Goal: Task Accomplishment & Management: Manage account settings

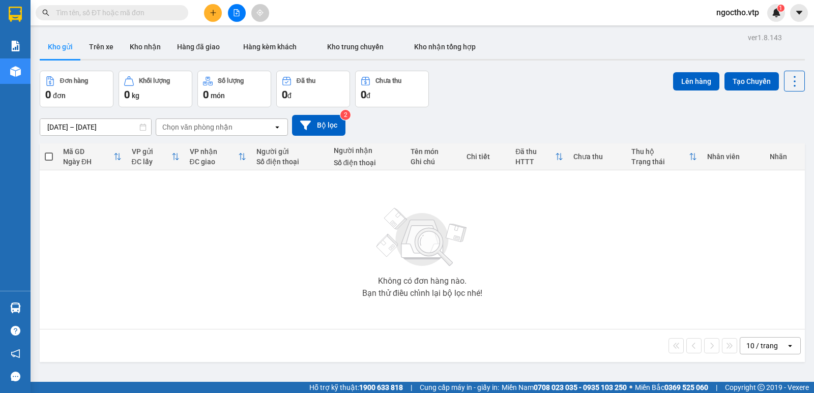
click at [44, 47] on button "Kho gửi" at bounding box center [60, 47] width 41 height 24
click at [139, 46] on button "Kho nhận" at bounding box center [145, 47] width 47 height 24
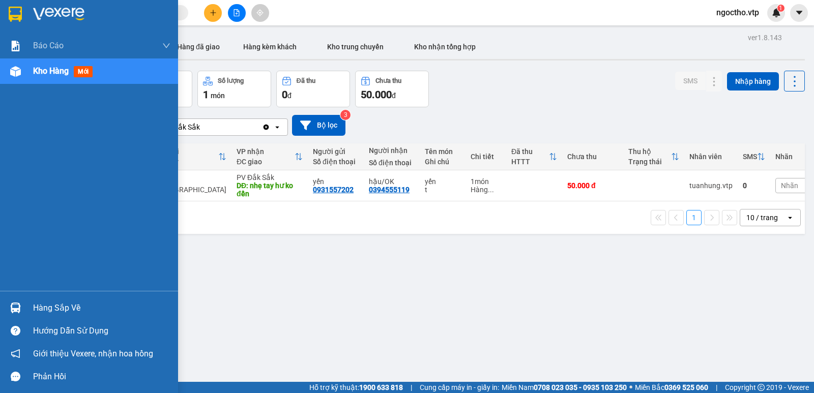
click at [23, 304] on div at bounding box center [16, 308] width 18 height 18
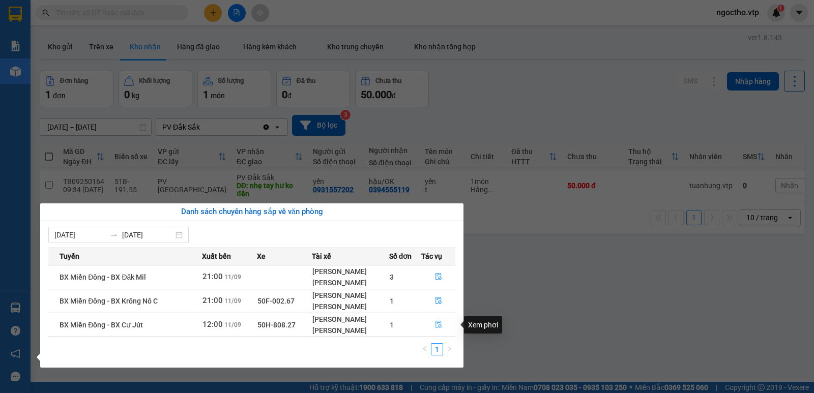
click at [442, 324] on icon "file-done" at bounding box center [438, 324] width 7 height 7
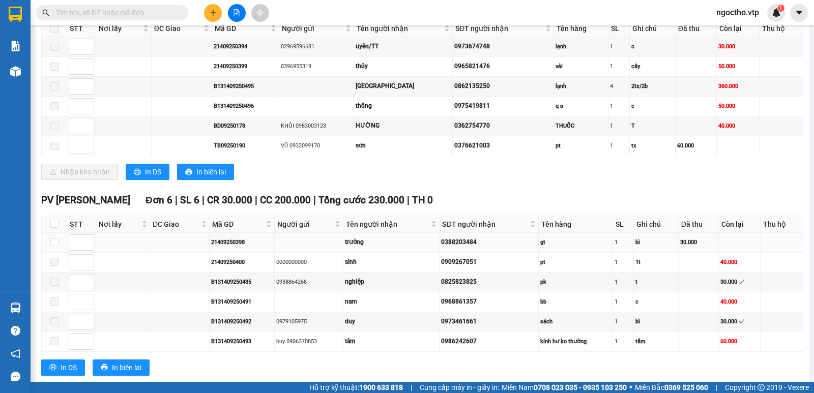
scroll to position [611, 0]
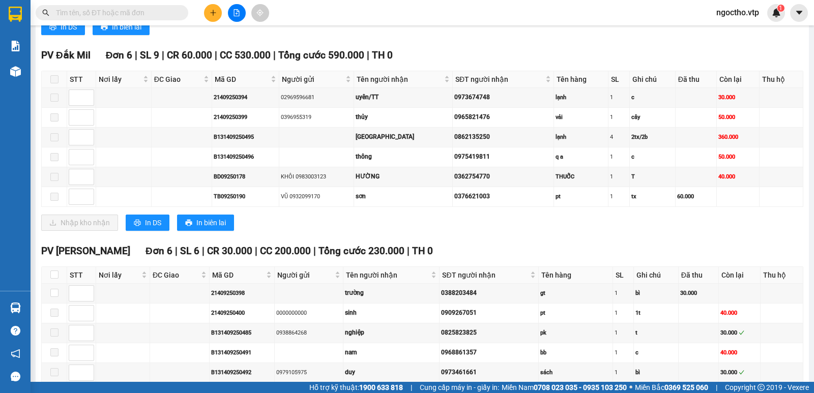
click at [61, 16] on input "text" at bounding box center [116, 12] width 120 height 11
paste input "0354734142"
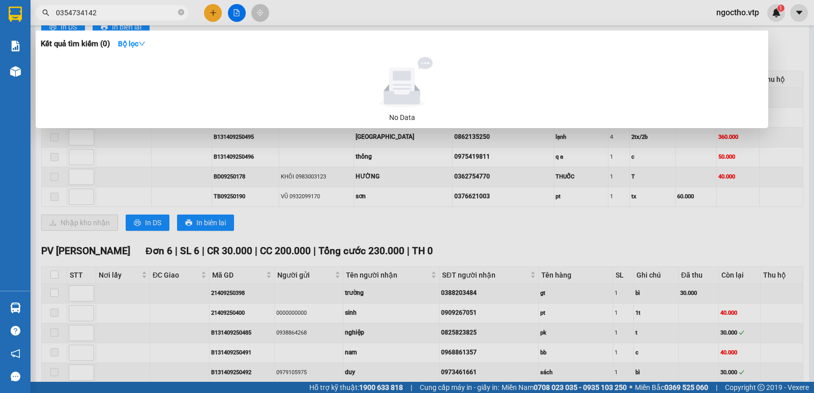
type input "0354734142"
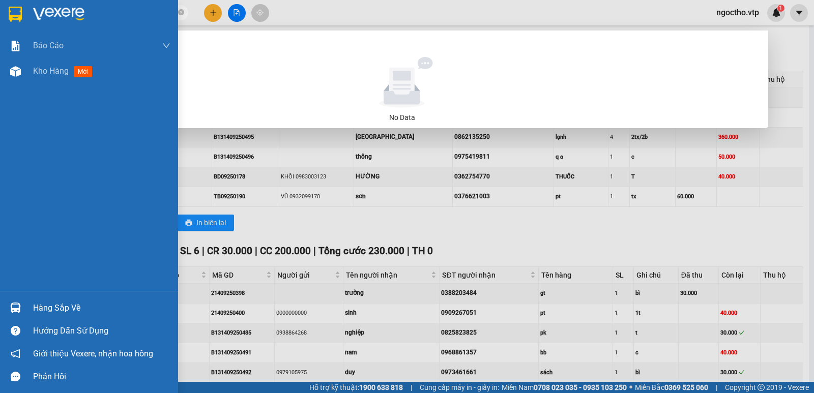
click at [34, 311] on div "Hàng sắp về" at bounding box center [101, 308] width 137 height 15
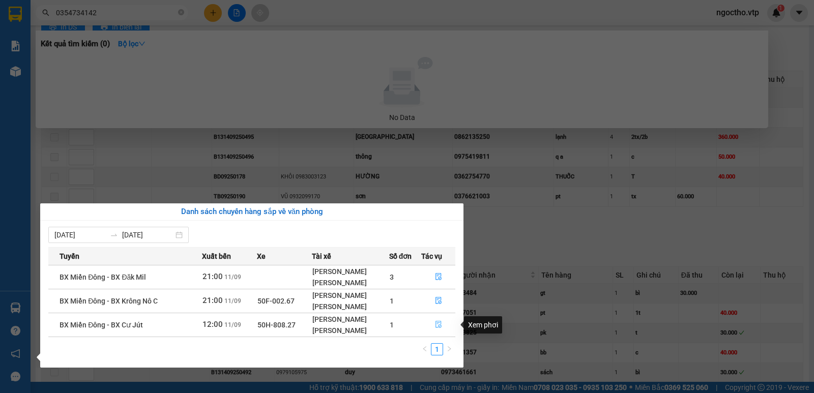
click at [437, 324] on icon "file-done" at bounding box center [439, 325] width 6 height 7
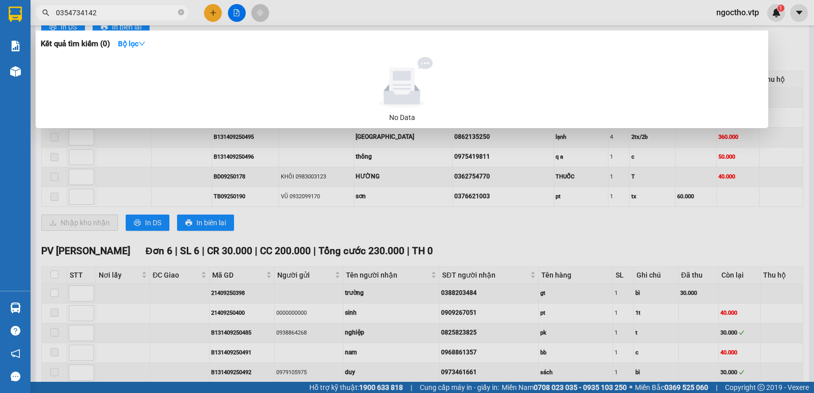
drag, startPoint x: 645, startPoint y: 82, endPoint x: 593, endPoint y: 70, distance: 53.3
click at [644, 82] on div at bounding box center [402, 82] width 714 height 51
click at [179, 13] on icon "close-circle" at bounding box center [181, 12] width 6 height 6
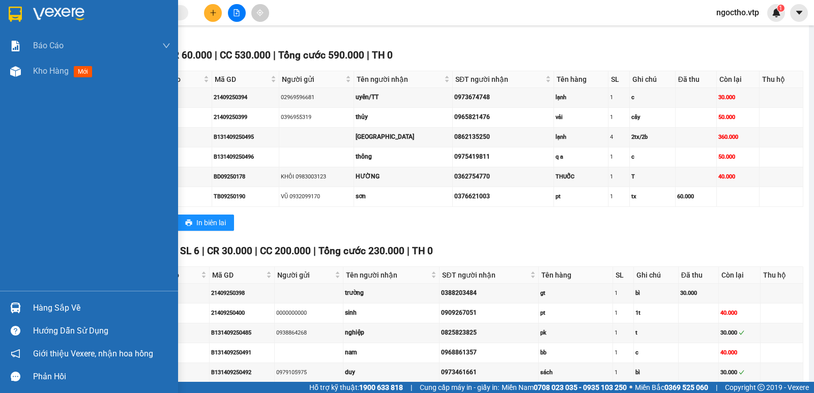
click at [23, 309] on div at bounding box center [16, 308] width 18 height 18
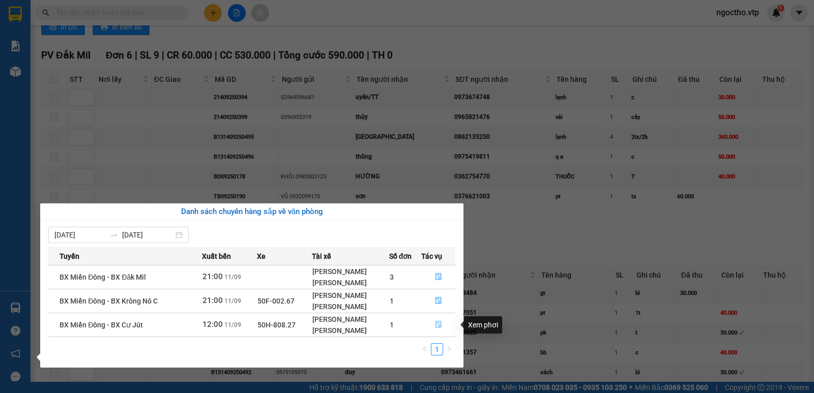
click at [431, 326] on button "button" at bounding box center [438, 325] width 33 height 16
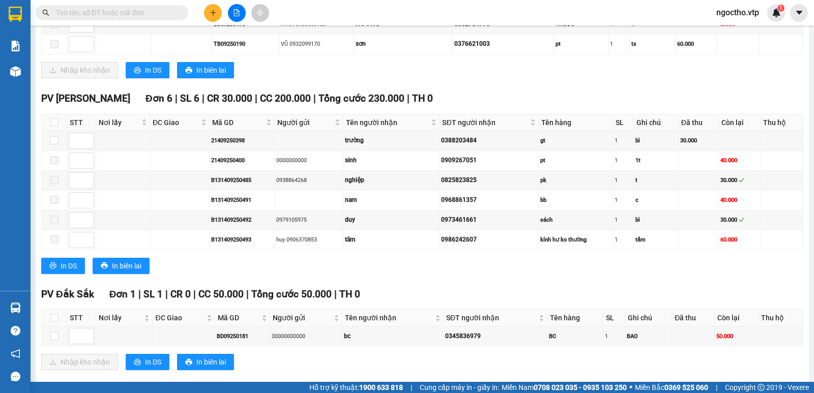
scroll to position [791, 0]
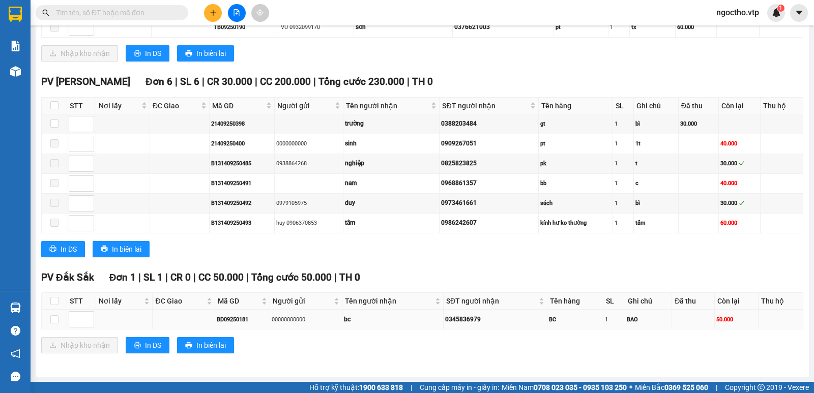
click at [41, 329] on div "STT Nơi lấy ĐC Giao Mã GD Người gửi Tên người nhận SĐT người nhận Tên hàng SL G…" at bounding box center [422, 311] width 762 height 37
click at [52, 330] on td at bounding box center [54, 320] width 25 height 20
click at [57, 320] on input "checkbox" at bounding box center [54, 319] width 8 height 8
checkbox input "true"
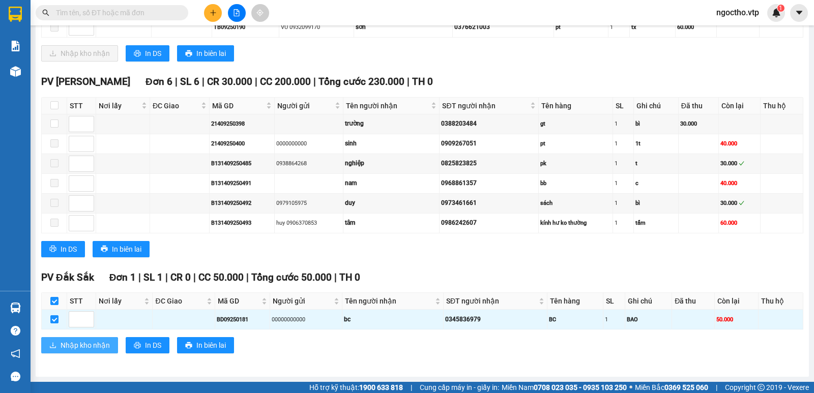
click at [75, 349] on span "Nhập kho nhận" at bounding box center [85, 345] width 49 height 11
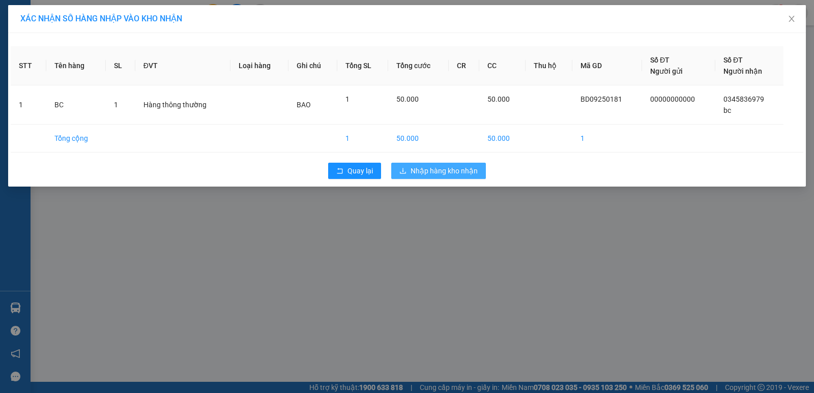
click at [418, 171] on span "Nhập hàng kho nhận" at bounding box center [444, 170] width 67 height 11
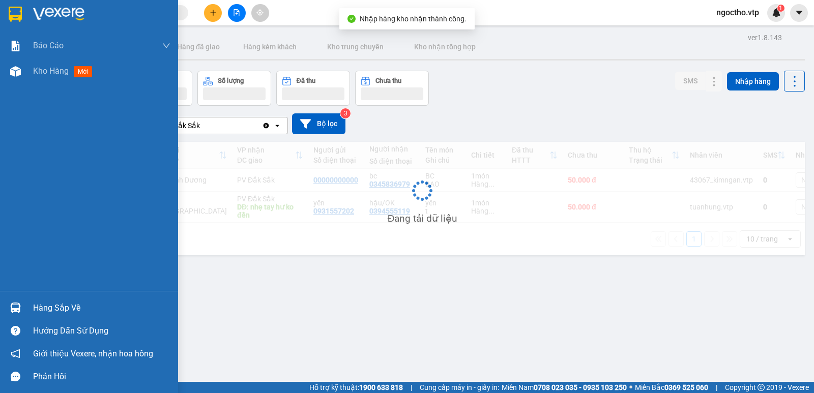
click at [18, 303] on img at bounding box center [15, 308] width 11 height 11
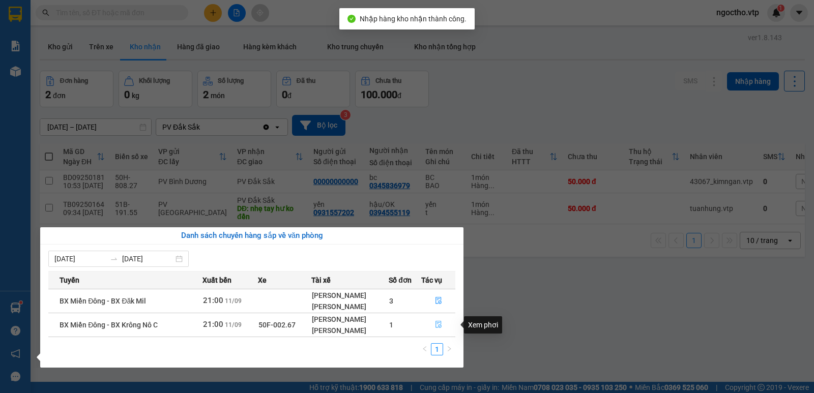
click at [437, 327] on icon "file-done" at bounding box center [439, 325] width 6 height 7
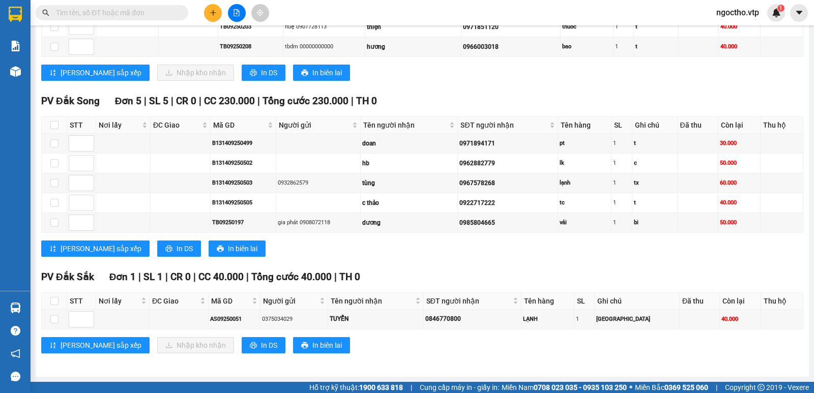
scroll to position [629, 0]
drag, startPoint x: 51, startPoint y: 329, endPoint x: 130, endPoint y: 346, distance: 81.3
click at [58, 324] on input "checkbox" at bounding box center [54, 319] width 8 height 8
checkbox input "true"
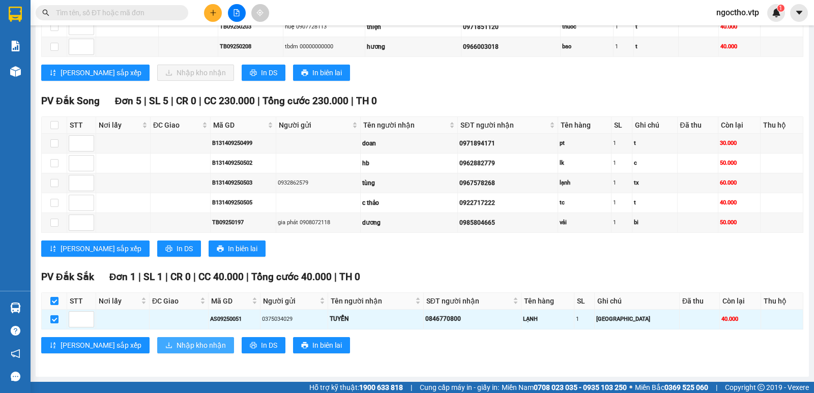
click at [177, 351] on span "Nhập kho nhận" at bounding box center [201, 345] width 49 height 11
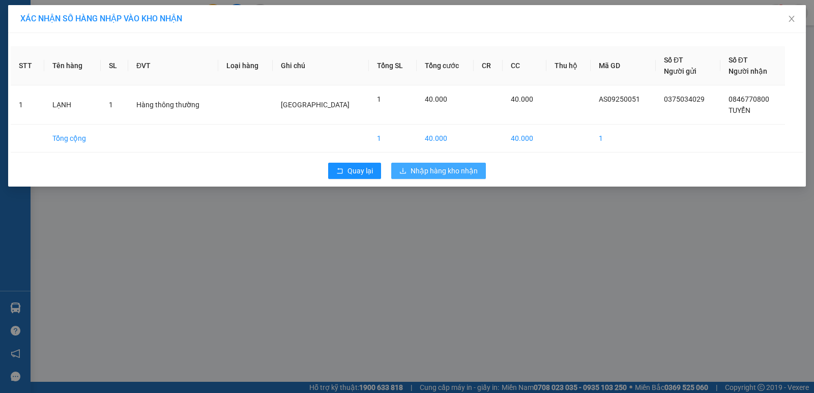
click at [440, 164] on button "Nhập hàng kho nhận" at bounding box center [438, 171] width 95 height 16
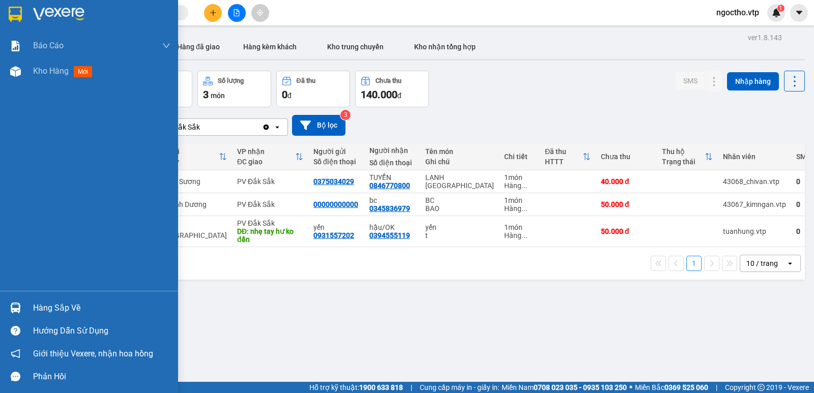
click at [21, 309] on div at bounding box center [16, 308] width 18 height 18
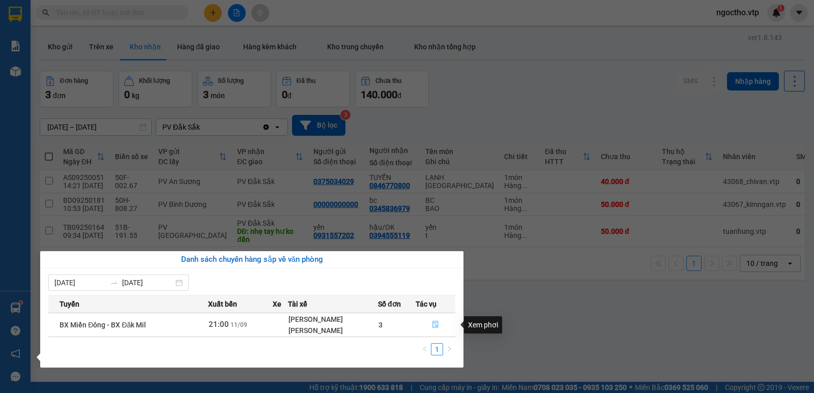
click at [439, 323] on icon "file-done" at bounding box center [435, 324] width 7 height 7
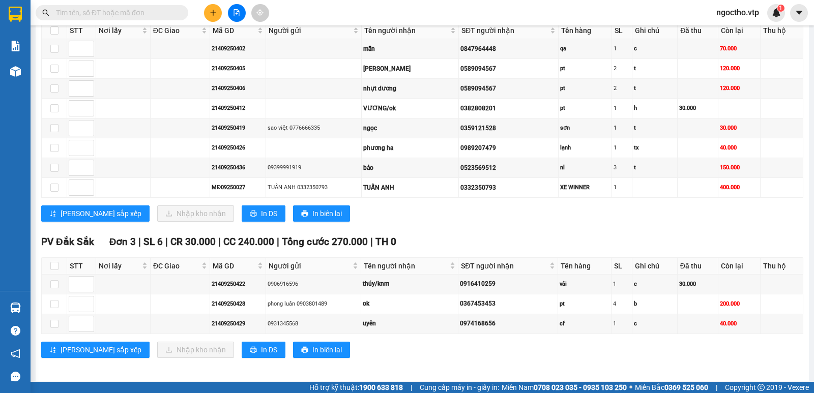
scroll to position [539, 0]
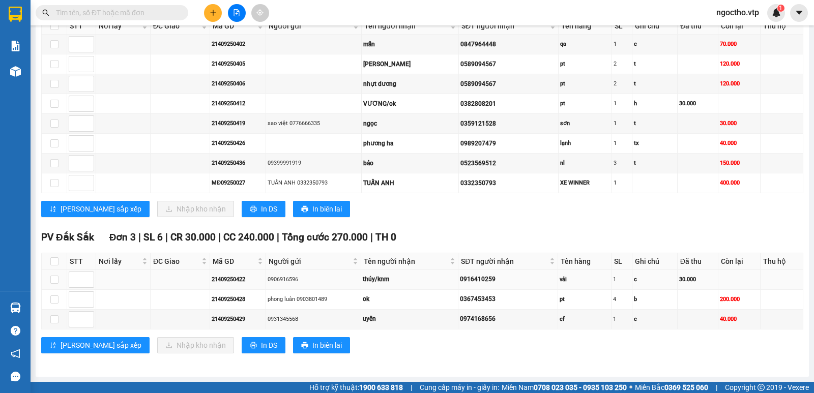
click at [60, 281] on td at bounding box center [54, 280] width 25 height 20
click at [57, 279] on input "checkbox" at bounding box center [54, 280] width 8 height 8
checkbox input "true"
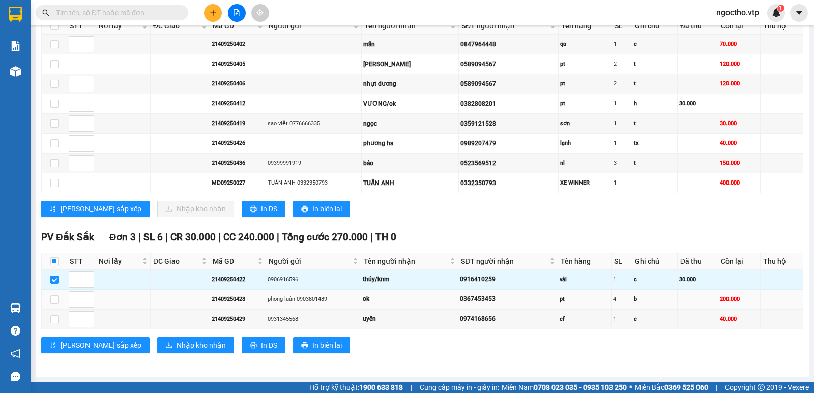
click at [59, 299] on td at bounding box center [54, 300] width 25 height 20
click at [53, 302] on input "checkbox" at bounding box center [54, 300] width 8 height 8
checkbox input "true"
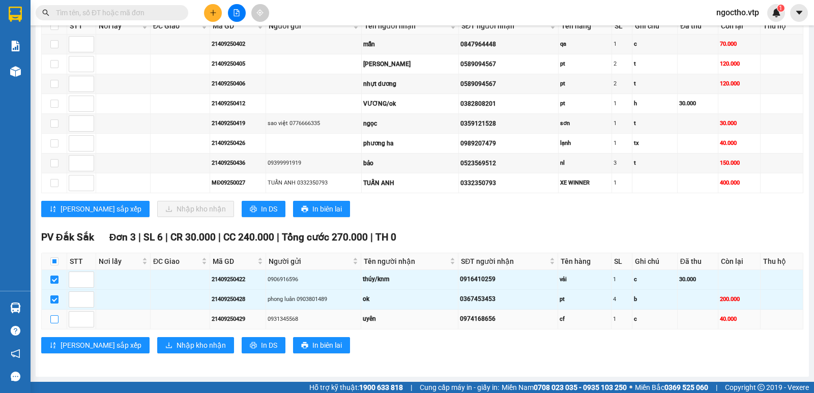
click at [55, 315] on input "checkbox" at bounding box center [54, 319] width 8 height 8
checkbox input "true"
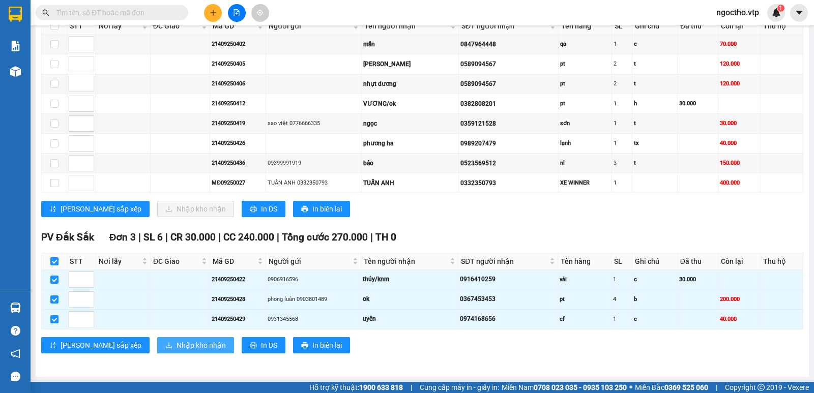
click at [177, 348] on span "Nhập kho nhận" at bounding box center [201, 345] width 49 height 11
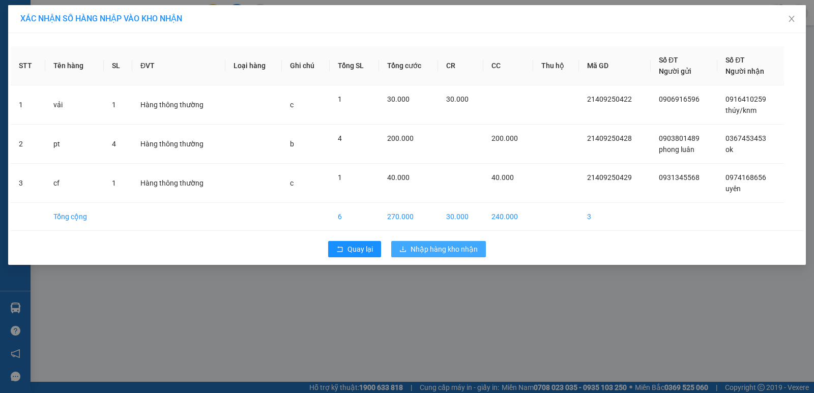
click at [420, 250] on span "Nhập hàng kho nhận" at bounding box center [444, 249] width 67 height 11
click at [431, 245] on span "Nhập hàng kho nhận" at bounding box center [444, 249] width 67 height 11
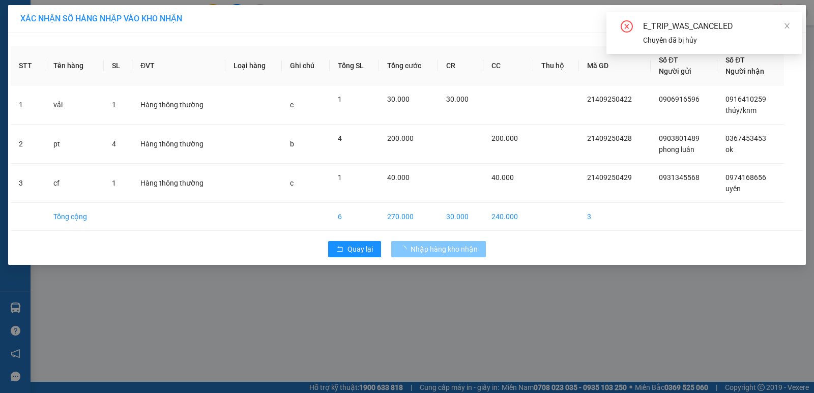
click at [429, 251] on span "Nhập hàng kho nhận" at bounding box center [444, 249] width 67 height 11
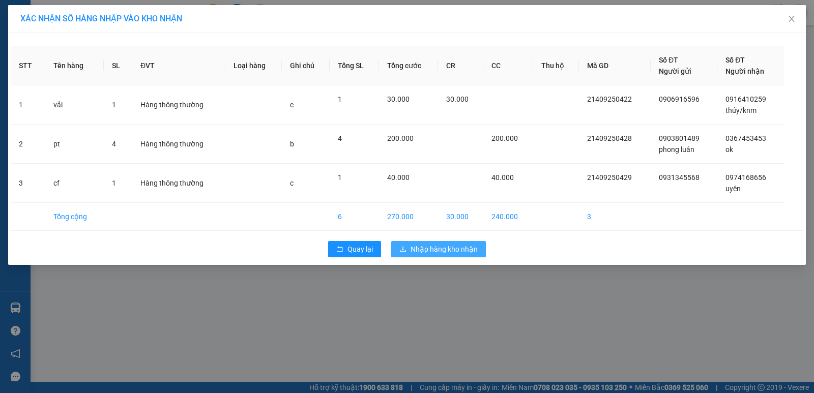
click at [441, 247] on span "Nhập hàng kho nhận" at bounding box center [444, 249] width 67 height 11
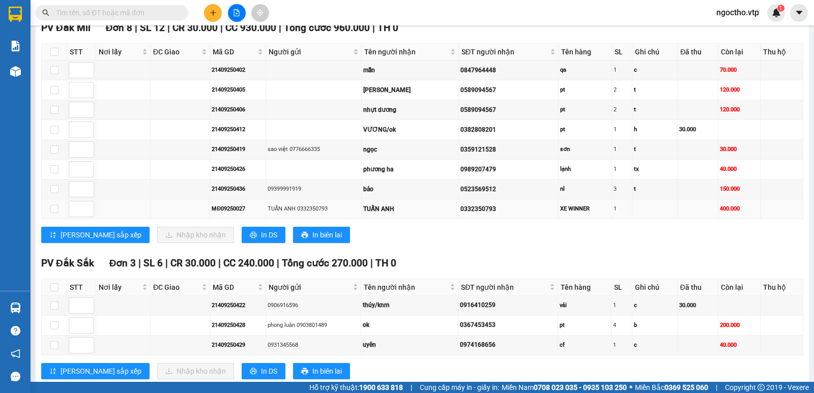
scroll to position [495, 0]
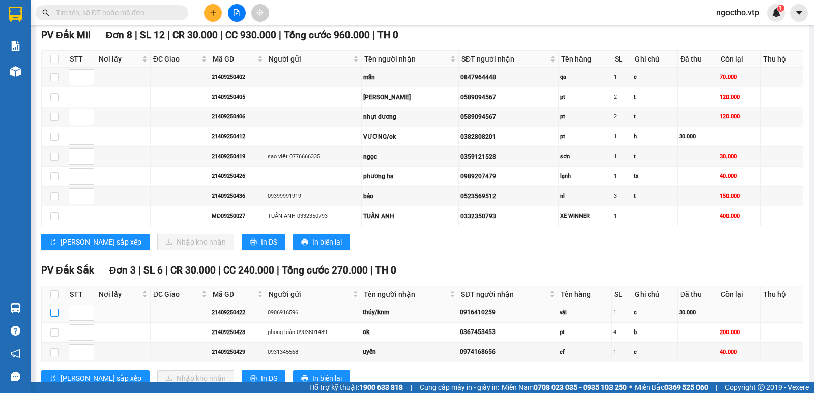
click at [56, 317] on input "checkbox" at bounding box center [54, 313] width 8 height 8
checkbox input "true"
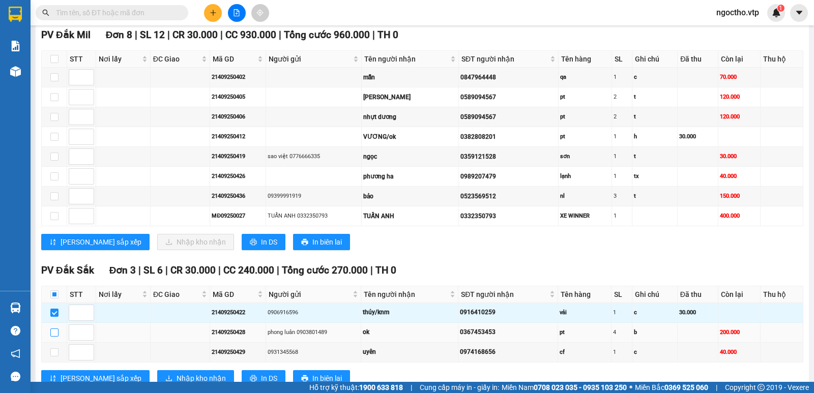
click at [52, 337] on input "checkbox" at bounding box center [54, 333] width 8 height 8
checkbox input "true"
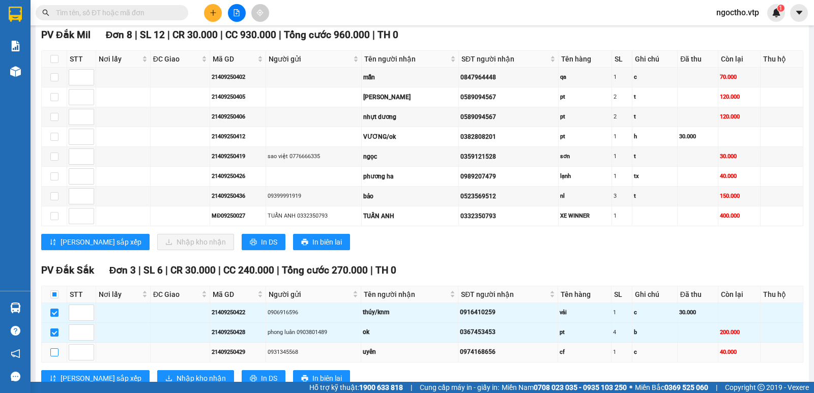
click at [55, 358] on label at bounding box center [54, 352] width 8 height 11
click at [55, 357] on input "checkbox" at bounding box center [54, 353] width 8 height 8
checkbox input "true"
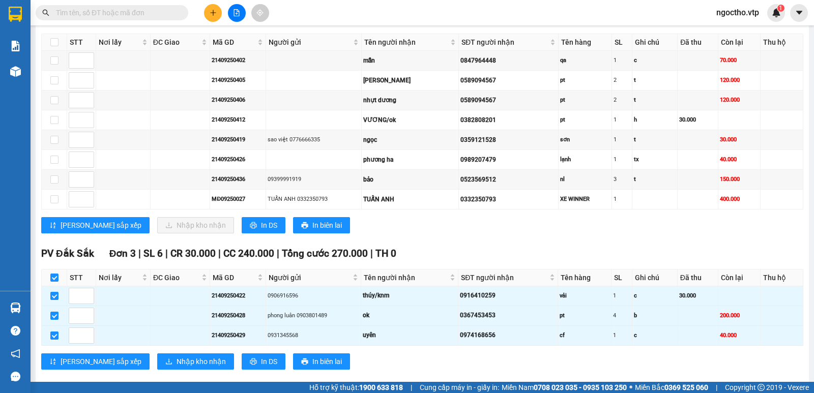
scroll to position [539, 0]
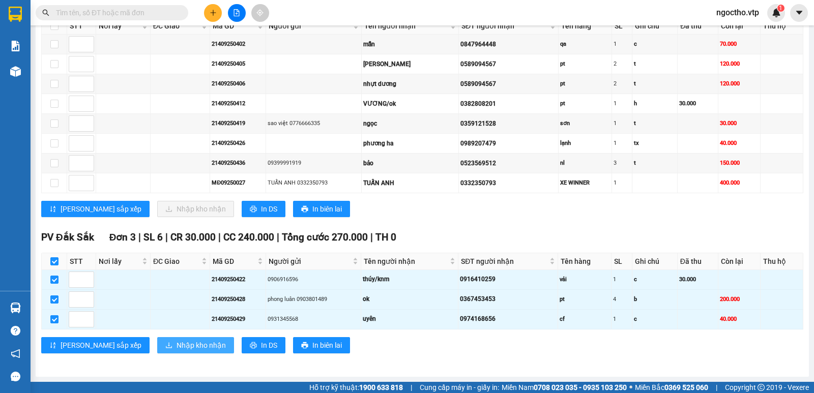
click at [177, 341] on span "Nhập kho nhận" at bounding box center [201, 345] width 49 height 11
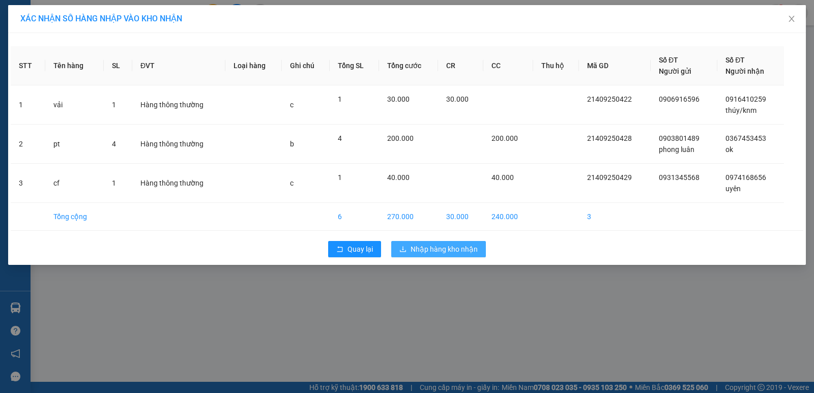
click at [426, 252] on span "Nhập hàng kho nhận" at bounding box center [444, 249] width 67 height 11
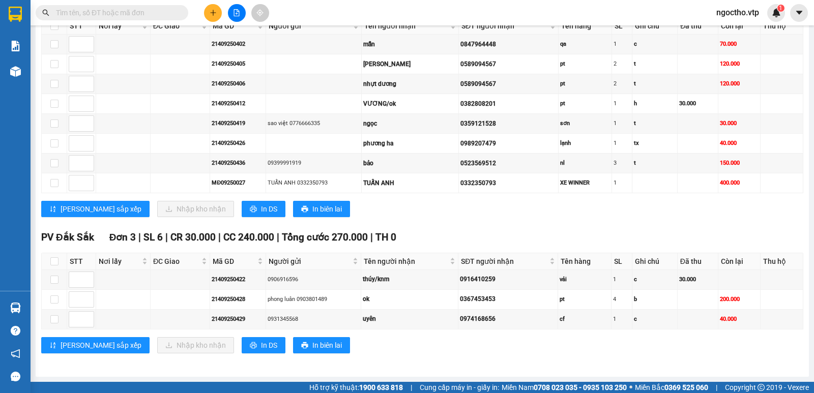
scroll to position [539, 0]
drag, startPoint x: 47, startPoint y: 312, endPoint x: 47, endPoint y: 318, distance: 6.1
click at [46, 313] on td at bounding box center [54, 320] width 25 height 20
click at [52, 321] on input "checkbox" at bounding box center [54, 319] width 8 height 8
checkbox input "true"
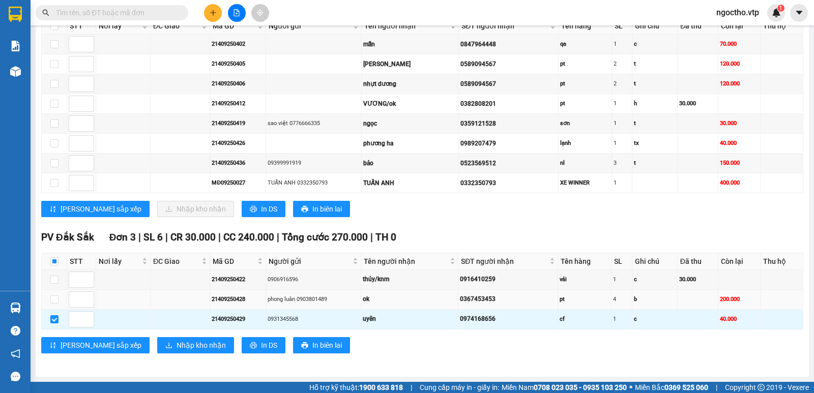
click at [54, 307] on td at bounding box center [54, 300] width 25 height 20
click at [56, 299] on input "checkbox" at bounding box center [54, 300] width 8 height 8
checkbox input "true"
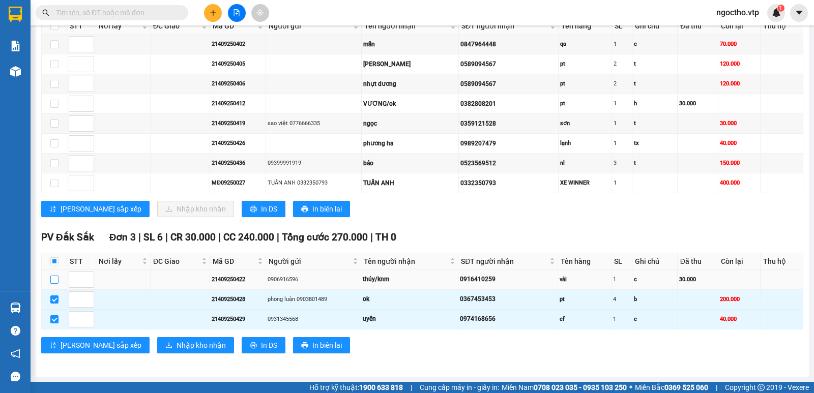
click at [54, 283] on input "checkbox" at bounding box center [54, 280] width 8 height 8
checkbox input "true"
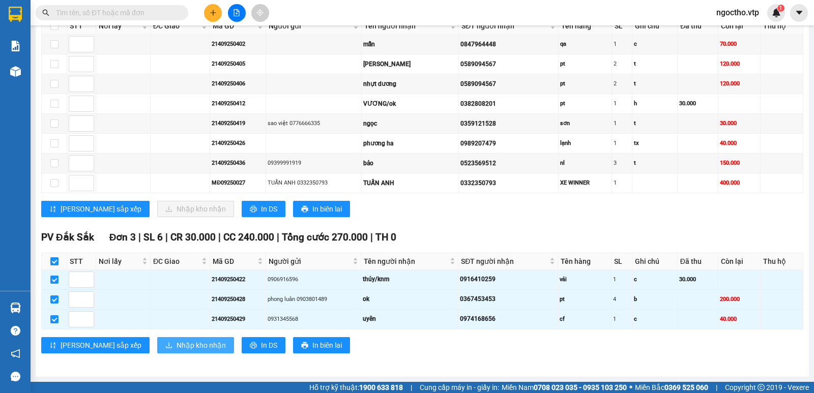
click at [177, 348] on span "Nhập kho nhận" at bounding box center [201, 345] width 49 height 11
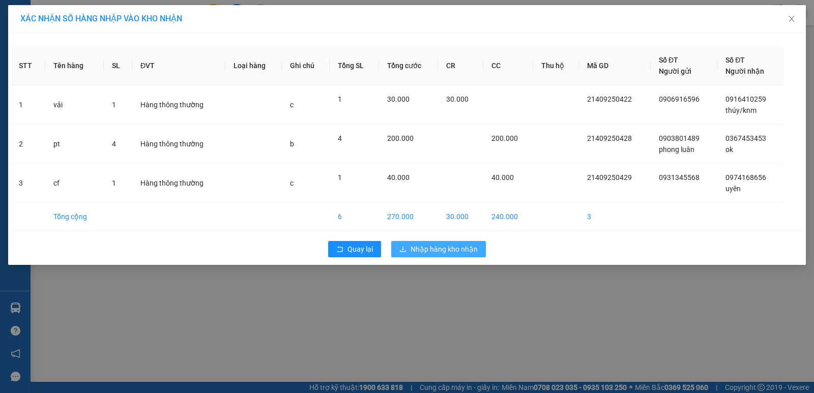
click at [460, 250] on span "Nhập hàng kho nhận" at bounding box center [444, 249] width 67 height 11
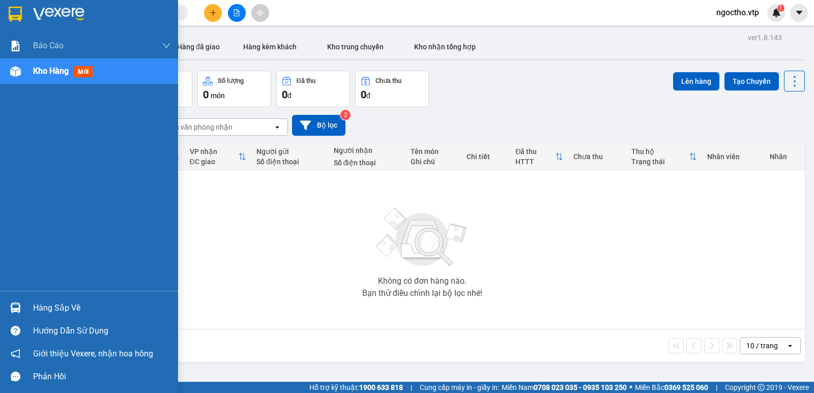
click at [43, 312] on div "Hàng sắp về" at bounding box center [101, 308] width 137 height 15
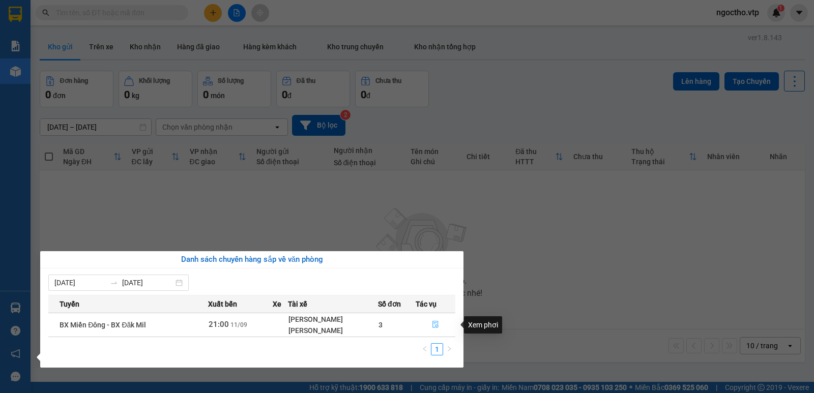
click at [439, 324] on icon "file-done" at bounding box center [435, 324] width 7 height 7
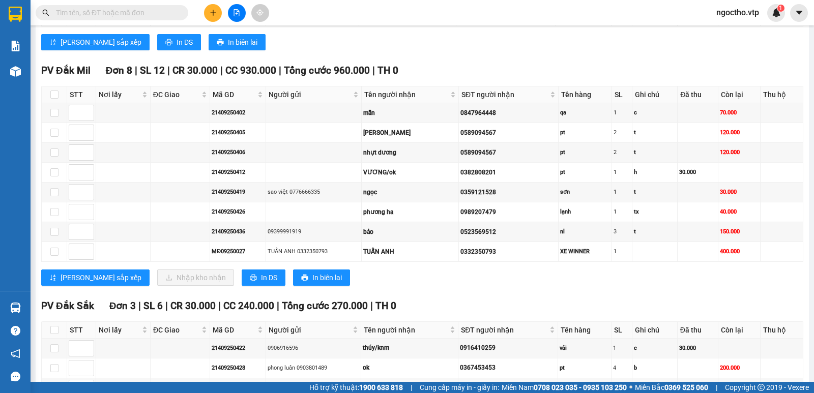
scroll to position [539, 0]
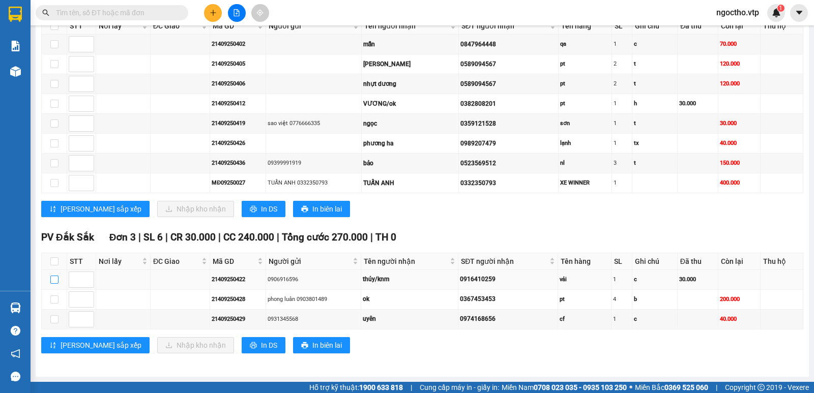
drag, startPoint x: 56, startPoint y: 283, endPoint x: 63, endPoint y: 284, distance: 6.8
click at [56, 283] on input "checkbox" at bounding box center [54, 280] width 8 height 8
checkbox input "true"
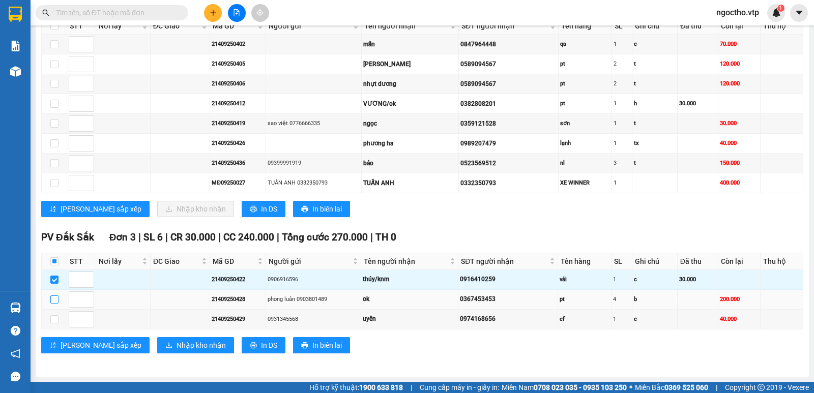
drag, startPoint x: 56, startPoint y: 299, endPoint x: 66, endPoint y: 307, distance: 12.3
click at [58, 301] on input "checkbox" at bounding box center [54, 300] width 8 height 8
checkbox input "true"
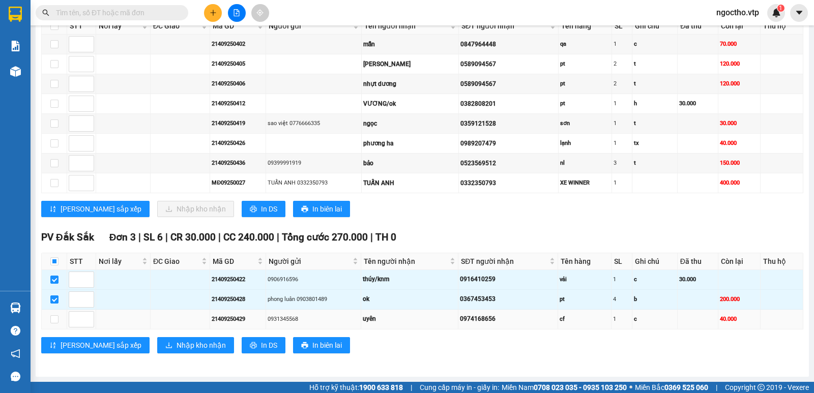
drag, startPoint x: 54, startPoint y: 314, endPoint x: 65, endPoint y: 322, distance: 12.7
click at [54, 316] on label at bounding box center [54, 319] width 8 height 11
click at [177, 348] on span "Nhập kho nhận" at bounding box center [201, 345] width 49 height 11
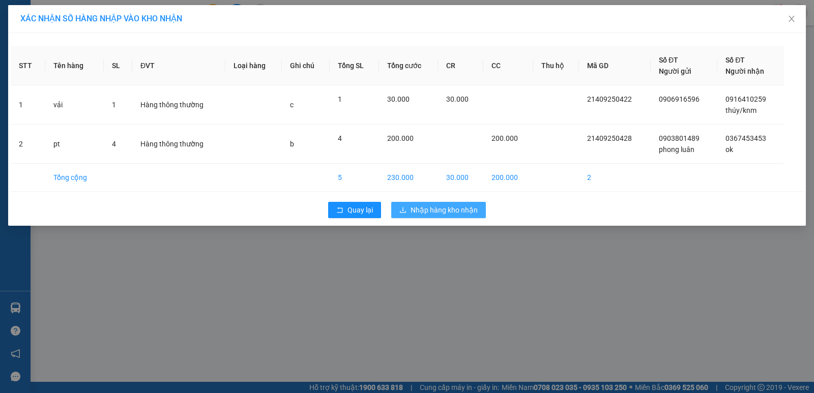
click at [440, 214] on span "Nhập hàng kho nhận" at bounding box center [444, 210] width 67 height 11
click at [444, 211] on span "Nhập hàng kho nhận" at bounding box center [444, 210] width 67 height 11
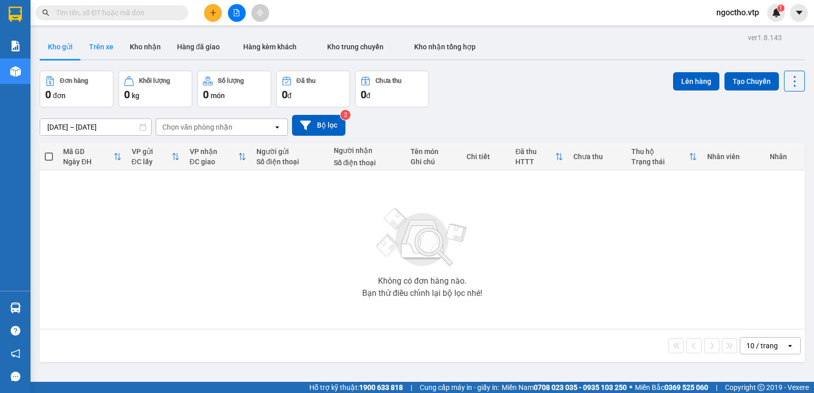
click at [90, 49] on button "Trên xe" at bounding box center [101, 47] width 41 height 24
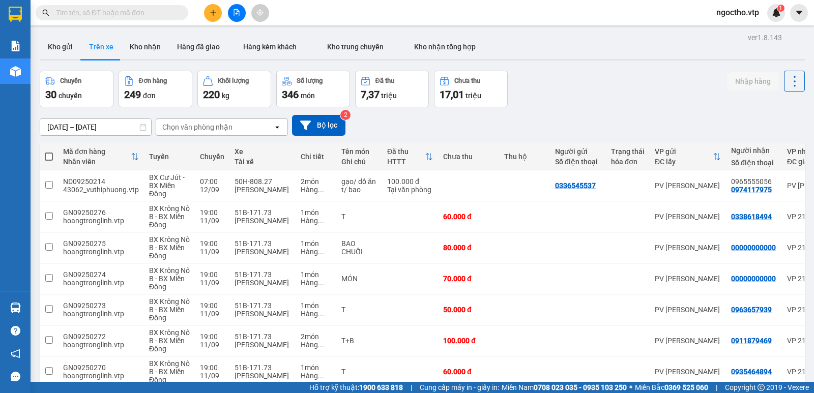
click at [225, 126] on div "Chọn văn phòng nhận" at bounding box center [197, 127] width 70 height 10
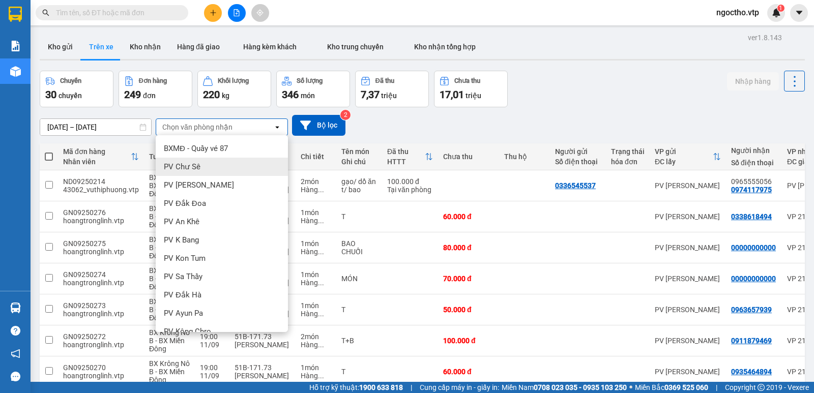
click at [201, 130] on div "Chọn văn phòng nhận" at bounding box center [197, 127] width 70 height 10
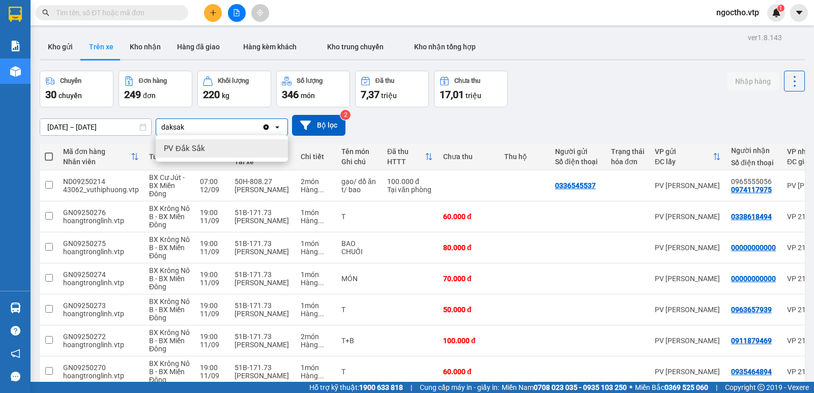
type input "daksak"
click at [195, 142] on div "PV Đắk Sắk" at bounding box center [222, 148] width 132 height 18
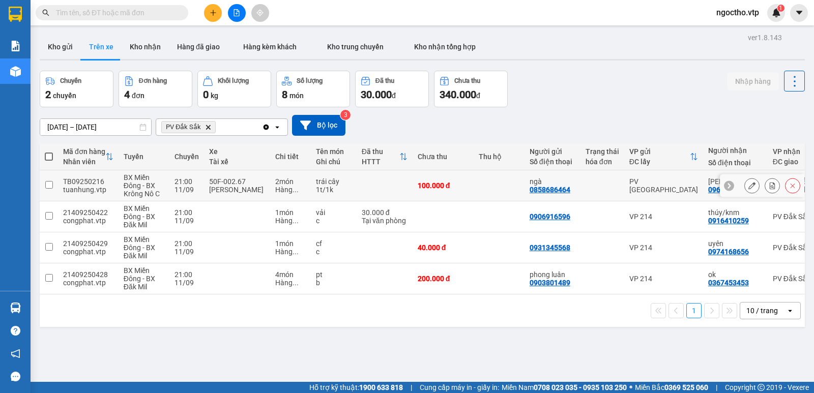
click at [44, 184] on td at bounding box center [49, 185] width 18 height 31
checkbox input "true"
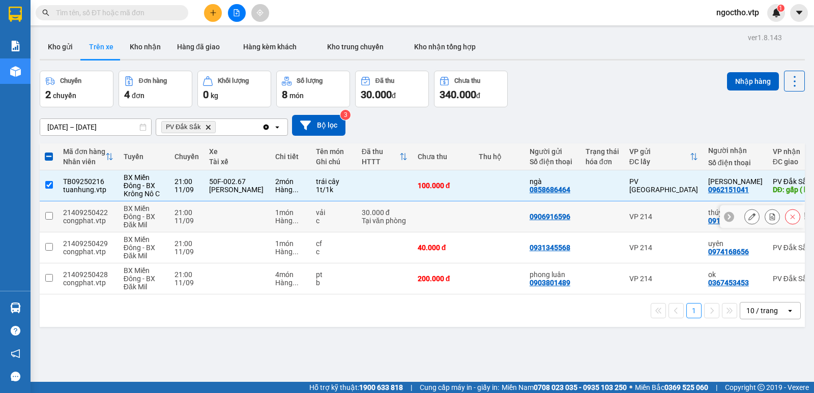
click at [45, 214] on input "checkbox" at bounding box center [49, 216] width 8 height 8
checkbox input "true"
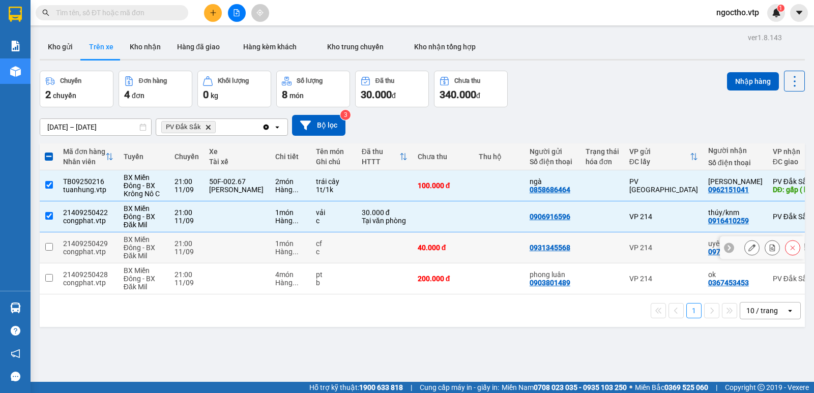
drag, startPoint x: 46, startPoint y: 246, endPoint x: 51, endPoint y: 263, distance: 17.1
click at [46, 248] on input "checkbox" at bounding box center [49, 247] width 8 height 8
checkbox input "true"
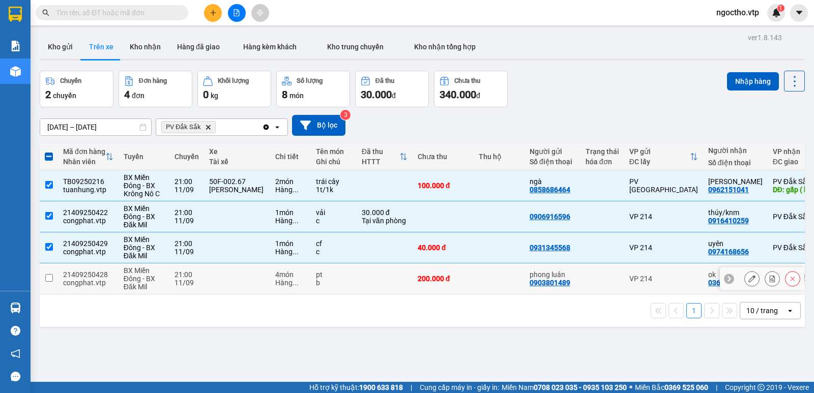
click at [47, 277] on input "checkbox" at bounding box center [49, 278] width 8 height 8
checkbox input "true"
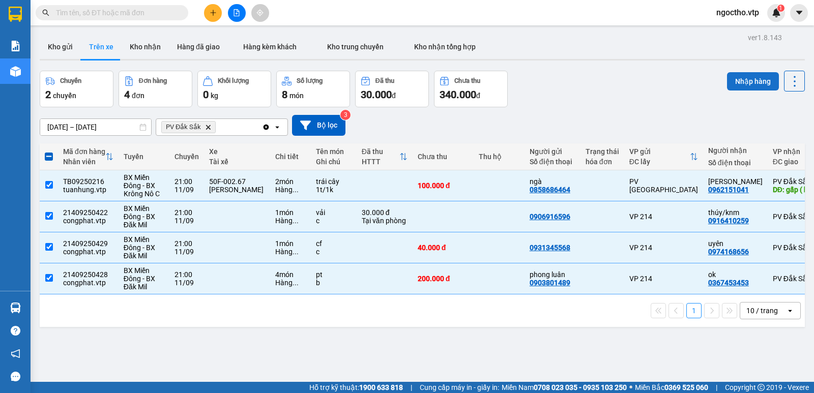
click at [750, 77] on button "Nhập hàng" at bounding box center [753, 81] width 52 height 18
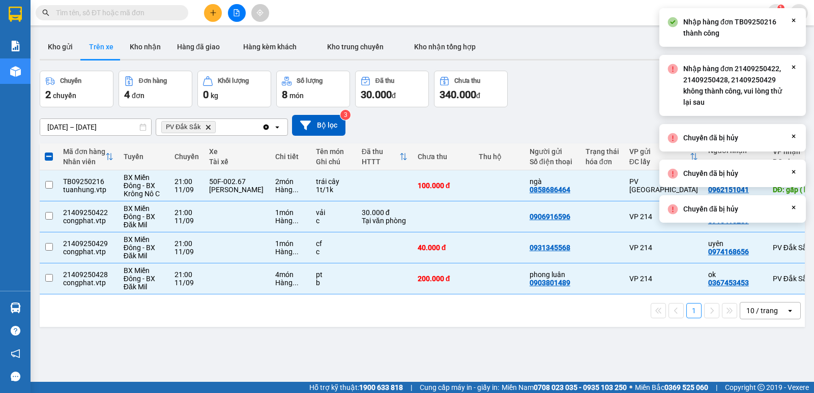
checkbox input "false"
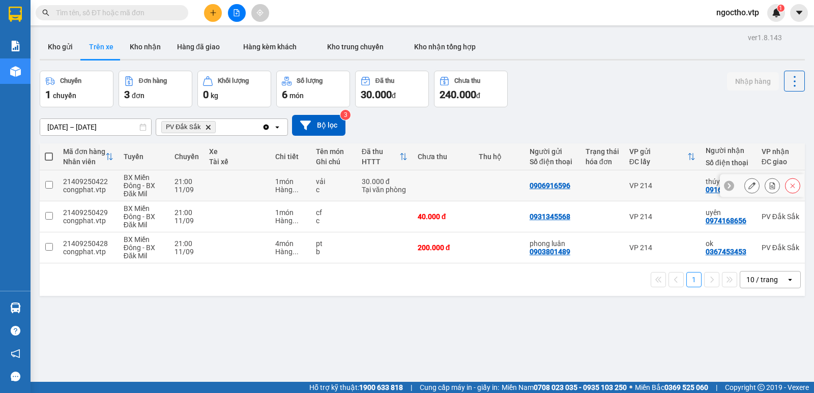
click at [51, 184] on input "checkbox" at bounding box center [49, 185] width 8 height 8
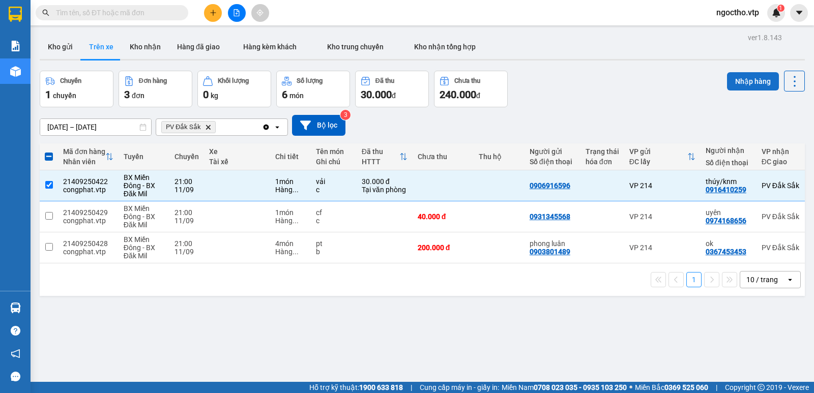
click at [749, 76] on button "Nhập hàng" at bounding box center [753, 81] width 52 height 18
click at [740, 79] on button "Nhập hàng" at bounding box center [753, 81] width 52 height 18
click at [45, 184] on input "checkbox" at bounding box center [49, 185] width 8 height 8
checkbox input "false"
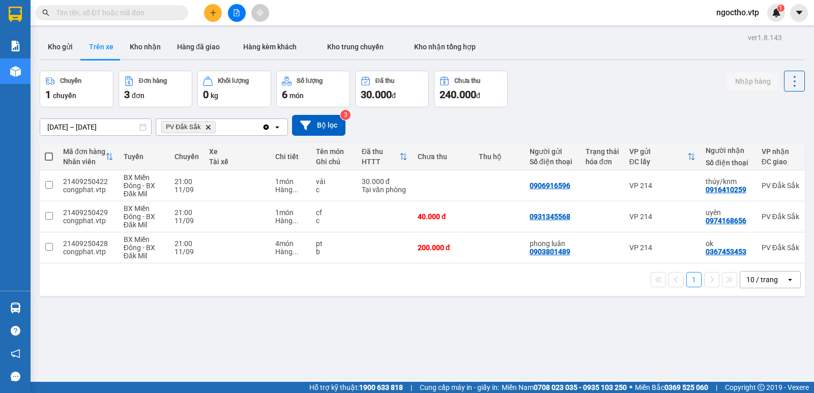
click at [212, 360] on div "ver 1.8.143 Kho gửi Trên xe Kho nhận Hàng đã giao Hàng kèm khách Kho trung chuy…" at bounding box center [422, 227] width 773 height 393
click at [51, 248] on input "checkbox" at bounding box center [49, 247] width 8 height 8
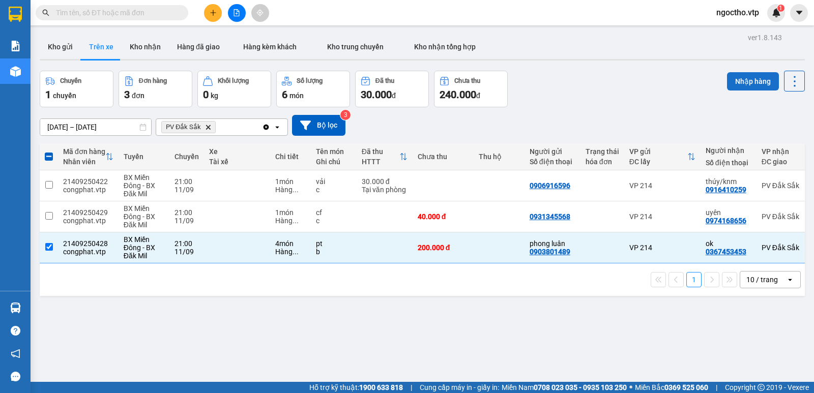
click at [757, 77] on button "Nhập hàng" at bounding box center [753, 81] width 52 height 18
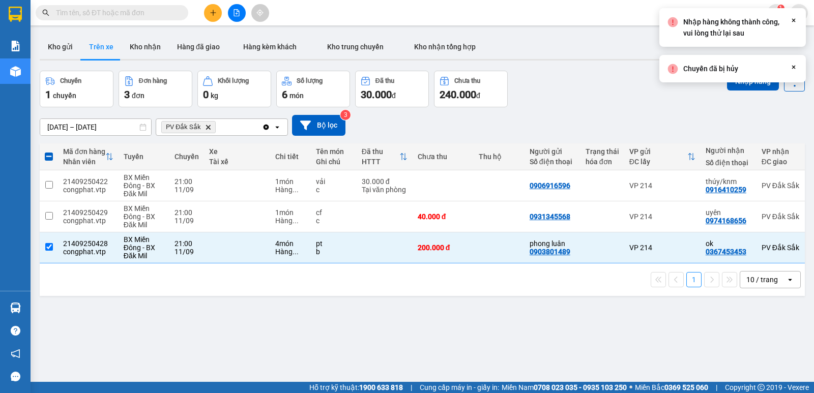
click at [640, 80] on div "Chuyến 1 chuyến Đơn hàng 3 đơn Khối lượng 0 kg Số lượng 6 món Đã thu 30.000 đ C…" at bounding box center [422, 89] width 765 height 37
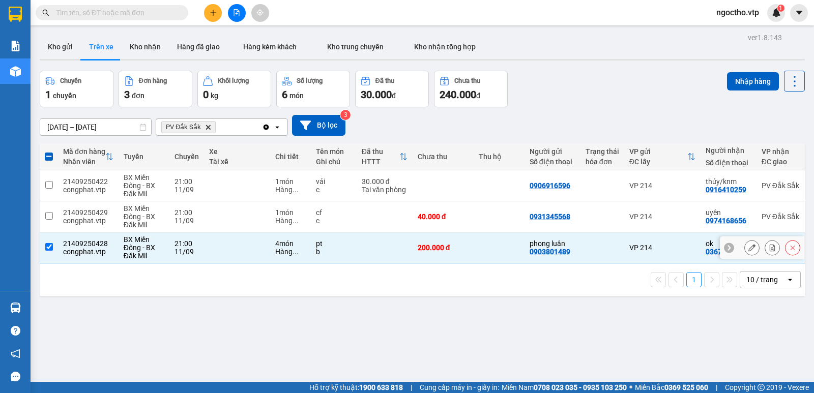
click at [47, 246] on input "checkbox" at bounding box center [49, 247] width 8 height 8
checkbox input "false"
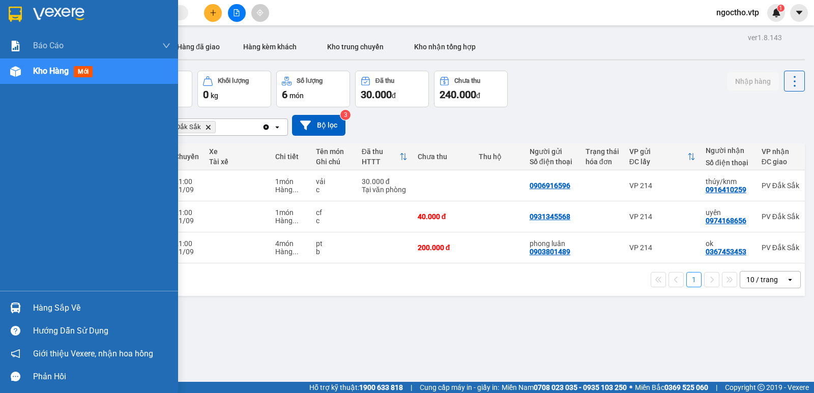
click at [52, 301] on div "Hàng sắp về" at bounding box center [101, 308] width 137 height 15
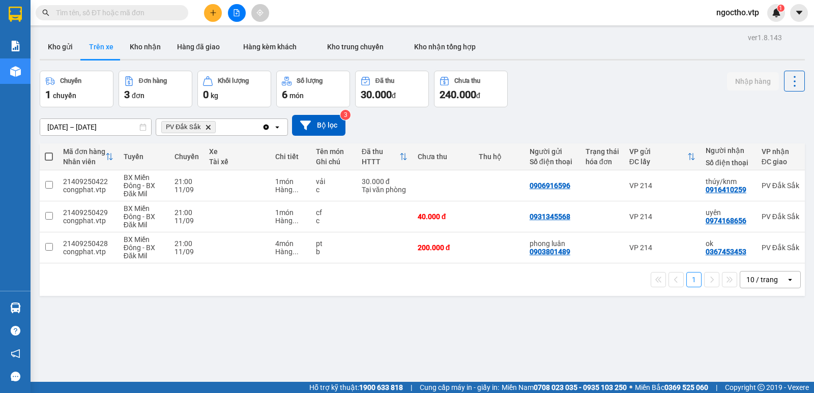
drag, startPoint x: 587, startPoint y: 359, endPoint x: 533, endPoint y: 316, distance: 68.8
click at [582, 357] on section "Kết quả tìm kiếm ( 0 ) Bộ lọc No Data ngoctho.vtp 1 Báo cáo BC giao hàng (nhà x…" at bounding box center [407, 196] width 814 height 393
click at [146, 51] on button "Kho nhận" at bounding box center [145, 47] width 47 height 24
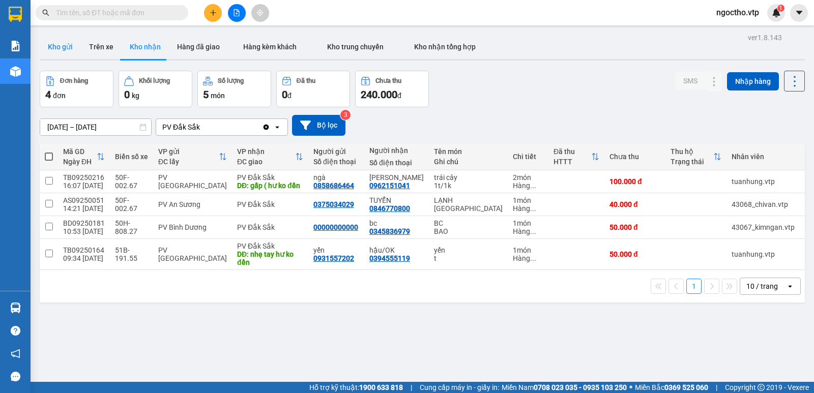
click at [55, 46] on button "Kho gửi" at bounding box center [60, 47] width 41 height 24
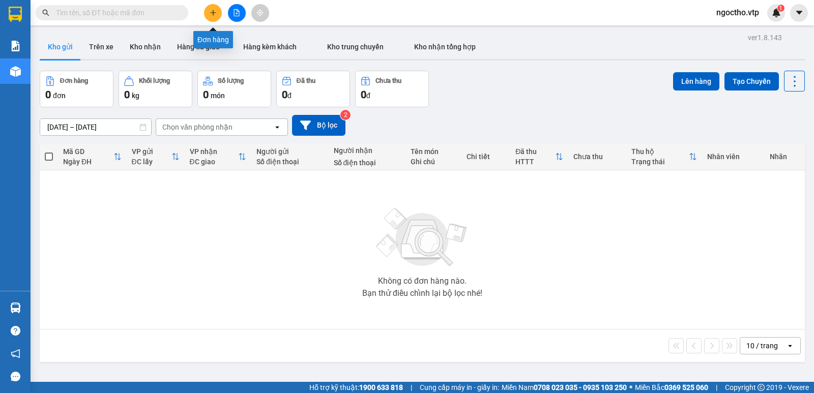
click at [214, 15] on icon "plus" at bounding box center [213, 12] width 7 height 7
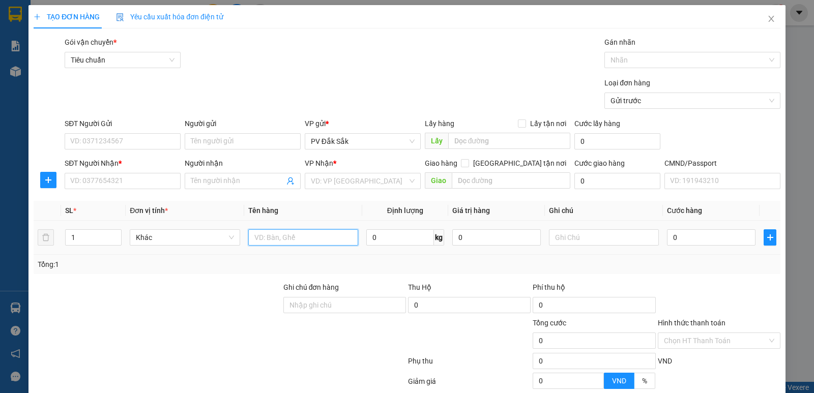
click at [267, 243] on input "text" at bounding box center [303, 237] width 110 height 16
click at [586, 239] on input "text" at bounding box center [604, 237] width 110 height 16
type input "bao"
click at [284, 246] on div at bounding box center [303, 237] width 110 height 20
click at [282, 242] on input "text" at bounding box center [303, 237] width 110 height 16
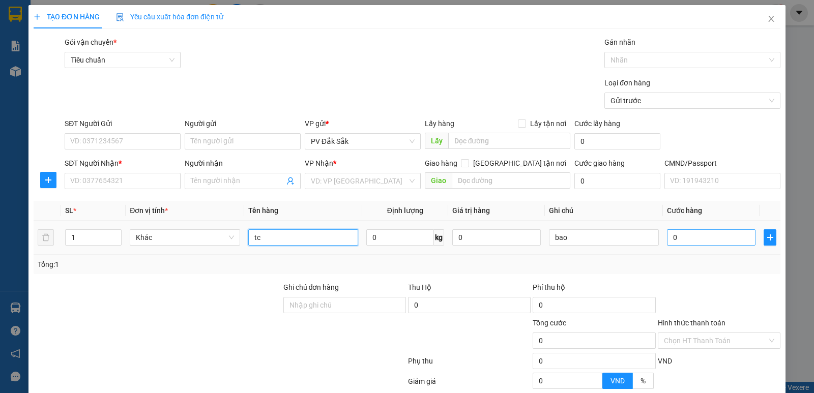
type input "tc"
drag, startPoint x: 683, startPoint y: 242, endPoint x: 690, endPoint y: 228, distance: 15.7
click at [682, 242] on input "0" at bounding box center [711, 237] width 89 height 16
type input "5"
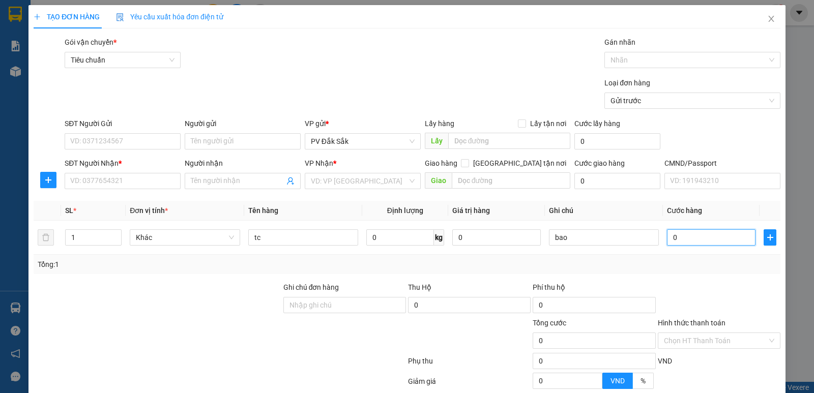
type input "5"
type input "50"
type input "500"
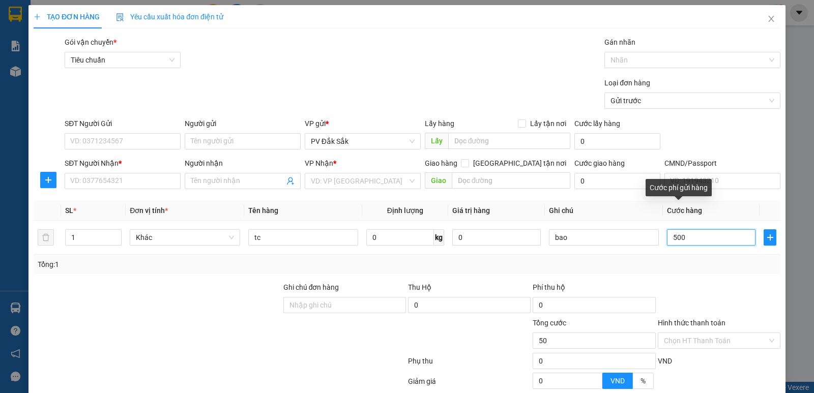
type input "500"
type input "5.000"
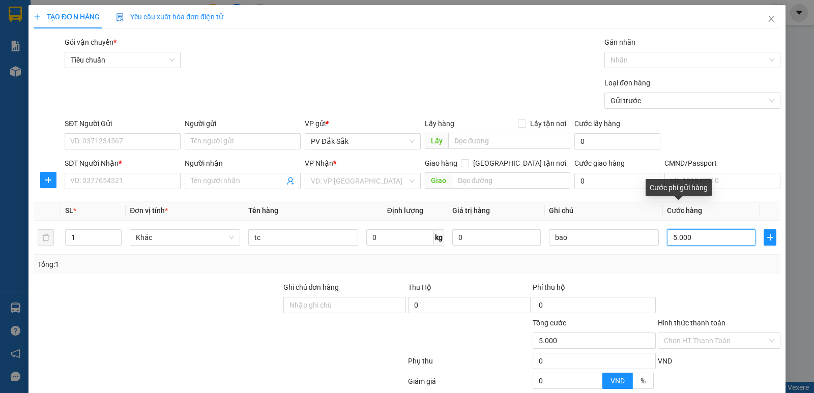
type input "50.000"
click at [316, 179] on input "search" at bounding box center [359, 180] width 97 height 15
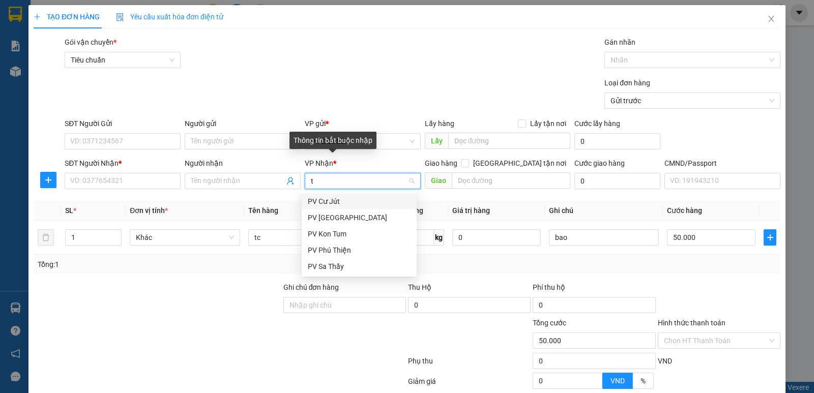
type input "tb"
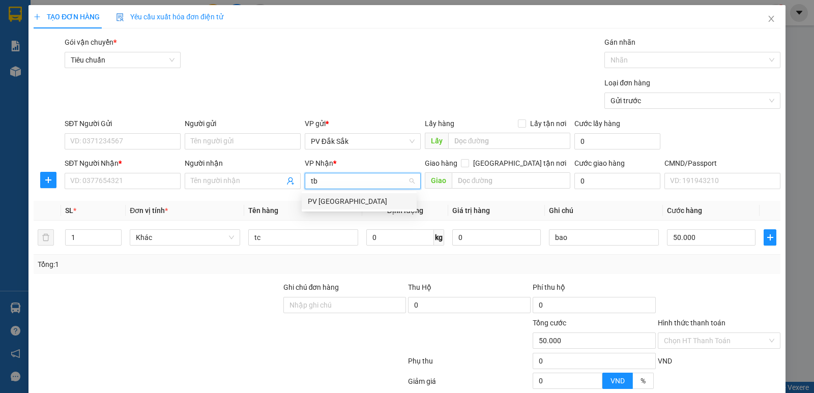
click at [338, 206] on div "PV [GEOGRAPHIC_DATA]" at bounding box center [359, 201] width 103 height 11
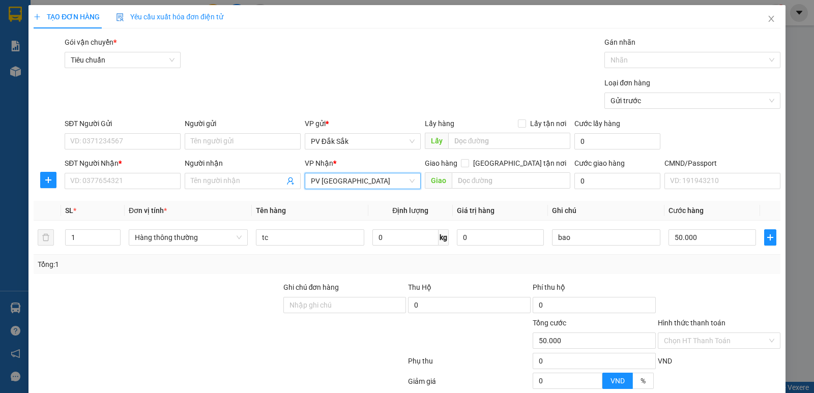
click at [349, 179] on span "PV [GEOGRAPHIC_DATA]" at bounding box center [363, 180] width 104 height 15
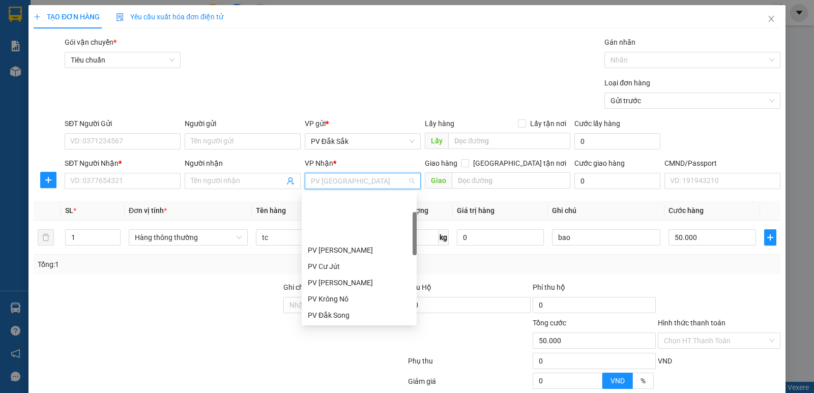
scroll to position [65, 0]
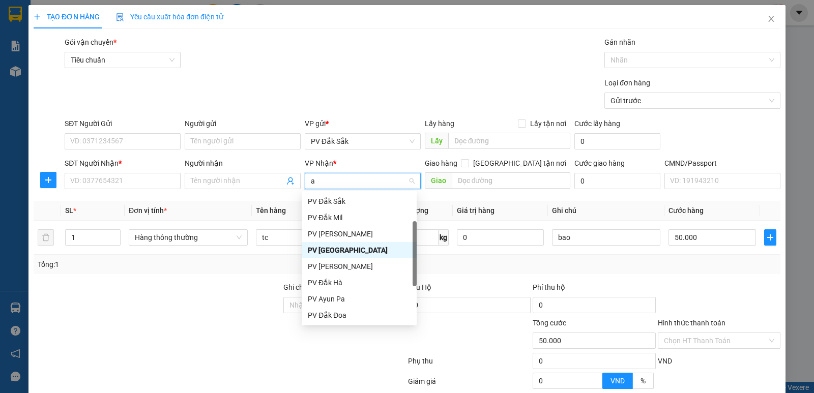
type input "an"
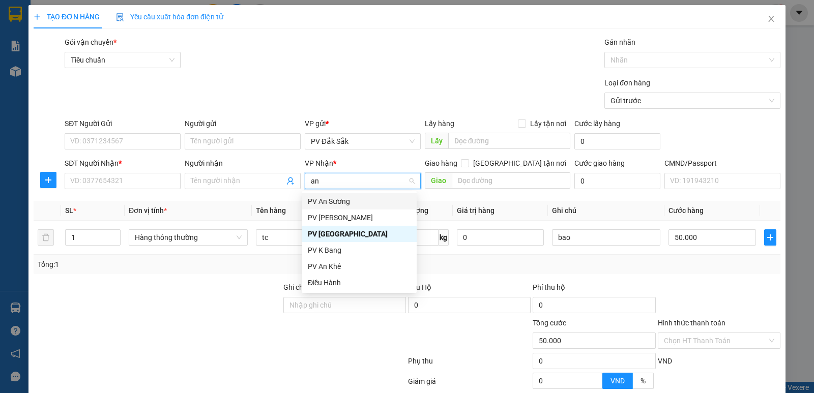
click at [335, 202] on div "PV An Sương" at bounding box center [359, 201] width 103 height 11
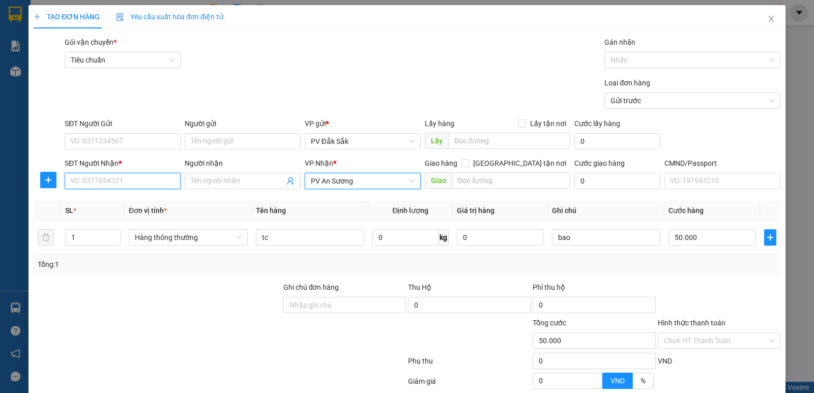
click at [102, 182] on input "SĐT Người Nhận *" at bounding box center [123, 181] width 116 height 16
type input "0979511875"
click at [102, 140] on input "SĐT Người Gửi" at bounding box center [123, 141] width 116 height 16
click at [105, 139] on input "SĐT Người Gửi" at bounding box center [123, 141] width 116 height 16
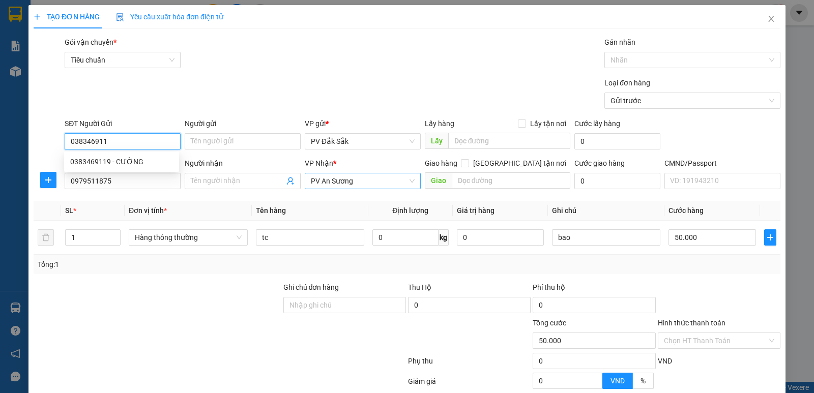
type input "0383469119"
click at [143, 155] on div "0383469119 - CƯỜNG" at bounding box center [121, 162] width 115 height 16
type input "CƯỜNG"
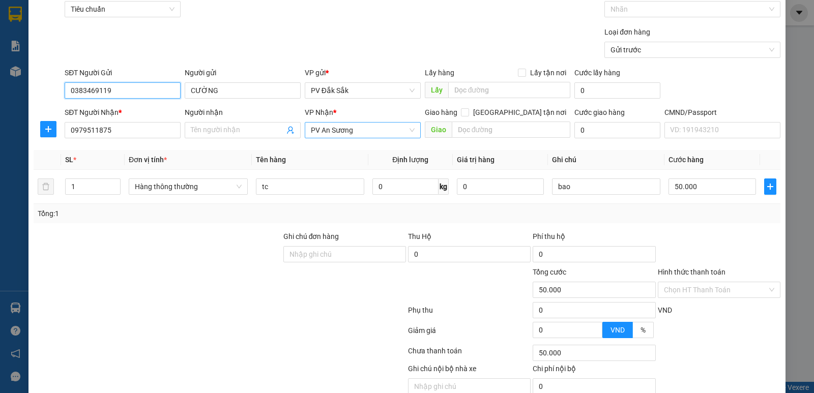
scroll to position [96, 0]
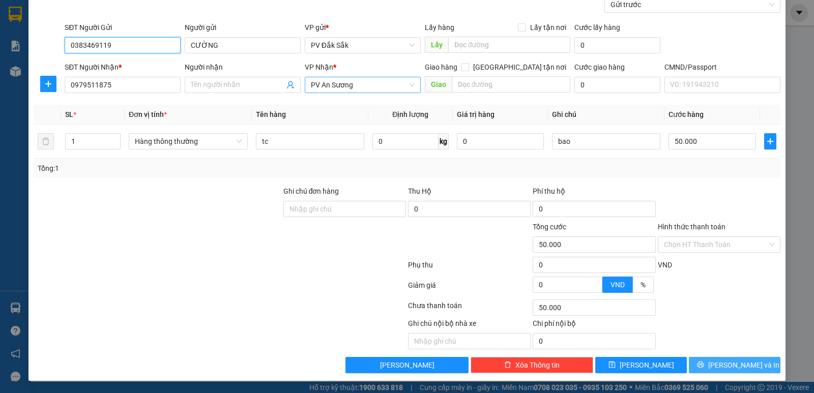
type input "0383469119"
click at [741, 365] on span "[PERSON_NAME] và In" at bounding box center [743, 365] width 71 height 11
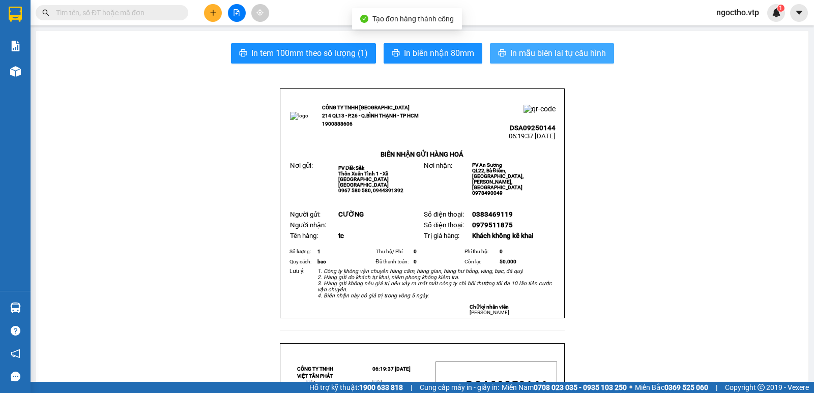
click at [558, 54] on span "In mẫu biên lai tự cấu hình" at bounding box center [558, 53] width 96 height 13
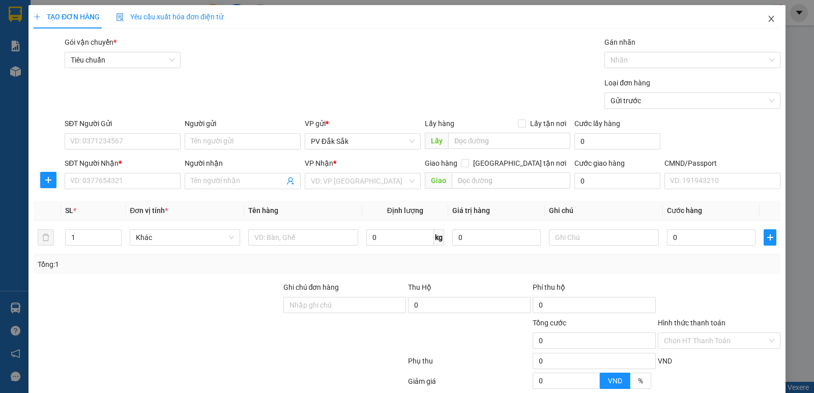
click at [767, 20] on icon "close" at bounding box center [771, 19] width 8 height 8
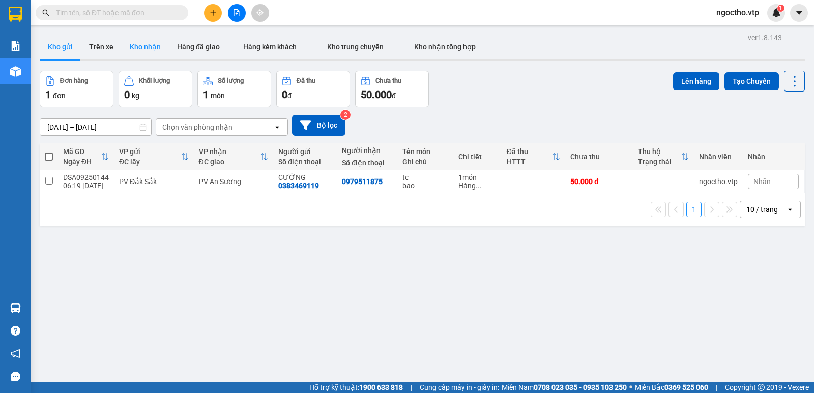
click at [139, 47] on button "Kho nhận" at bounding box center [145, 47] width 47 height 24
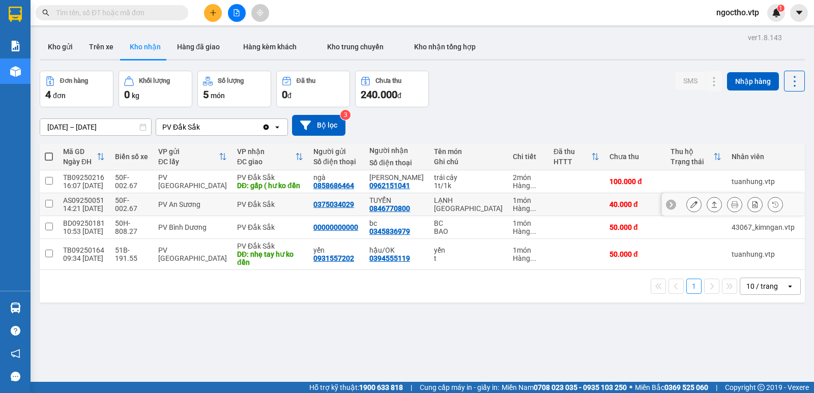
click at [690, 208] on icon at bounding box center [693, 204] width 7 height 7
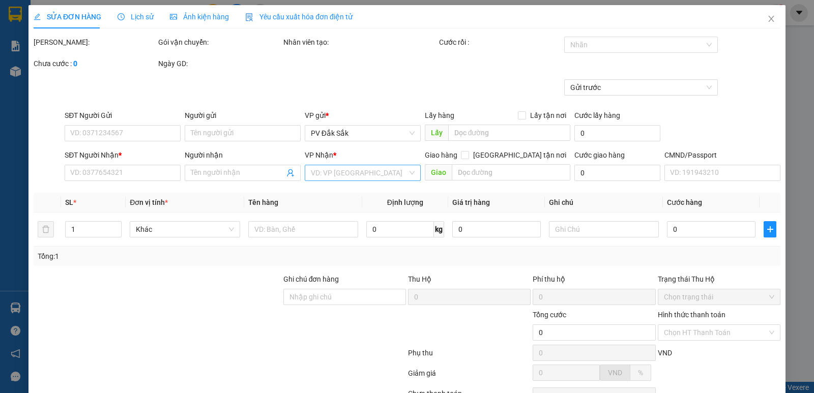
type input "2.000"
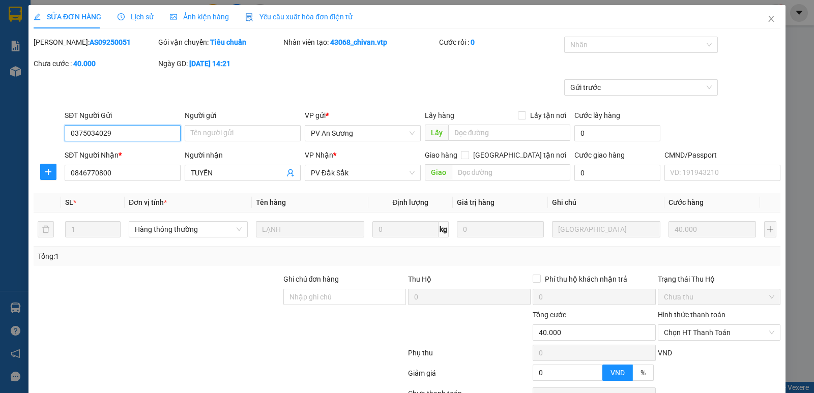
type input "0375034029"
type input "0846770800"
type input "TUYỂN"
type input "40.000"
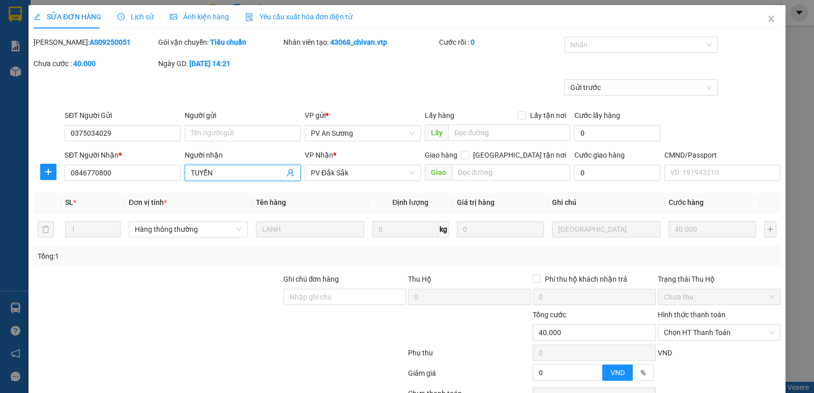
click at [202, 169] on input "TUYỂN" at bounding box center [238, 172] width 94 height 11
click at [224, 172] on input "TUYỂN" at bounding box center [238, 172] width 94 height 11
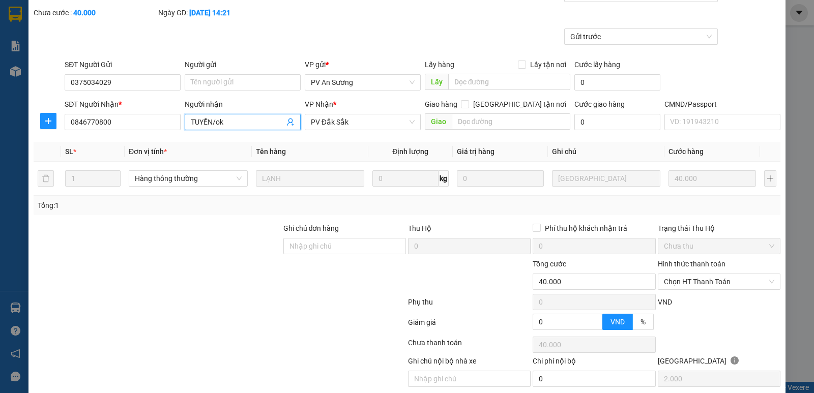
scroll to position [89, 0]
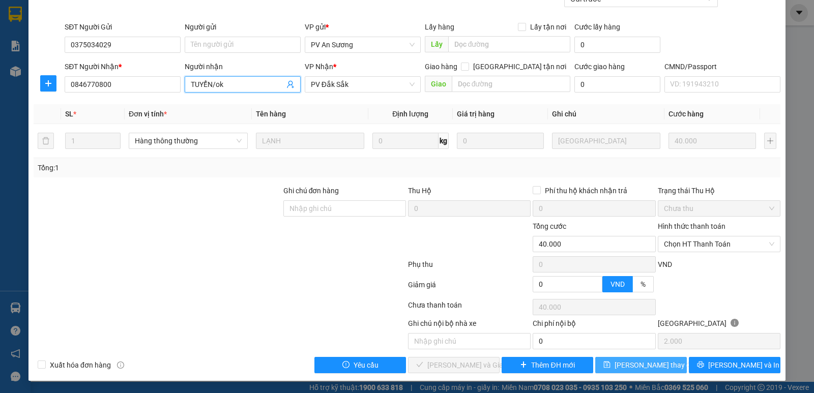
type input "TUYỂN/ok"
click at [630, 361] on span "[PERSON_NAME] thay đổi" at bounding box center [655, 365] width 81 height 11
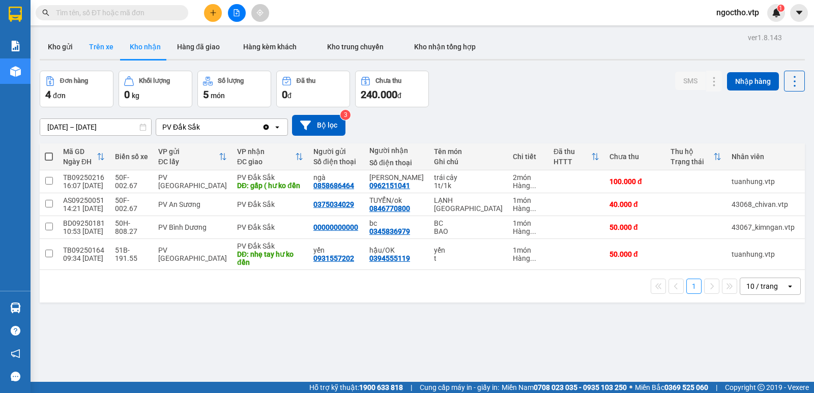
click at [103, 46] on button "Trên xe" at bounding box center [101, 47] width 41 height 24
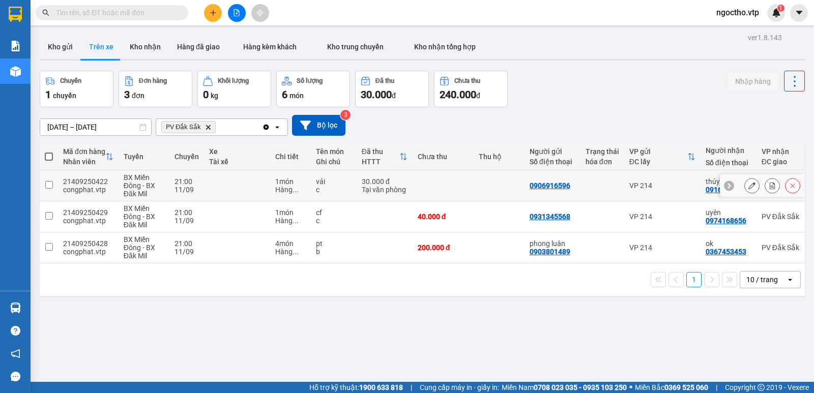
click at [748, 183] on icon at bounding box center [751, 185] width 7 height 7
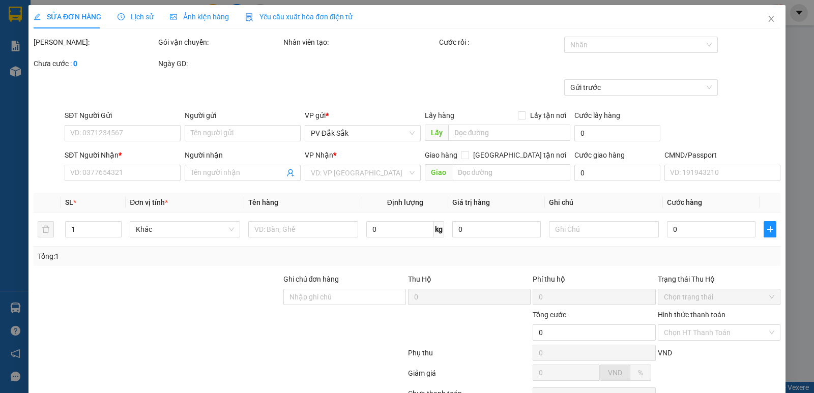
type input "1.500"
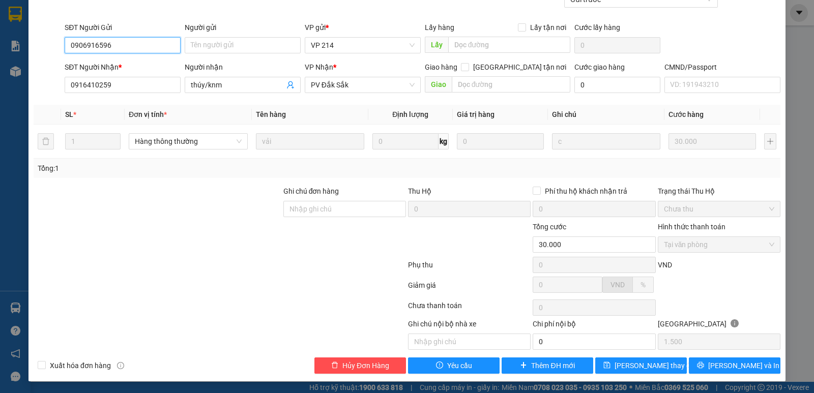
type input "0906916596"
type input "0916410259"
type input "thúy/knm"
type input "30.000"
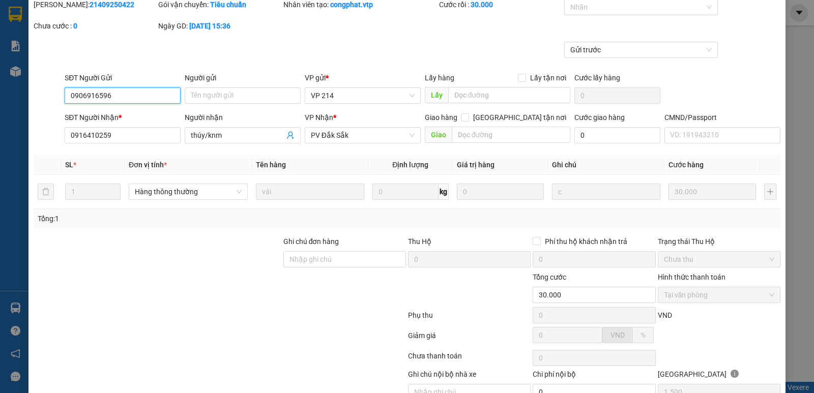
scroll to position [1, 0]
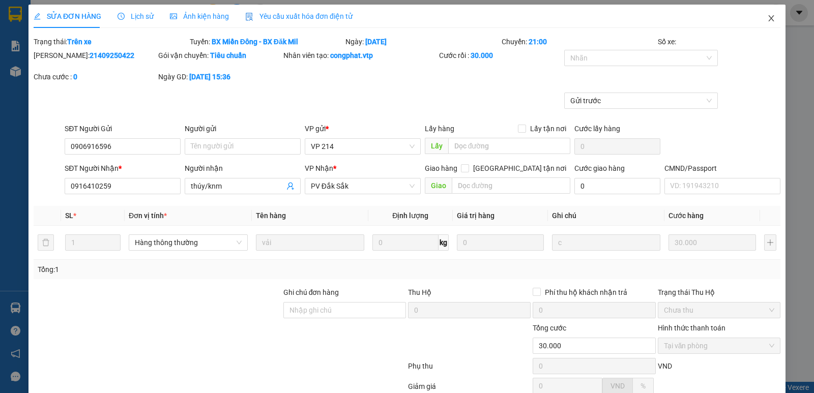
click at [768, 17] on icon "close" at bounding box center [771, 18] width 6 height 6
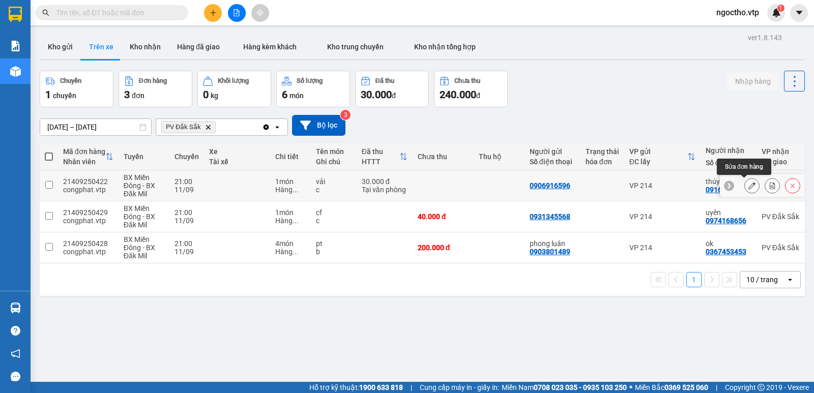
click at [750, 187] on button at bounding box center [752, 186] width 14 height 18
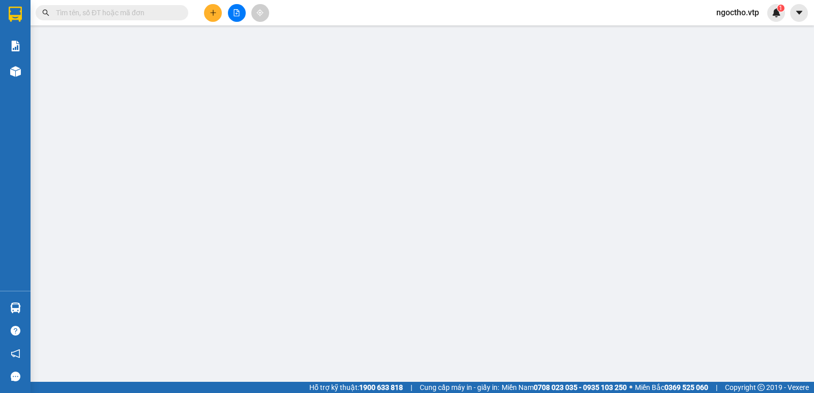
type input "1.500"
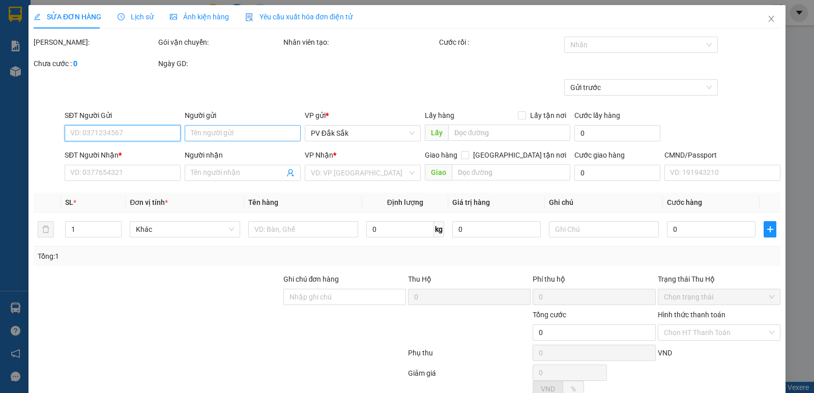
type input "0906916596"
type input "0916410259"
type input "thúy/knm"
type input "30.000"
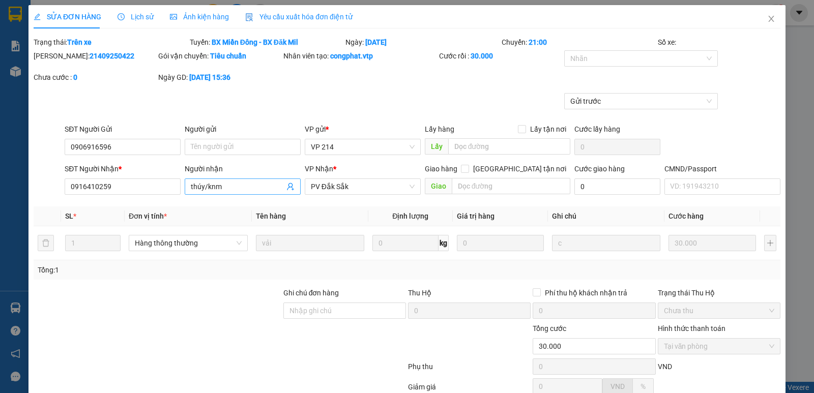
click at [226, 187] on input "thúy/knm" at bounding box center [238, 186] width 94 height 11
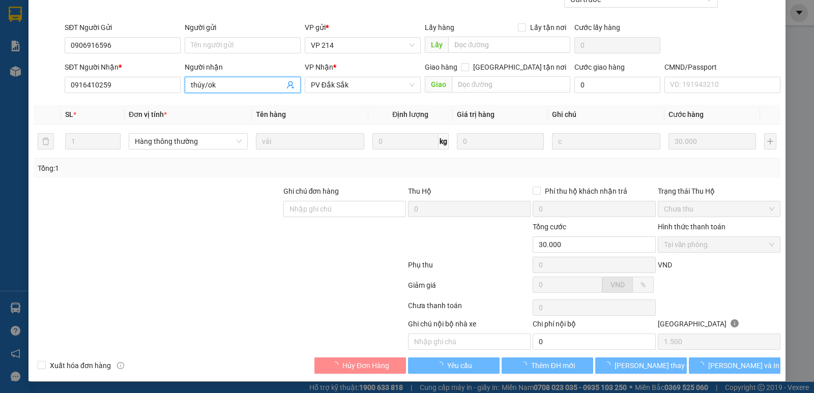
scroll to position [102, 0]
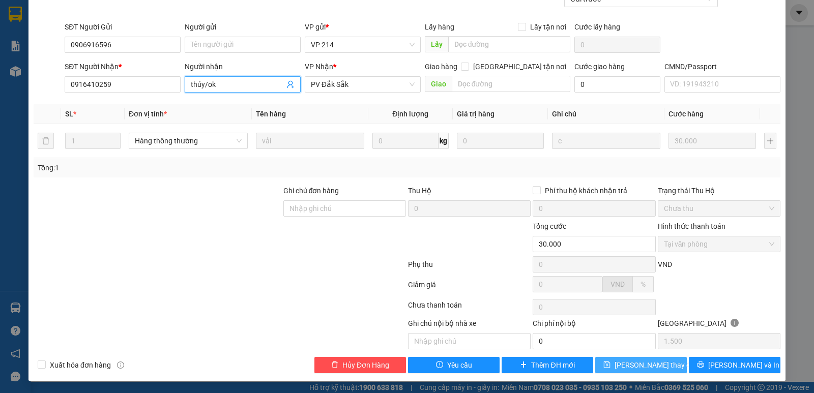
type input "thúy/ok"
click at [628, 368] on span "[PERSON_NAME] thay đổi" at bounding box center [655, 365] width 81 height 11
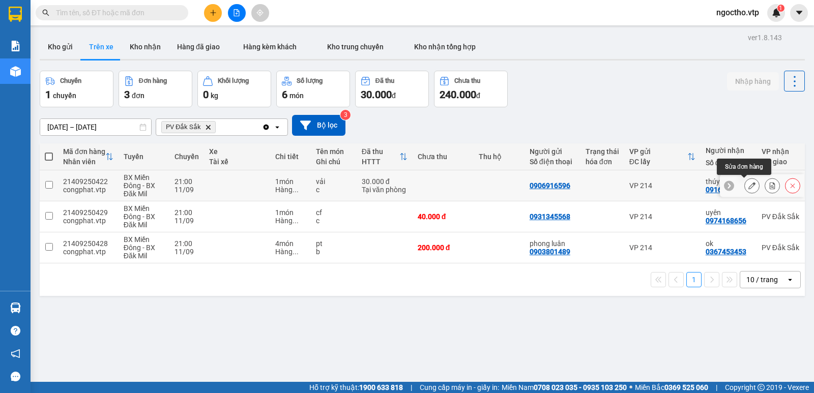
click at [745, 184] on button at bounding box center [752, 186] width 14 height 18
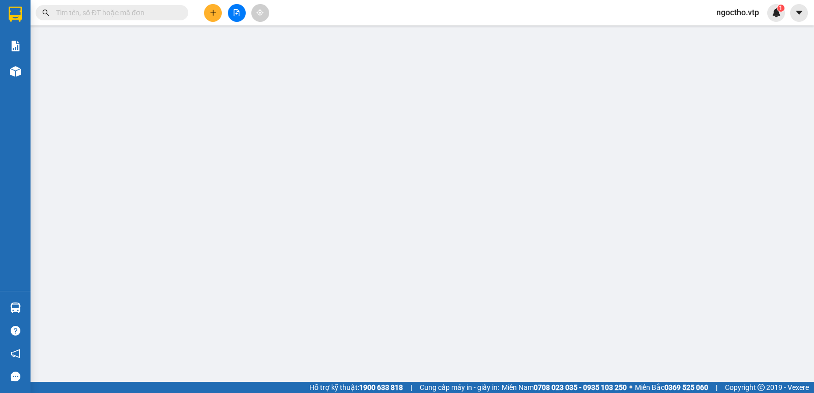
type input "1.500"
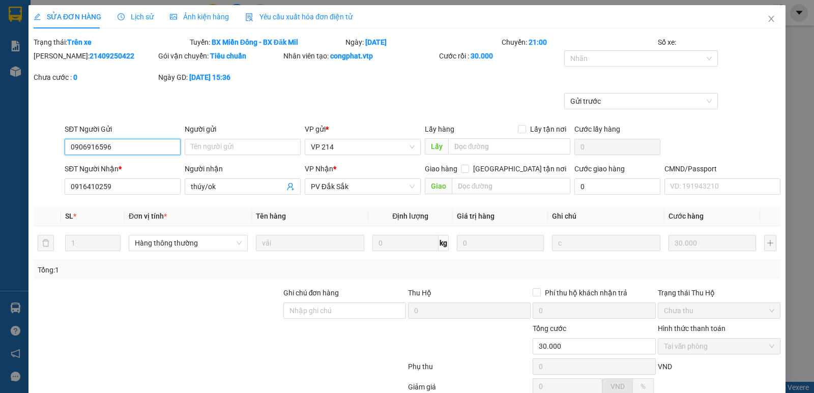
type input "0906916596"
type input "0916410259"
type input "thúy/ok"
type input "30.000"
click at [768, 19] on icon "close" at bounding box center [771, 19] width 6 height 6
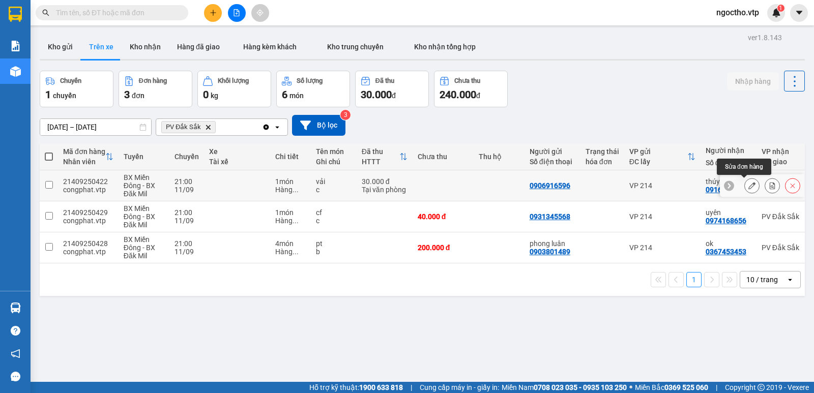
click at [748, 186] on icon at bounding box center [751, 185] width 7 height 7
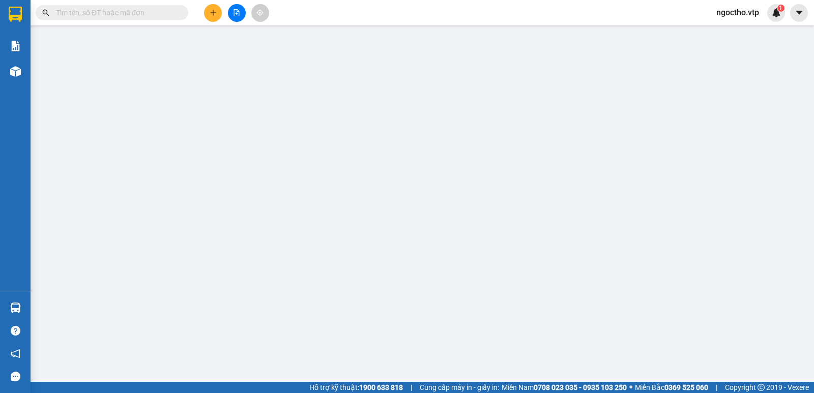
type input "1.500"
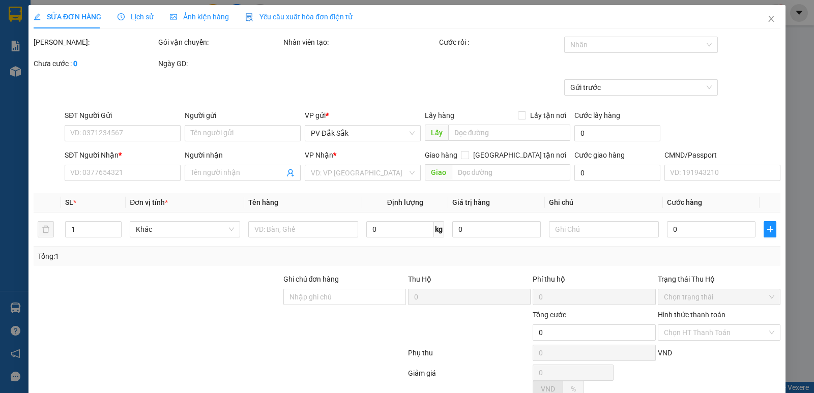
type input "0906916596"
type input "0916410259"
type input "thúy/ok"
type input "30.000"
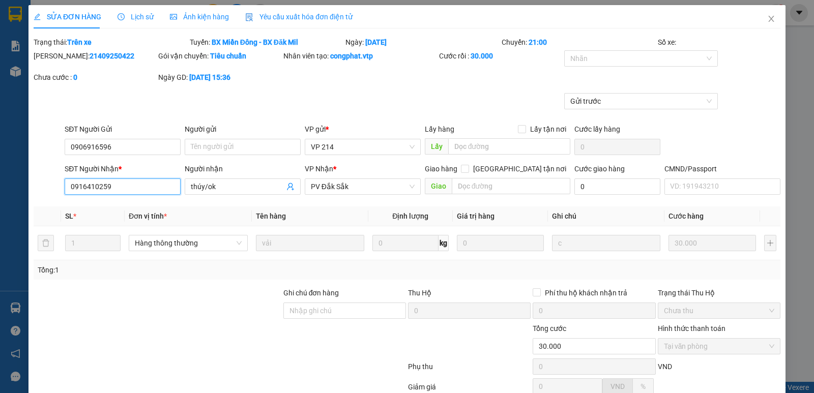
drag, startPoint x: 110, startPoint y: 187, endPoint x: 0, endPoint y: 207, distance: 112.2
click at [16, 207] on div "SỬA ĐƠN HÀNG Lịch sử Ảnh kiện hàng Yêu cầu xuất hóa đơn điện tử Total Paid Fee …" at bounding box center [407, 196] width 814 height 393
drag, startPoint x: 761, startPoint y: 21, endPoint x: 622, endPoint y: 8, distance: 139.5
click at [767, 20] on icon "close" at bounding box center [771, 19] width 8 height 8
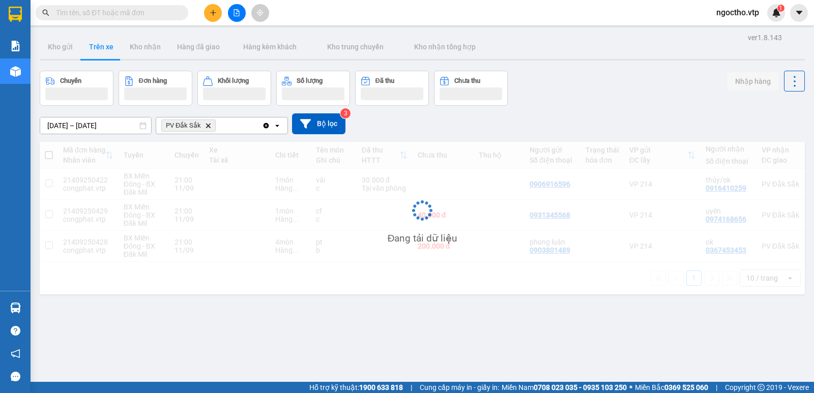
click at [86, 14] on input "text" at bounding box center [116, 12] width 120 height 11
paste input "0916410259"
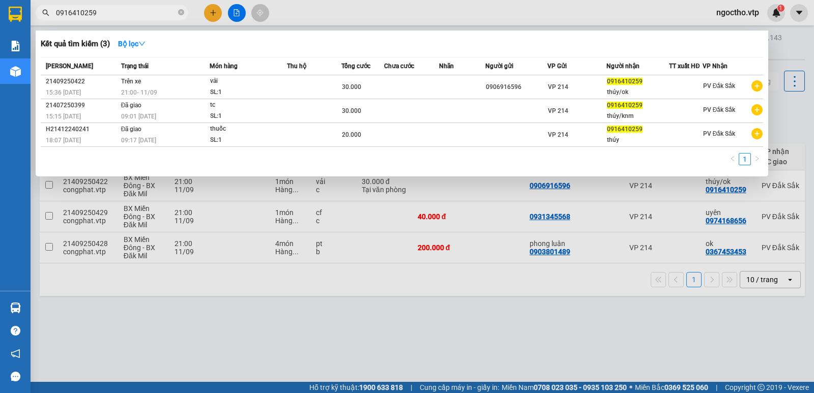
type input "0916410259"
click at [221, 305] on div at bounding box center [407, 196] width 814 height 393
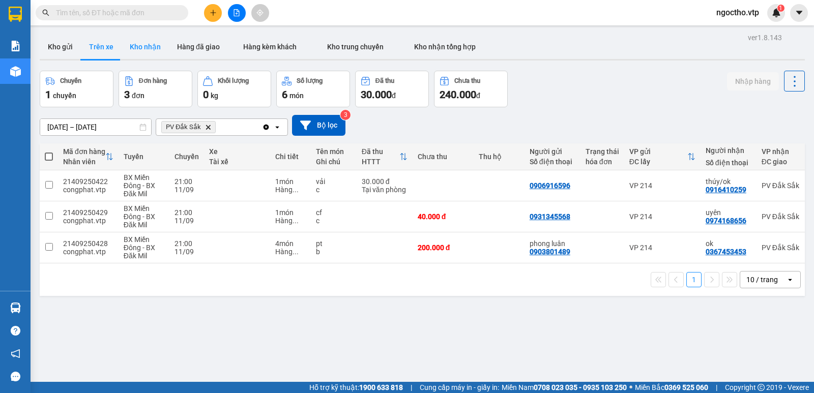
click at [147, 40] on button "Kho nhận" at bounding box center [145, 47] width 47 height 24
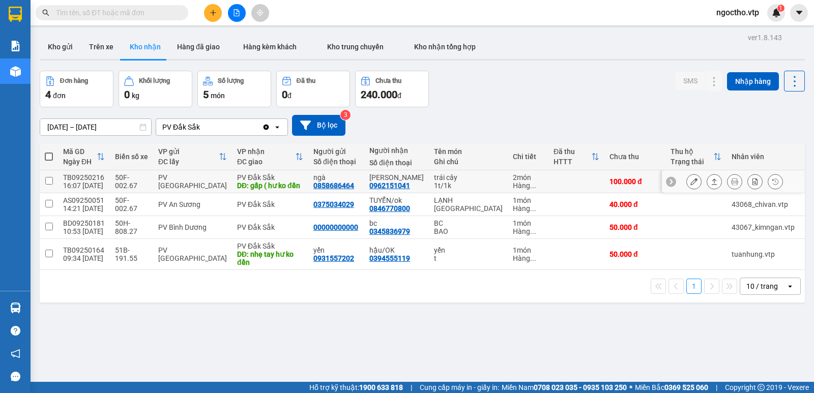
click at [690, 185] on icon at bounding box center [693, 181] width 7 height 7
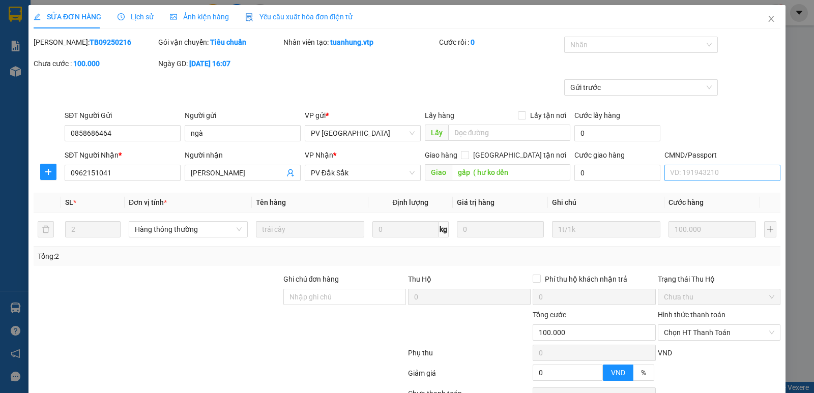
type input "0858686464"
type input "ngà"
type input "0962151041"
type input "[PERSON_NAME]"
type input "gấp ( hư ko đền"
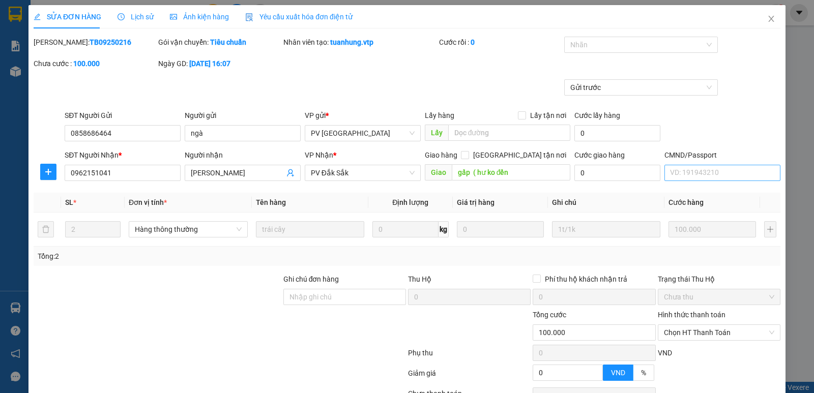
type input "100.000"
type input "5.000"
click at [768, 21] on icon "close" at bounding box center [771, 19] width 6 height 6
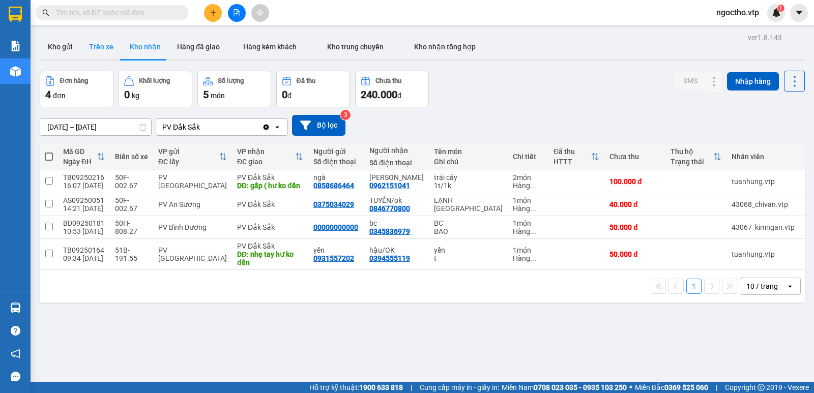
click at [102, 50] on button "Trên xe" at bounding box center [101, 47] width 41 height 24
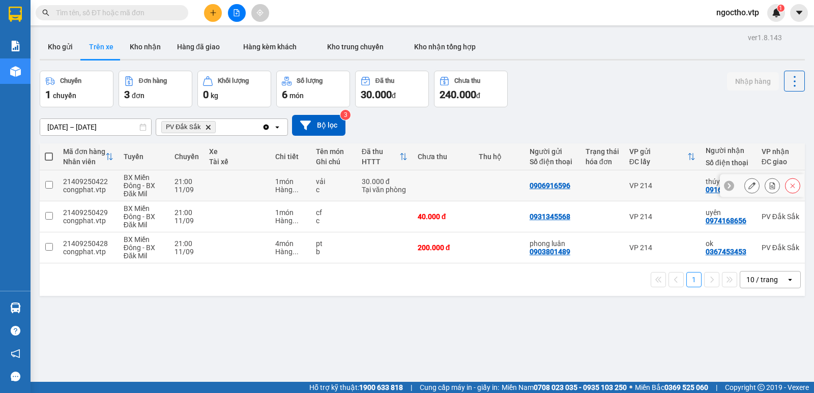
click at [49, 185] on input "checkbox" at bounding box center [49, 185] width 8 height 8
checkbox input "true"
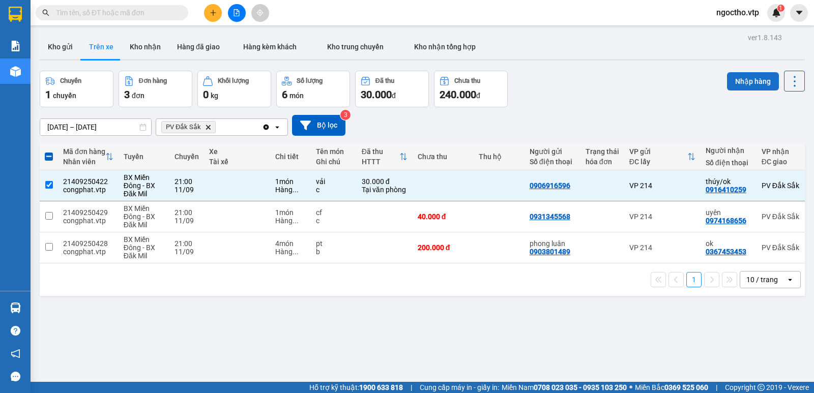
click at [742, 85] on button "Nhập hàng" at bounding box center [753, 81] width 52 height 18
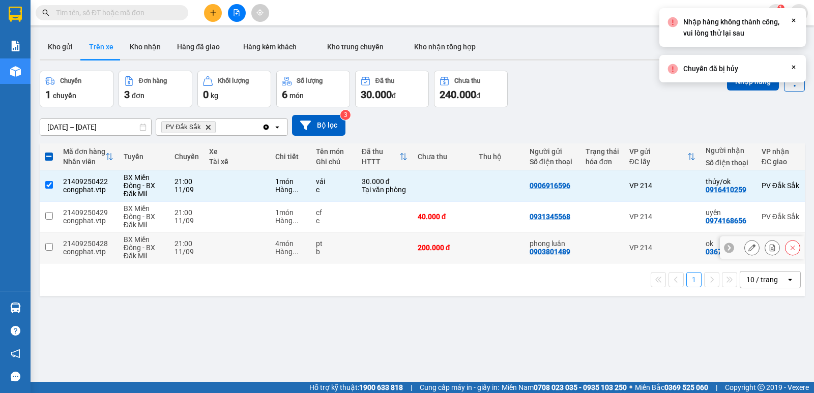
click at [46, 242] on td at bounding box center [49, 248] width 18 height 31
checkbox input "true"
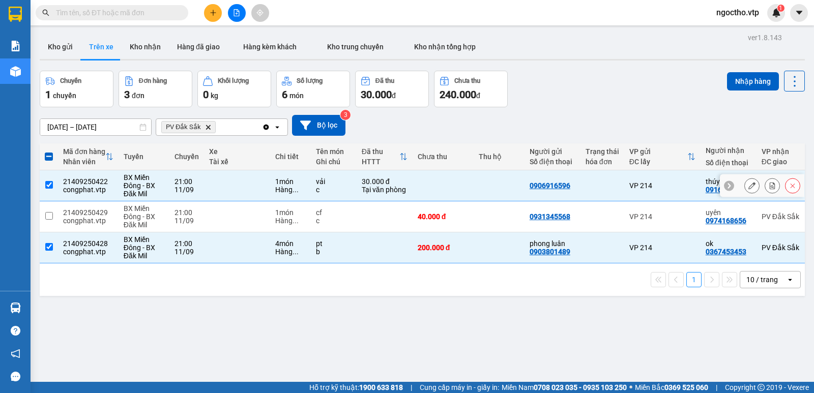
click at [46, 183] on input "checkbox" at bounding box center [49, 185] width 8 height 8
checkbox input "false"
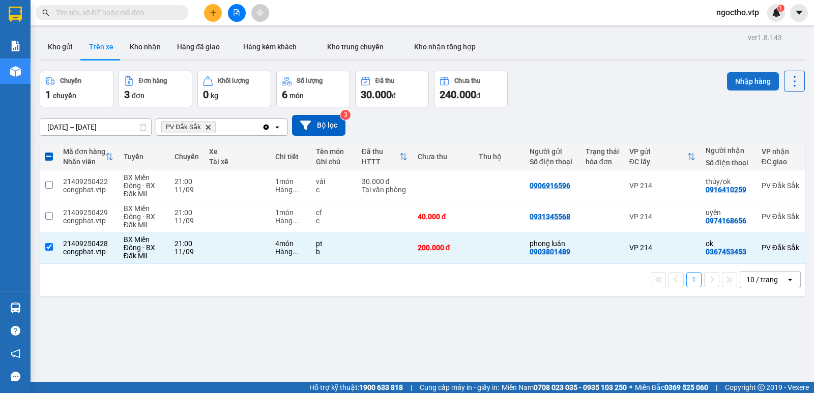
click at [741, 81] on button "Nhập hàng" at bounding box center [753, 81] width 52 height 18
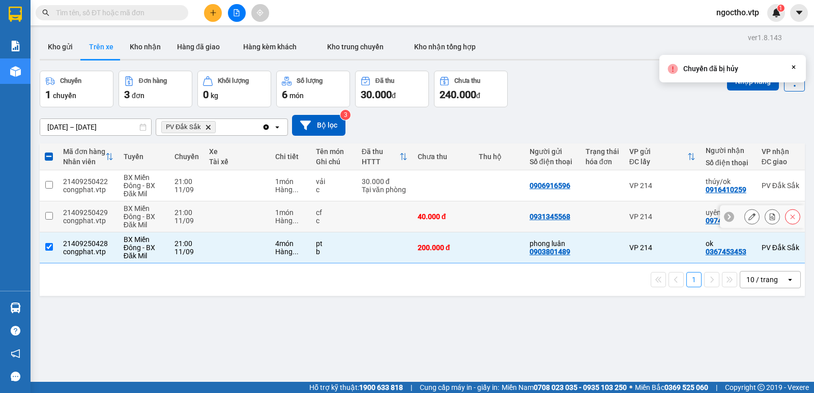
click at [41, 213] on td at bounding box center [49, 216] width 18 height 31
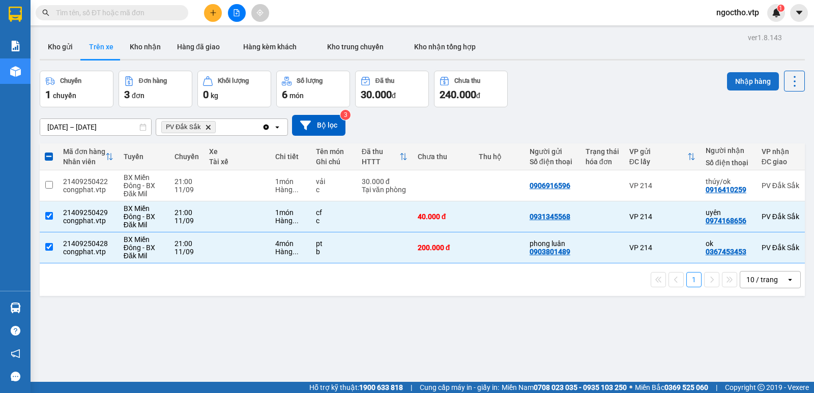
click at [738, 76] on button "Nhập hàng" at bounding box center [753, 81] width 52 height 18
drag, startPoint x: 371, startPoint y: 361, endPoint x: 507, endPoint y: 305, distance: 147.1
click at [370, 361] on div "ver 1.8.143 Kho gửi Trên xe Kho nhận Hàng đã giao Hàng kèm khách Kho trung chuy…" at bounding box center [422, 227] width 773 height 393
click at [268, 334] on div "ver 1.8.143 Kho gửi Trên xe Kho nhận Hàng đã giao Hàng kèm khách Kho trung chuy…" at bounding box center [422, 227] width 773 height 393
click at [48, 215] on input "checkbox" at bounding box center [49, 216] width 8 height 8
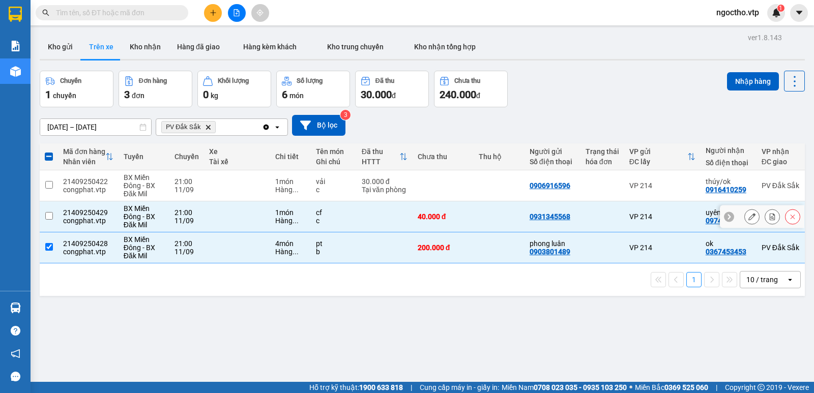
checkbox input "false"
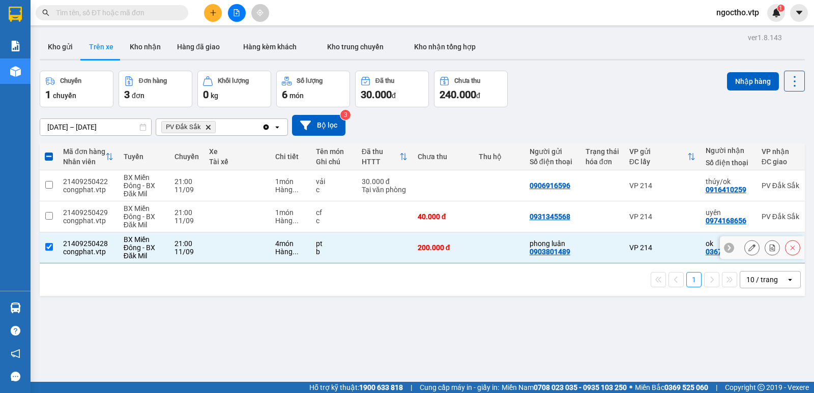
click at [50, 252] on td at bounding box center [49, 248] width 18 height 31
checkbox input "false"
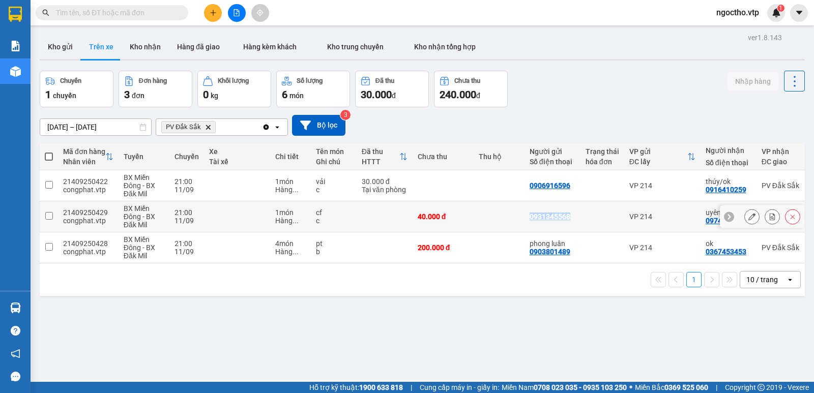
drag, startPoint x: 574, startPoint y: 216, endPoint x: 483, endPoint y: 234, distance: 92.8
click at [488, 225] on tr "21409250429 congphat.vtp BX Miền Đông - BX Đăk Mil 21:00 11/09 1 món Hàng ... c…" at bounding box center [455, 216] width 830 height 31
checkbox input "true"
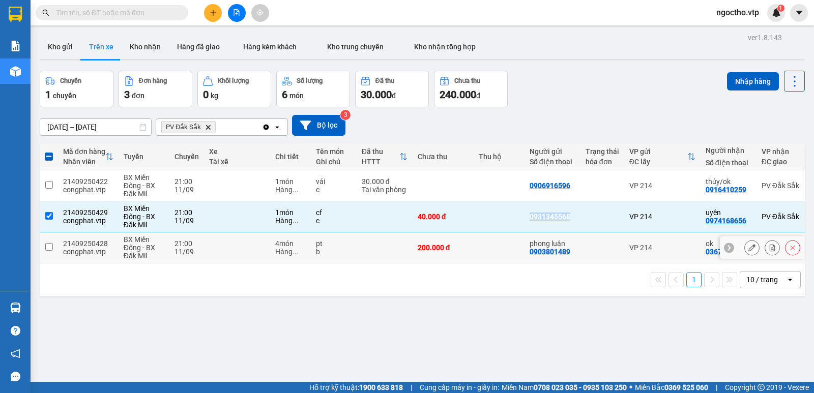
copy div "0931345568"
click at [175, 8] on input "text" at bounding box center [116, 12] width 120 height 11
paste input "0931345568"
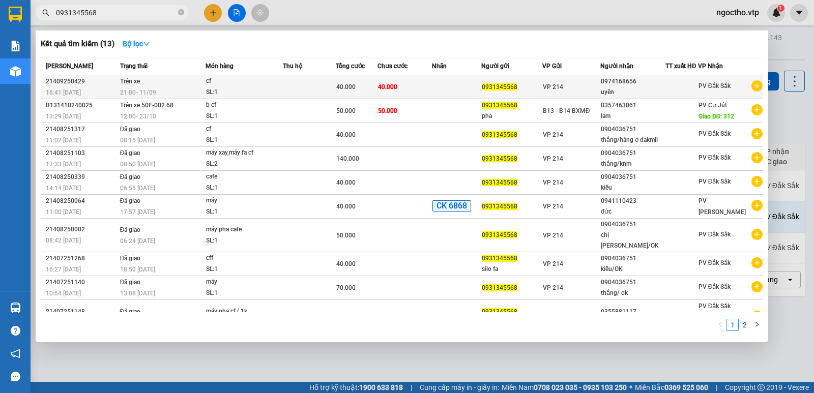
type input "0931345568"
click at [617, 87] on div "0974168656" at bounding box center [633, 81] width 64 height 11
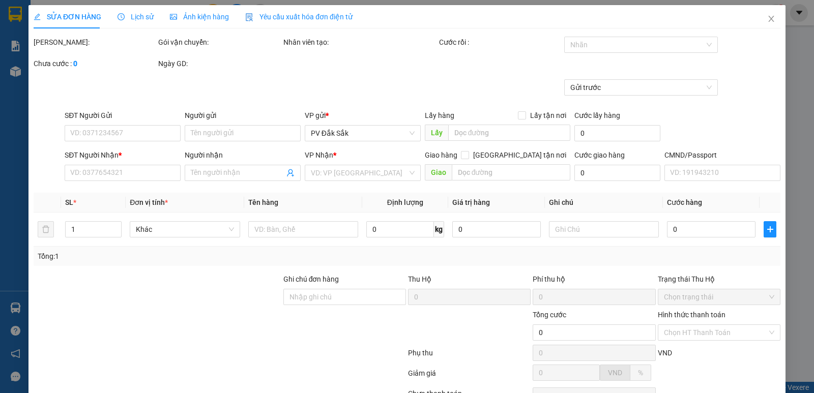
type input "2.000"
type input "0931345568"
type input "0974168656"
type input "uyên"
type input "40.000"
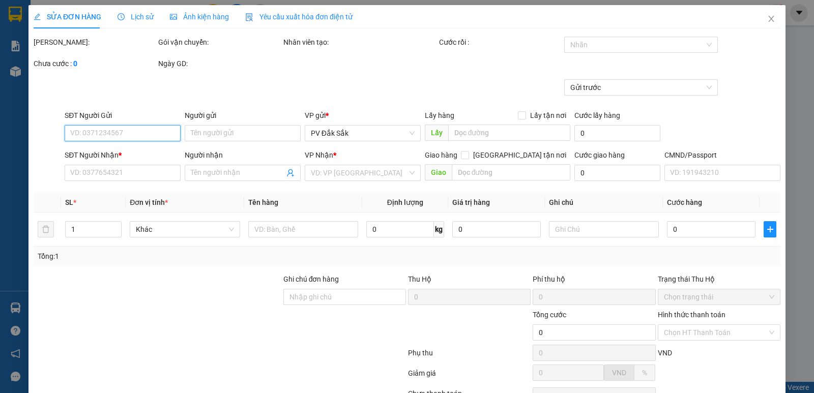
type input "40.000"
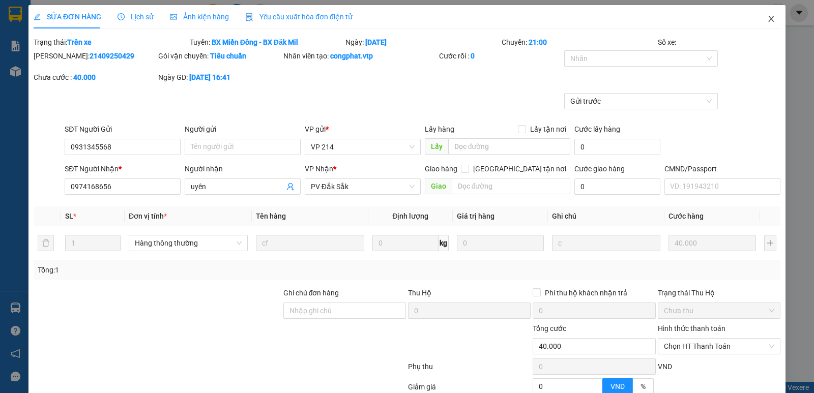
click at [768, 20] on icon "close" at bounding box center [771, 19] width 8 height 8
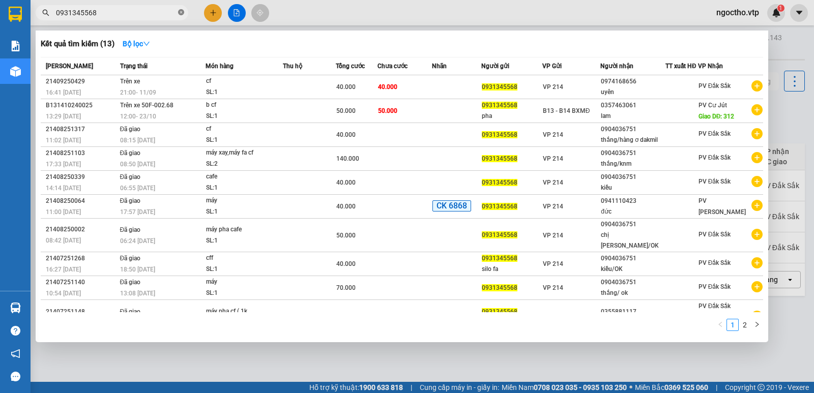
click at [179, 12] on icon "close-circle" at bounding box center [181, 12] width 6 height 6
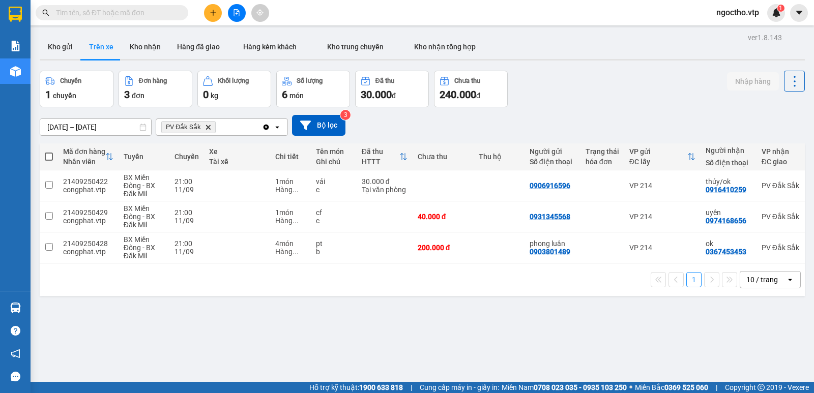
drag, startPoint x: 108, startPoint y: 326, endPoint x: 75, endPoint y: 312, distance: 35.3
click at [105, 326] on div "ver 1.8.143 Kho gửi Trên xe Kho nhận Hàng đã giao Hàng kèm khách Kho trung chuy…" at bounding box center [422, 227] width 773 height 393
click at [745, 246] on button at bounding box center [752, 248] width 14 height 18
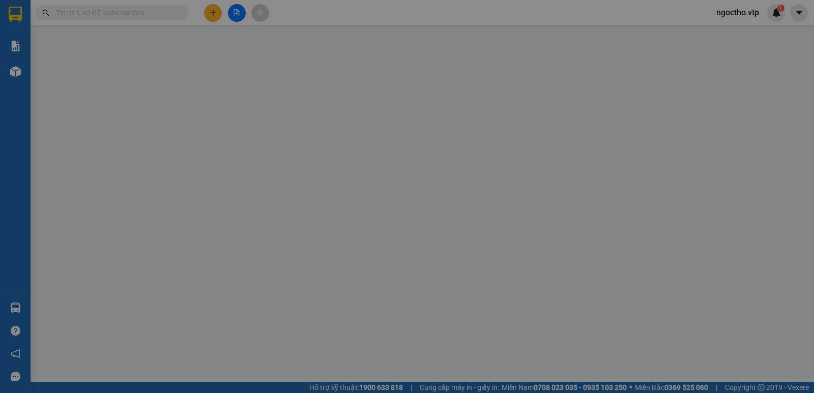
type input "0903801489"
type input "phong luân"
type input "0367453453"
type input "ok"
type input "200.000"
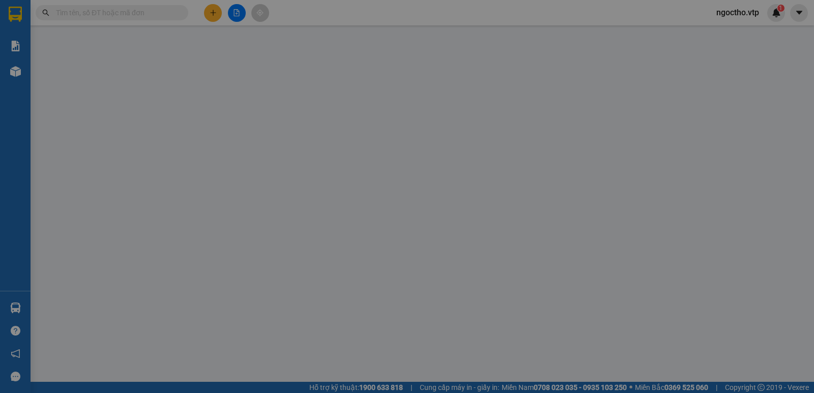
type input "200.000"
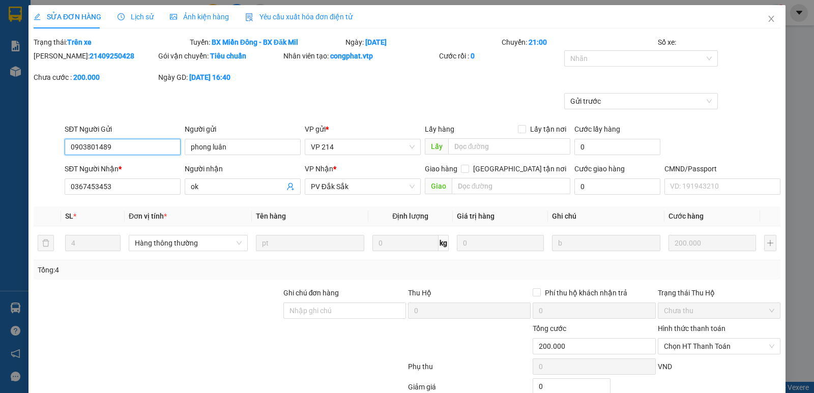
type input "10.000"
click at [231, 191] on input "ok" at bounding box center [238, 186] width 94 height 11
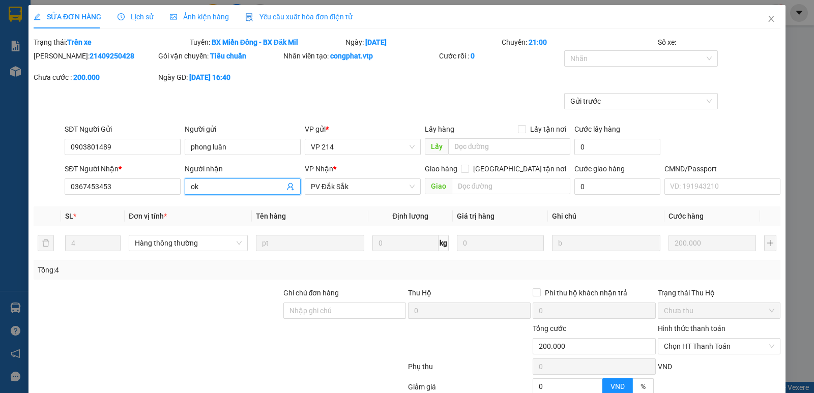
type input "o"
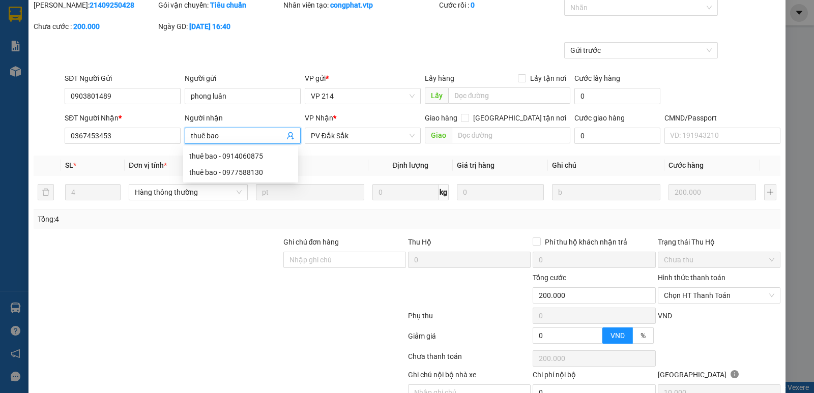
scroll to position [102, 0]
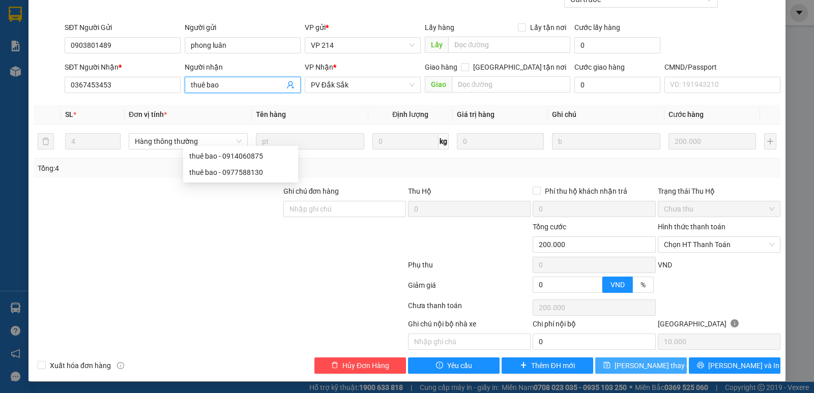
type input "thuê bao"
drag, startPoint x: 647, startPoint y: 365, endPoint x: 645, endPoint y: 360, distance: 5.5
click at [647, 366] on span "[PERSON_NAME] thay đổi" at bounding box center [655, 365] width 81 height 11
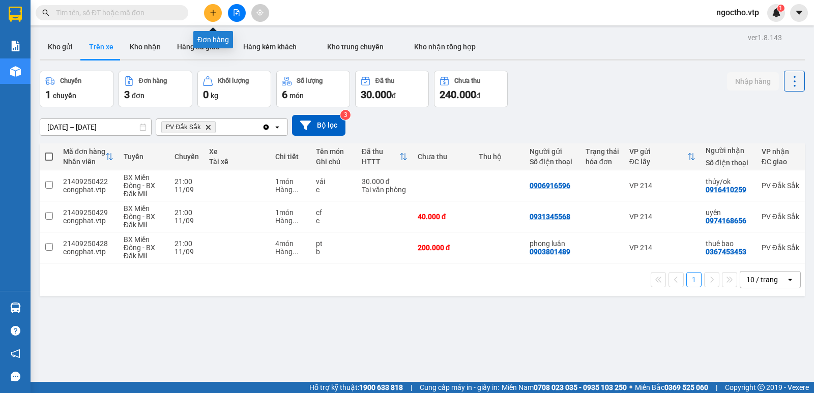
click at [211, 12] on icon "plus" at bounding box center [213, 12] width 7 height 7
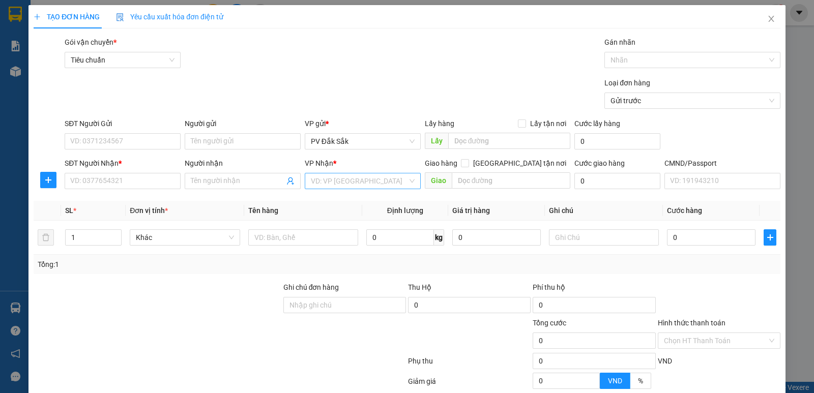
click at [324, 184] on input "search" at bounding box center [359, 180] width 97 height 15
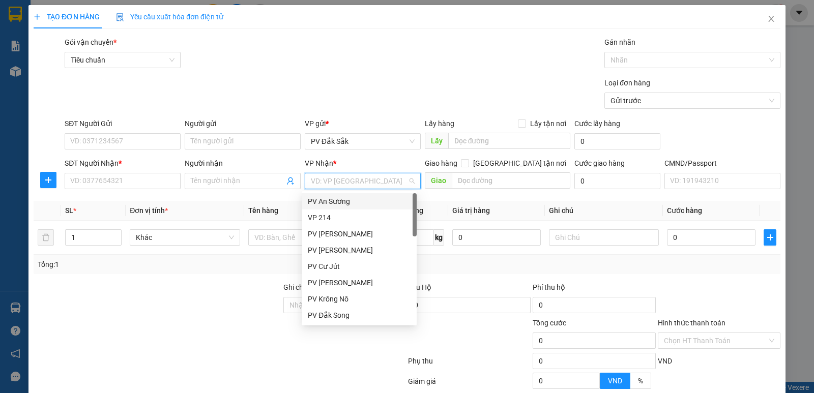
type input "1"
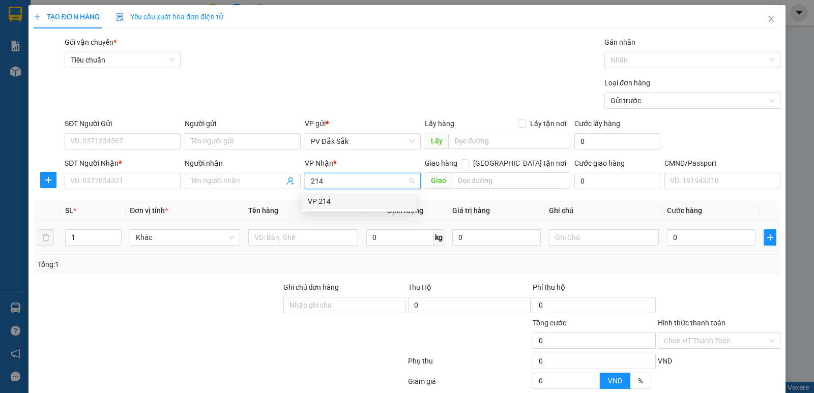
type input "214"
drag, startPoint x: 241, startPoint y: 239, endPoint x: 247, endPoint y: 238, distance: 6.1
click at [245, 238] on tr "1 Khác 0 kg 0 0" at bounding box center [407, 238] width 747 height 34
drag, startPoint x: 269, startPoint y: 237, endPoint x: 266, endPoint y: 229, distance: 8.0
click at [268, 237] on input "text" at bounding box center [303, 237] width 110 height 16
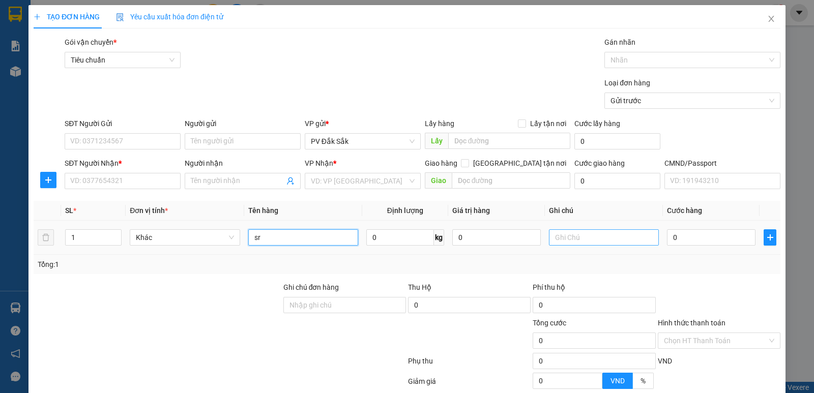
type input "sr"
click at [578, 242] on input "text" at bounding box center [604, 237] width 110 height 16
type input "t"
click at [690, 243] on input "0" at bounding box center [711, 237] width 89 height 16
type input "7"
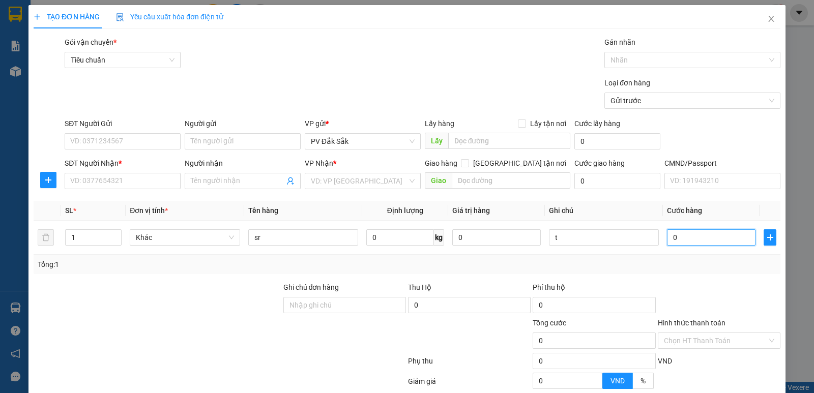
type input "7"
type input "70"
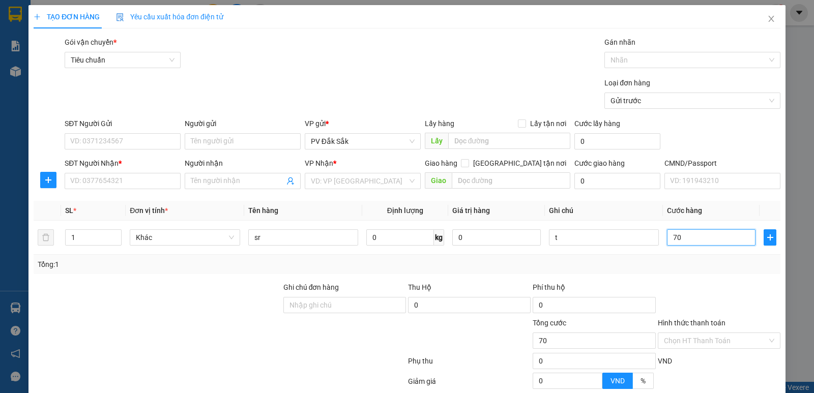
type input "700"
type input "7.000"
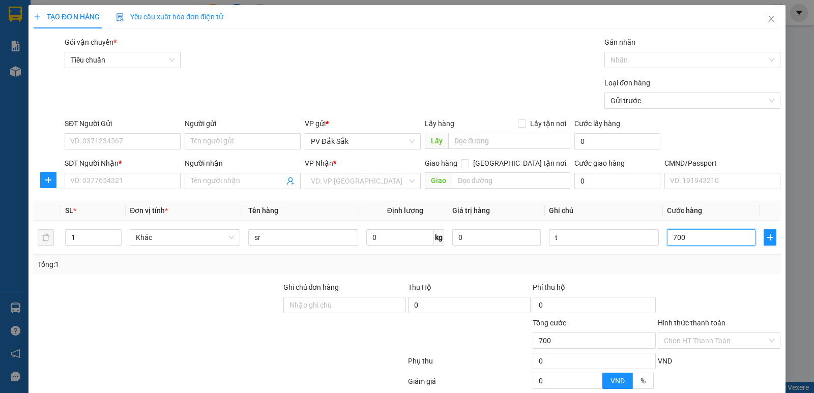
type input "7.000"
type input "70.000"
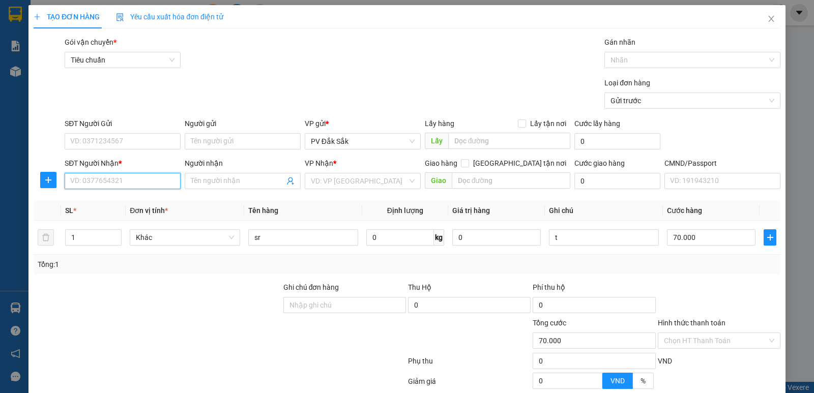
click at [77, 181] on input "SĐT Người Nhận *" at bounding box center [123, 181] width 116 height 16
click at [86, 138] on input "SĐT Người Gửi" at bounding box center [123, 141] width 116 height 16
click at [88, 182] on input "SĐT Người Nhận *" at bounding box center [123, 181] width 116 height 16
type input "0378939750"
click at [115, 207] on div "0378939750 - DƯƠNG" at bounding box center [121, 201] width 115 height 16
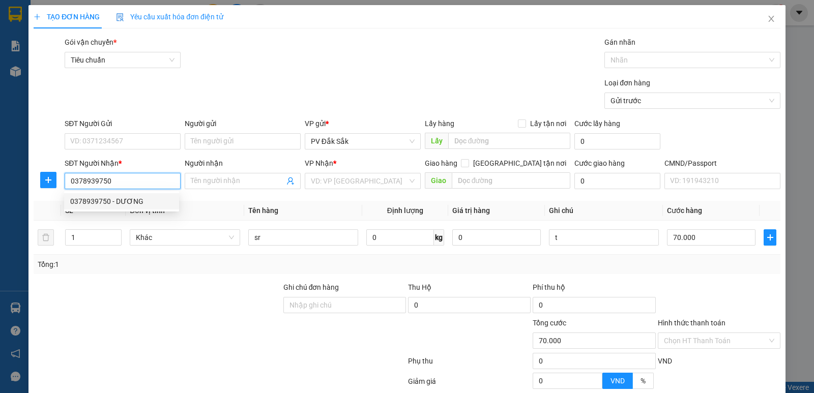
type input "DƯƠNG"
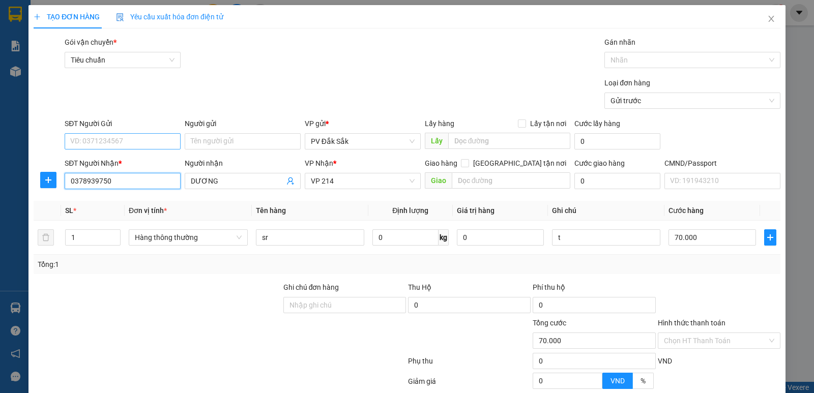
type input "0378939750"
click at [111, 144] on input "SĐT Người Gửi" at bounding box center [123, 141] width 116 height 16
click at [98, 159] on div "0984973682 - CHÍNH" at bounding box center [121, 161] width 103 height 11
type input "0984973682"
type input "CHÍNH"
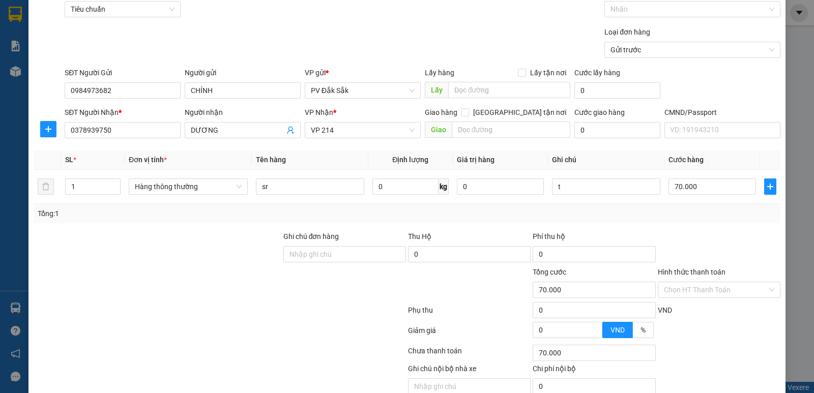
scroll to position [96, 0]
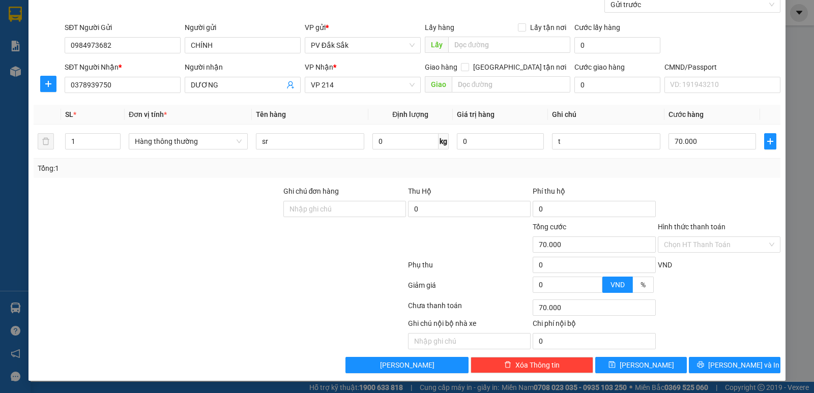
click at [681, 221] on form "Ghi chú đơn hàng Thu Hộ 0 Phí thu hộ 0 Tổng cước 70.000 Hình thức thanh toán Ch…" at bounding box center [407, 242] width 747 height 112
click at [683, 226] on label "Hình thức thanh toán" at bounding box center [692, 227] width 68 height 8
click at [683, 237] on input "Hình thức thanh toán" at bounding box center [715, 244] width 103 height 15
click at [692, 226] on label "Hình thức thanh toán" at bounding box center [692, 227] width 68 height 8
click at [692, 237] on input "Hình thức thanh toán" at bounding box center [715, 244] width 103 height 15
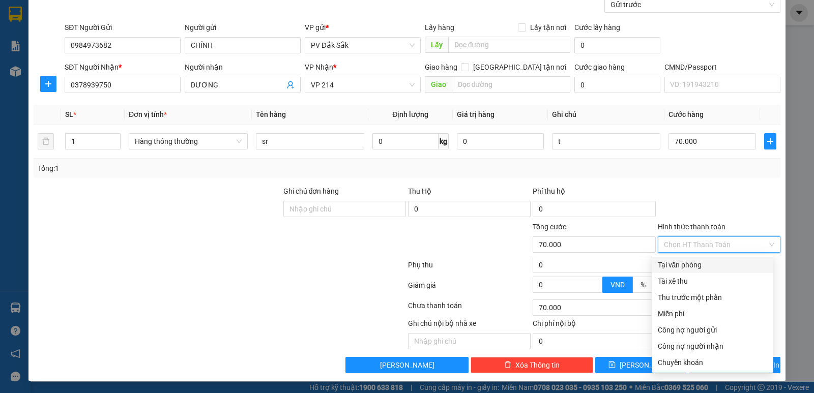
click at [693, 224] on label "Hình thức thanh toán" at bounding box center [692, 227] width 68 height 8
click at [693, 237] on input "Hình thức thanh toán" at bounding box center [715, 244] width 103 height 15
drag, startPoint x: 679, startPoint y: 268, endPoint x: 747, endPoint y: 231, distance: 77.2
click at [680, 267] on div "Tại văn phòng" at bounding box center [712, 264] width 109 height 11
type input "0"
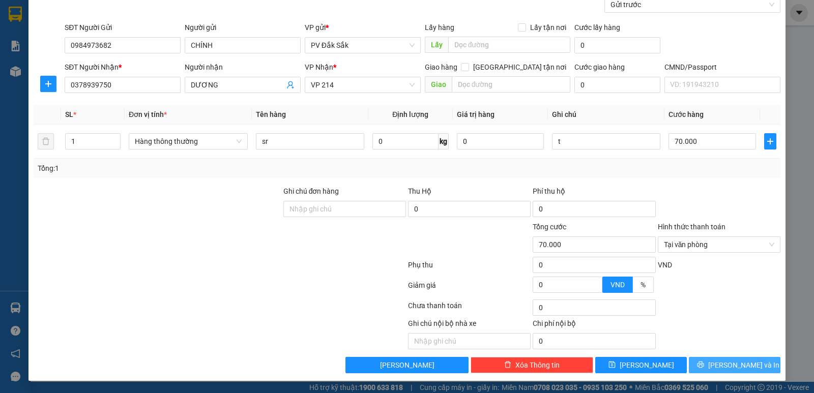
click at [734, 373] on div "TẠO ĐƠN HÀNG Yêu cầu xuất hóa đơn điện tử Transit Pickup Surcharge Ids Transit …" at bounding box center [406, 145] width 757 height 472
click at [726, 367] on span "[PERSON_NAME] và In" at bounding box center [743, 365] width 71 height 11
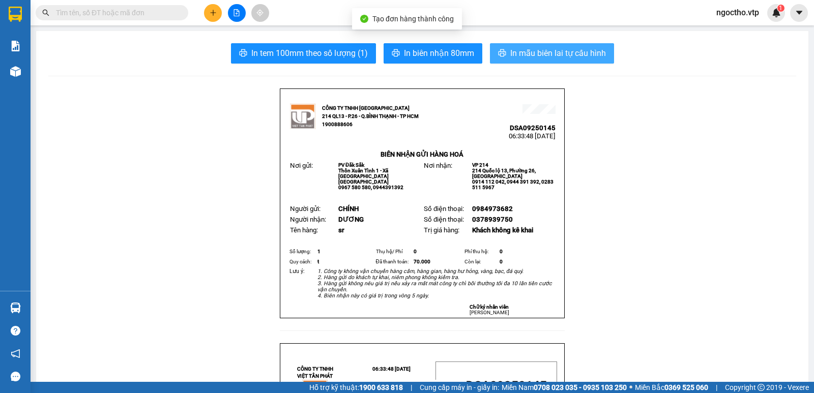
click at [540, 45] on button "In mẫu biên lai tự cấu hình" at bounding box center [552, 53] width 124 height 20
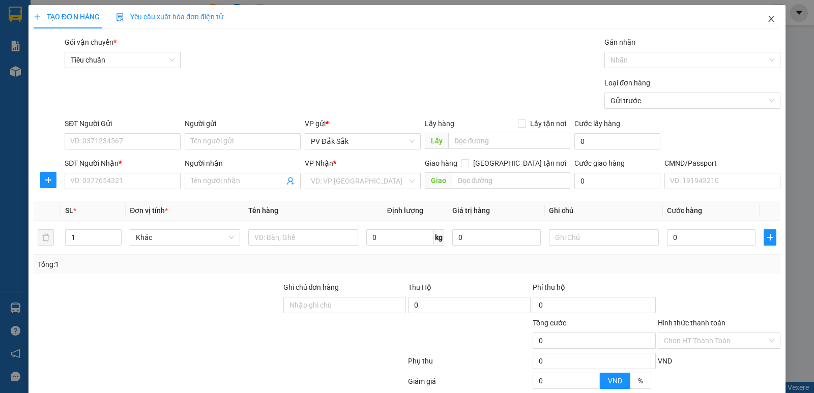
drag, startPoint x: 763, startPoint y: 17, endPoint x: 704, endPoint y: 10, distance: 58.9
click at [767, 16] on icon "close" at bounding box center [771, 19] width 8 height 8
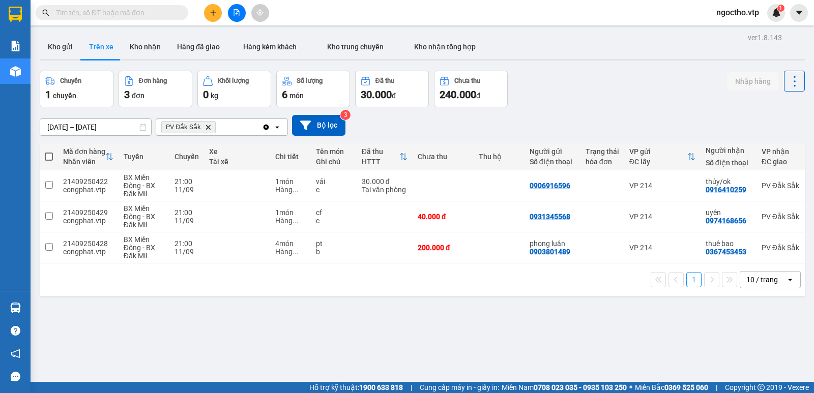
scroll to position [47, 0]
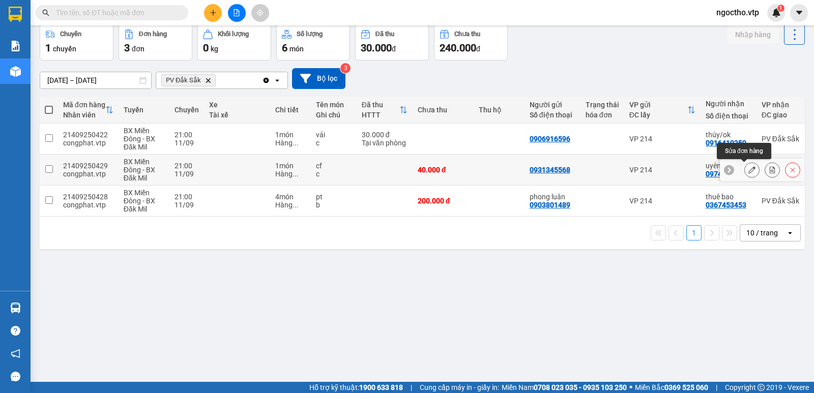
click at [748, 171] on icon at bounding box center [751, 169] width 7 height 7
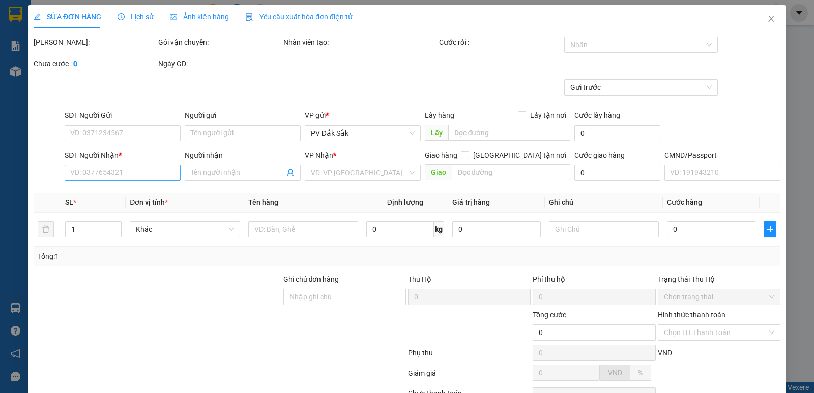
type input "2.000"
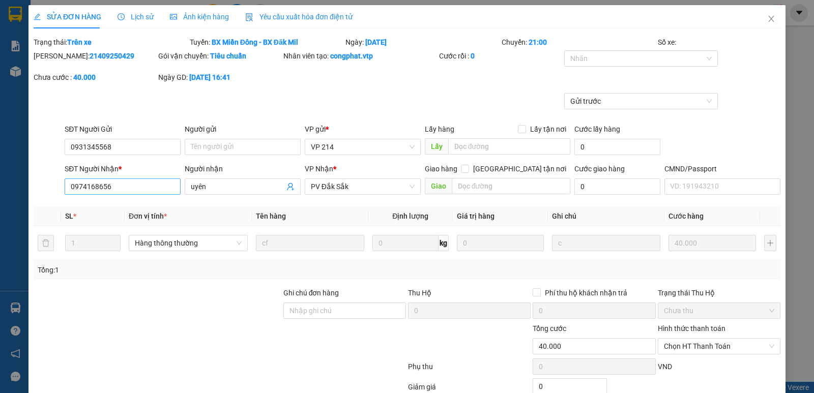
type input "0931345568"
type input "0974168656"
type input "uyên"
type input "40.000"
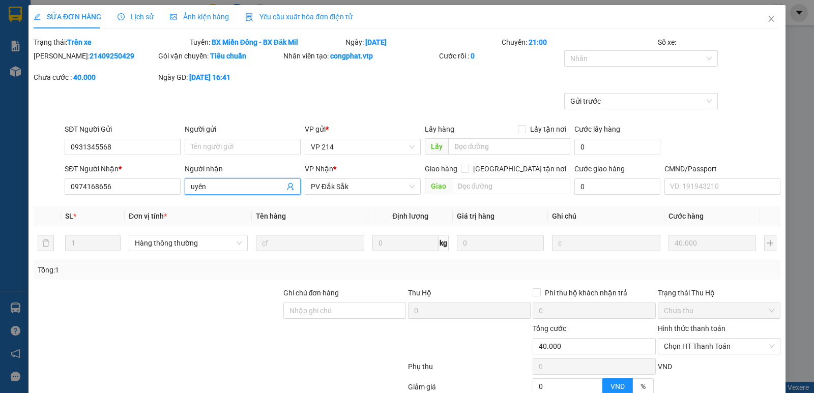
click at [233, 179] on span "uyên" at bounding box center [243, 187] width 116 height 16
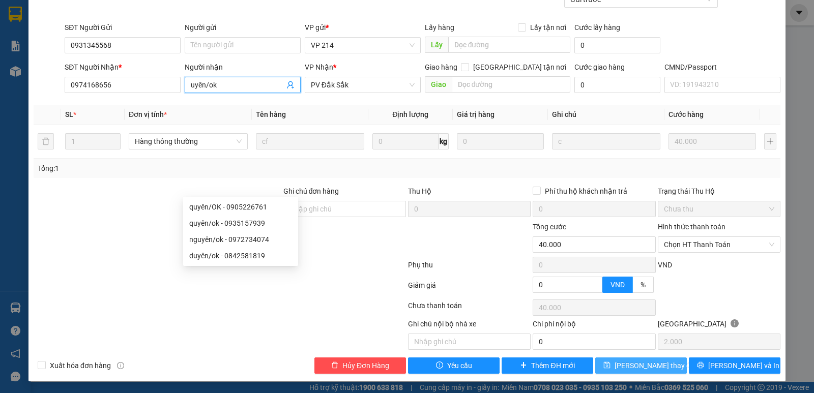
scroll to position [102, 0]
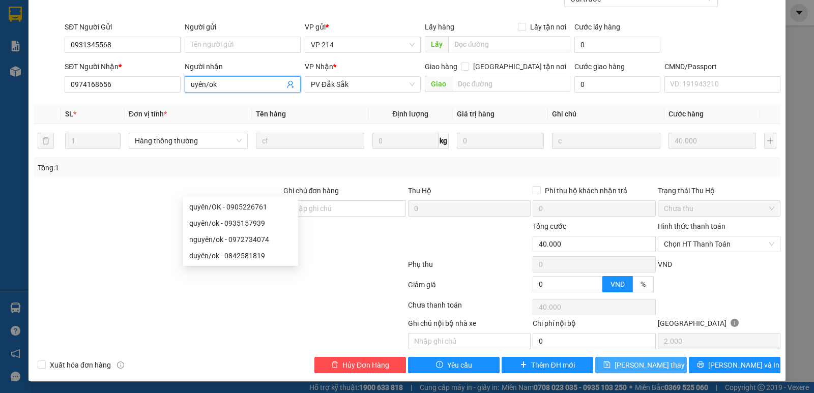
type input "uyên/ok"
drag, startPoint x: 649, startPoint y: 365, endPoint x: 637, endPoint y: 363, distance: 12.5
click at [647, 366] on span "[PERSON_NAME] thay đổi" at bounding box center [655, 365] width 81 height 11
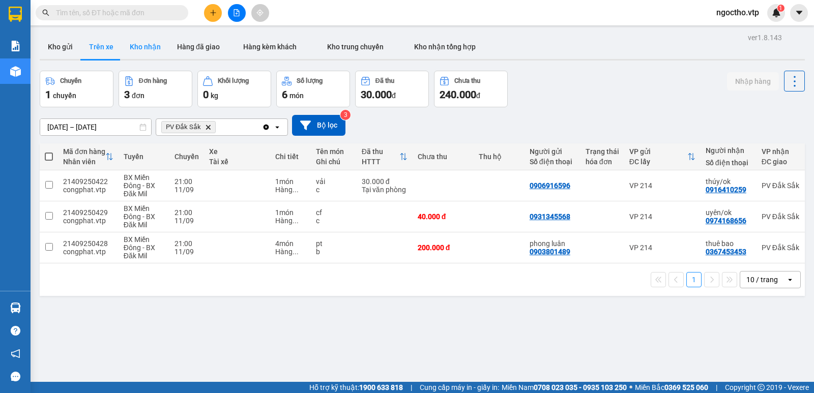
click at [144, 45] on button "Kho nhận" at bounding box center [145, 47] width 47 height 24
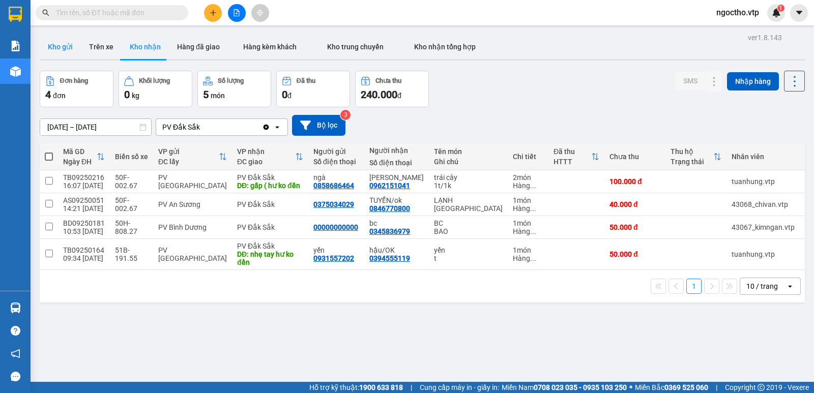
click at [73, 43] on button "Kho gửi" at bounding box center [60, 47] width 41 height 24
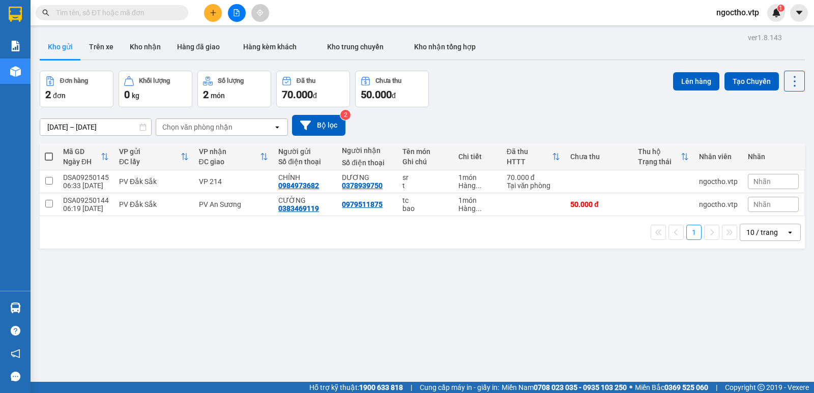
click at [62, 47] on button "Kho gửi" at bounding box center [60, 47] width 41 height 24
click at [136, 50] on button "Kho nhận" at bounding box center [145, 47] width 47 height 24
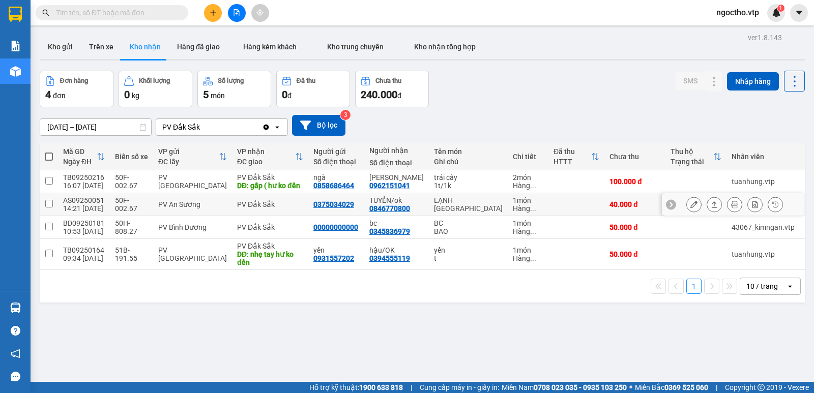
click at [690, 208] on icon at bounding box center [693, 204] width 7 height 7
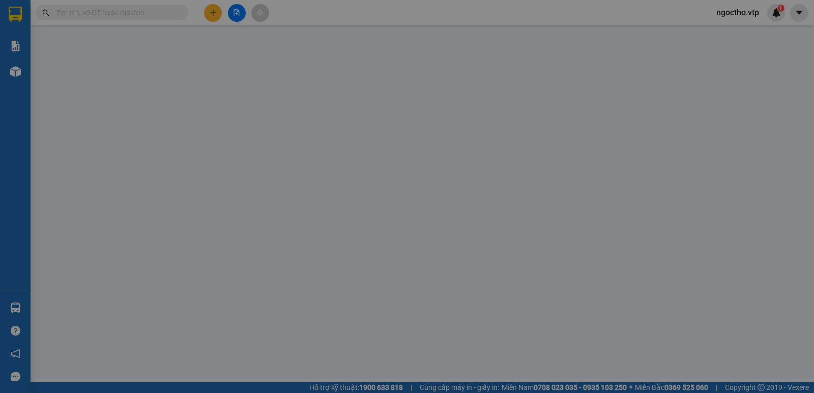
type input "0375034029"
type input "0846770800"
type input "TUYỂN/ok"
type input "40.000"
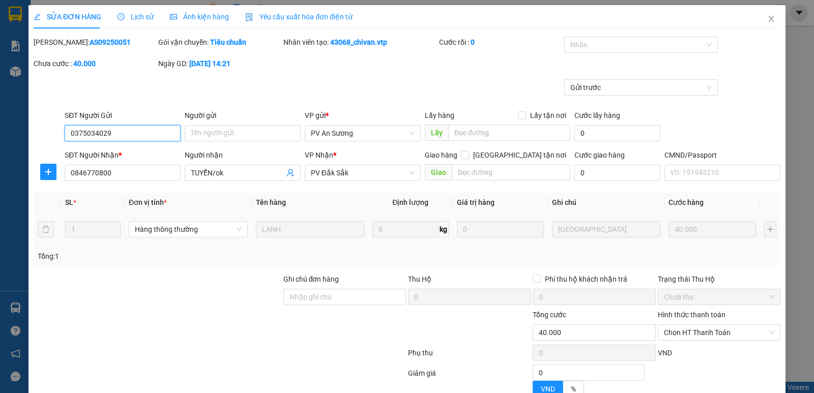
type input "2.000"
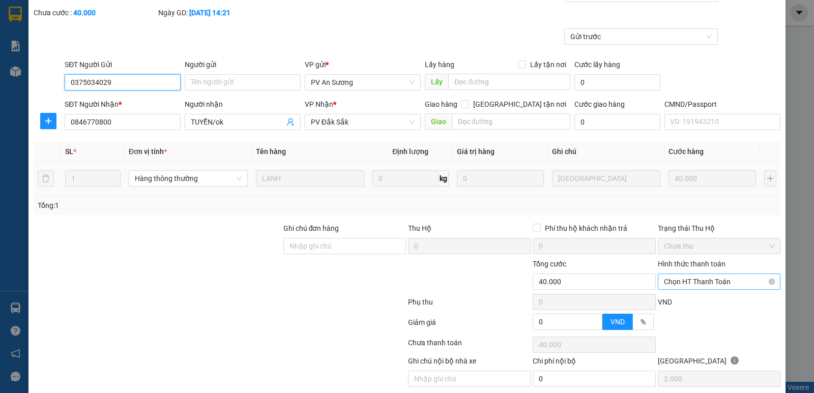
click at [702, 276] on span "Chọn HT Thanh Toán" at bounding box center [719, 281] width 110 height 15
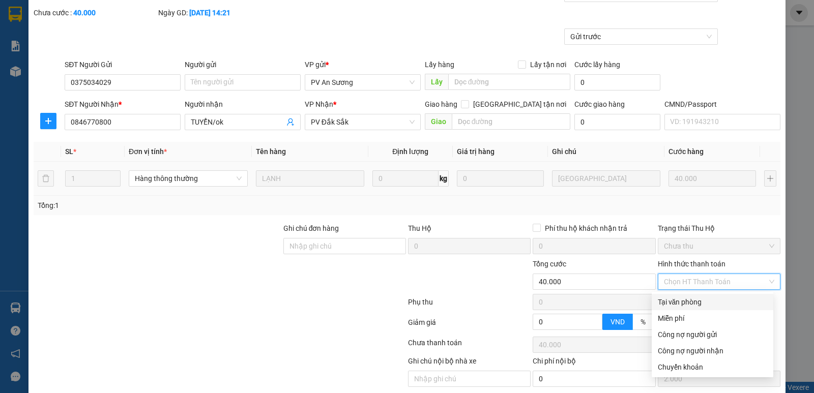
drag, startPoint x: 685, startPoint y: 301, endPoint x: 674, endPoint y: 298, distance: 11.5
click at [685, 302] on div "Tại văn phòng" at bounding box center [712, 302] width 109 height 11
type input "0"
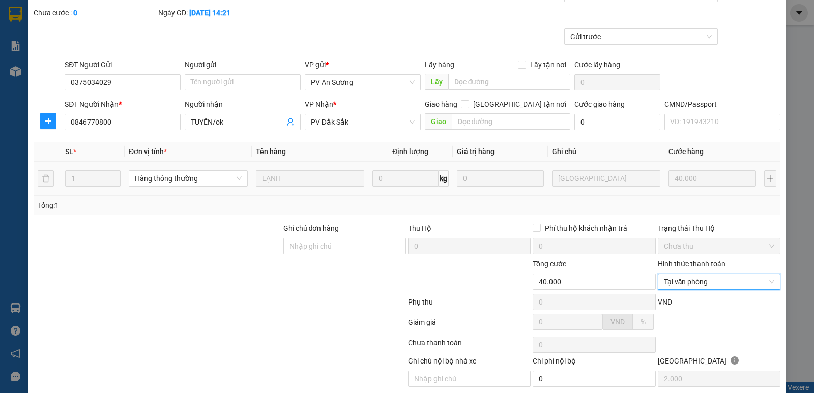
scroll to position [89, 0]
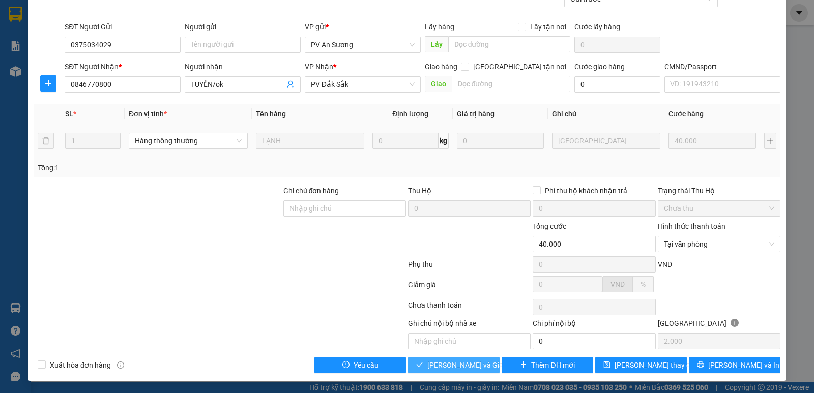
click at [461, 365] on span "[PERSON_NAME] và Giao hàng" at bounding box center [476, 365] width 98 height 11
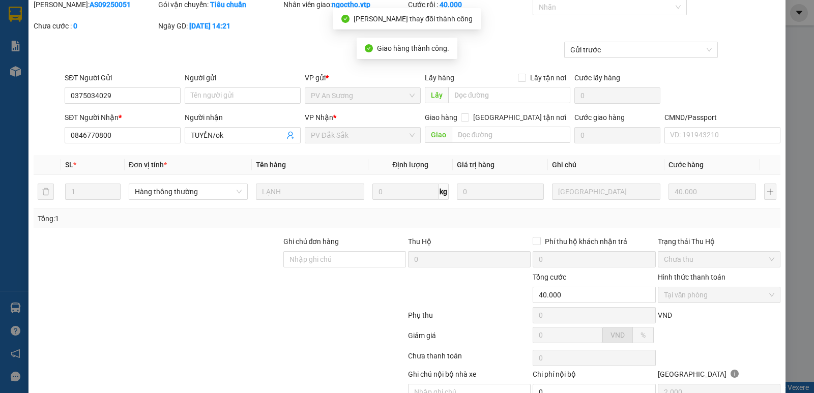
scroll to position [0, 0]
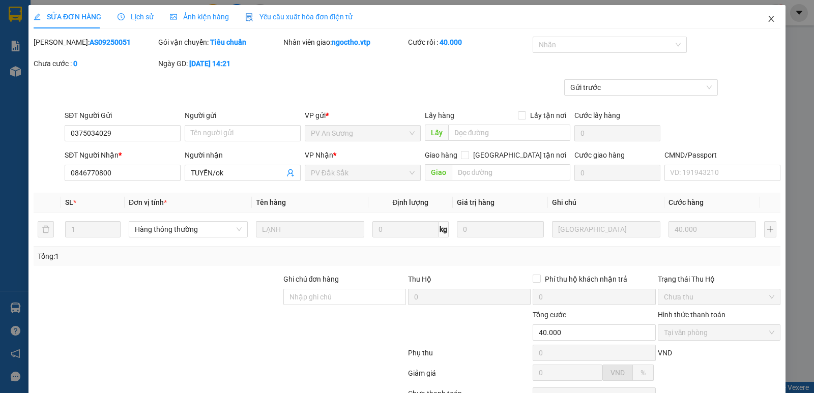
click at [767, 19] on icon "close" at bounding box center [771, 19] width 8 height 8
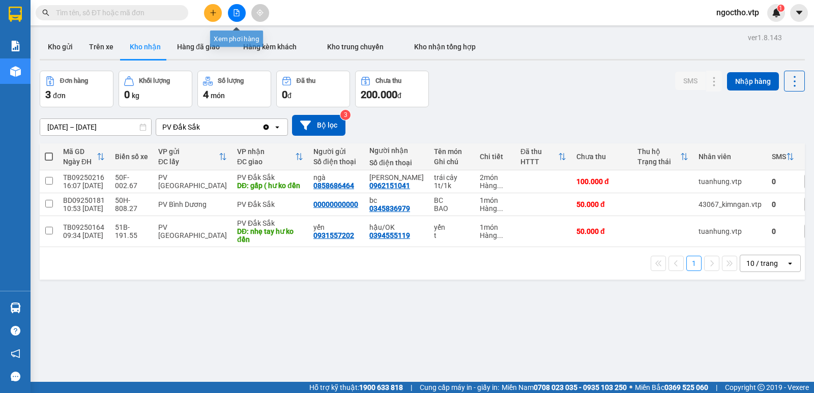
click at [237, 11] on icon "file-add" at bounding box center [236, 12] width 7 height 7
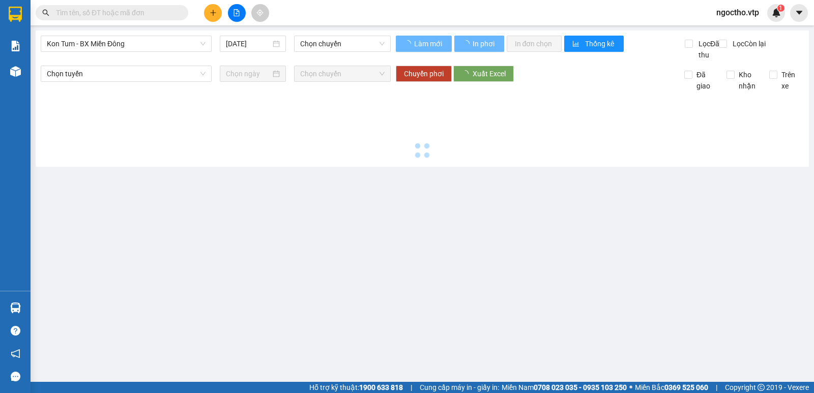
type input "12/09/2025"
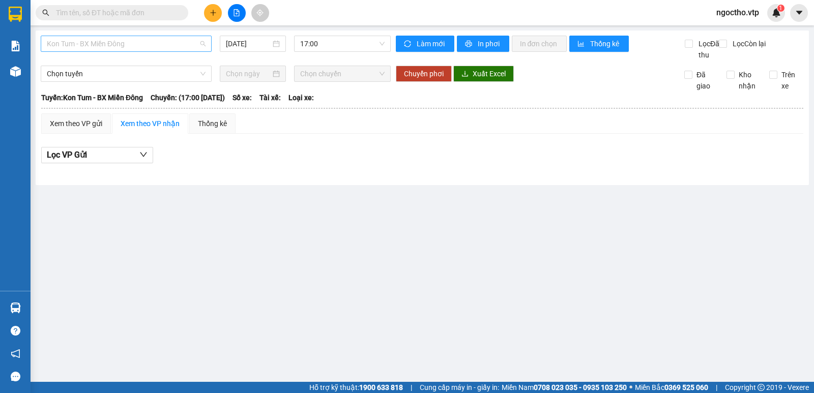
click at [141, 37] on span "Kon Tum - BX Miền Đông" at bounding box center [126, 43] width 159 height 15
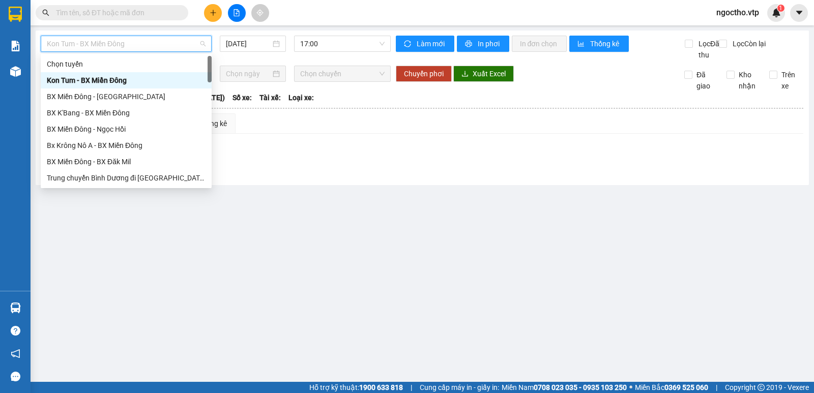
type input "m"
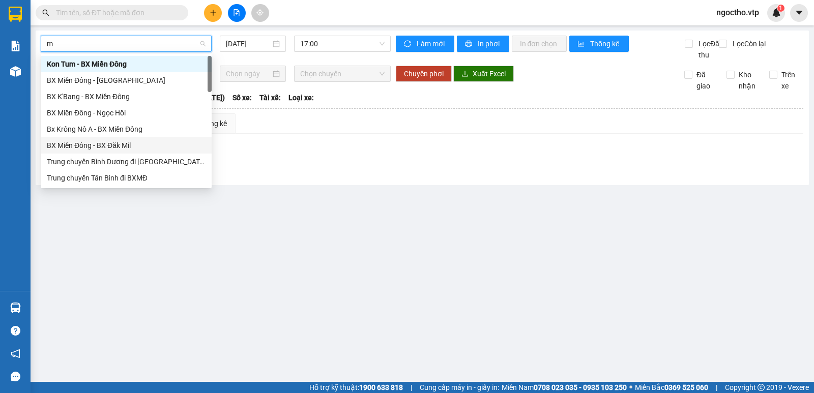
click at [92, 146] on div "BX Miền Đông - BX Đăk Mil" at bounding box center [126, 145] width 159 height 11
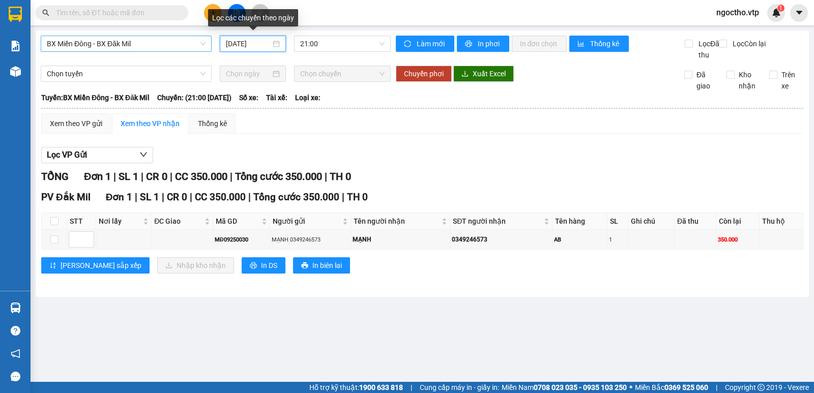
click at [248, 44] on input "12/09/2025" at bounding box center [248, 43] width 45 height 11
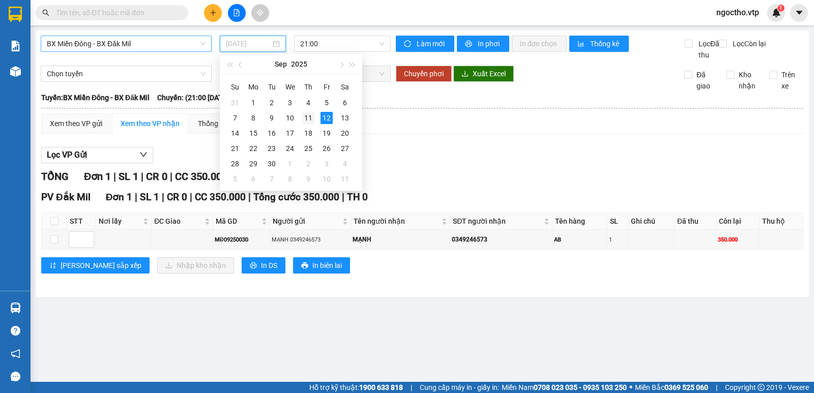
drag, startPoint x: 307, startPoint y: 117, endPoint x: 323, endPoint y: 67, distance: 51.8
click at [306, 117] on div "11" at bounding box center [308, 118] width 12 height 12
type input "11/09/2025"
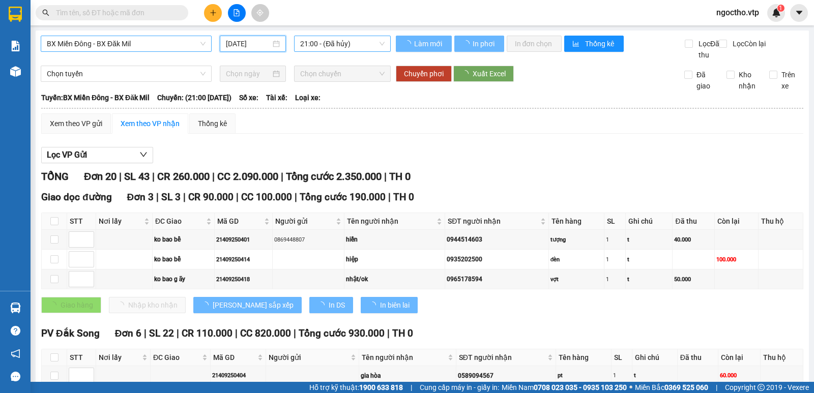
click at [329, 46] on span "21:00 - (Đã hủy)" at bounding box center [342, 43] width 84 height 15
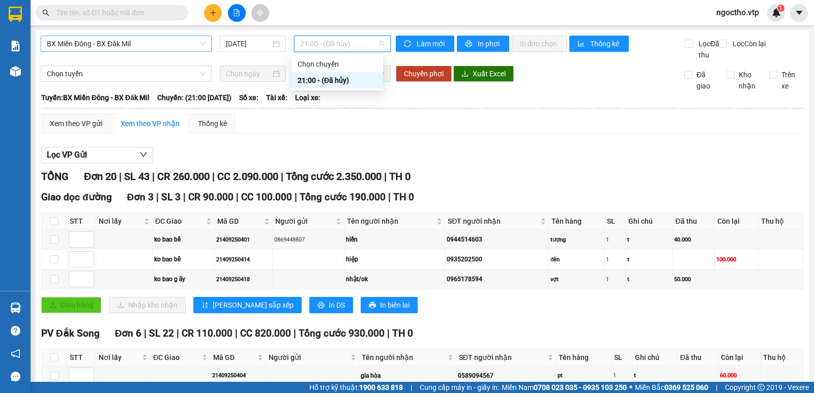
click at [313, 80] on div "21:00 - (Đã hủy)" at bounding box center [337, 80] width 79 height 11
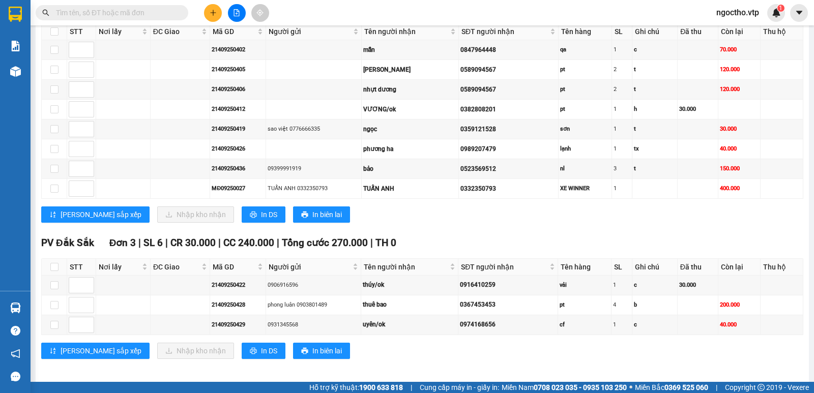
scroll to position [539, 0]
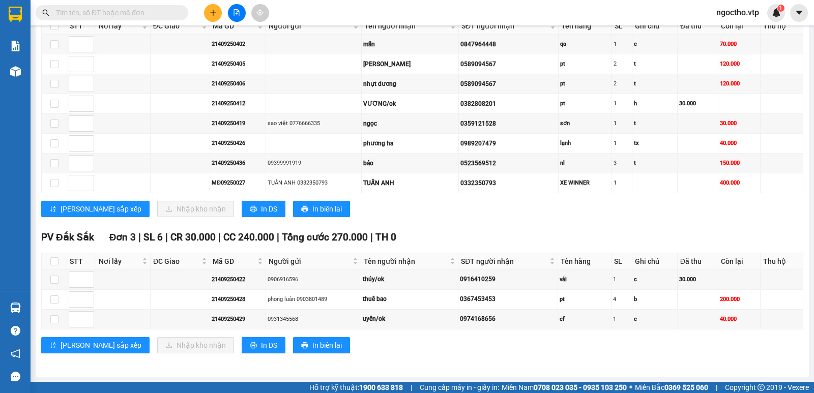
click at [45, 234] on span "PV Đắk Sắk" at bounding box center [67, 237] width 53 height 12
click at [48, 271] on td at bounding box center [54, 280] width 25 height 20
click at [55, 273] on td at bounding box center [54, 280] width 25 height 20
click at [55, 281] on input "checkbox" at bounding box center [54, 280] width 8 height 8
checkbox input "true"
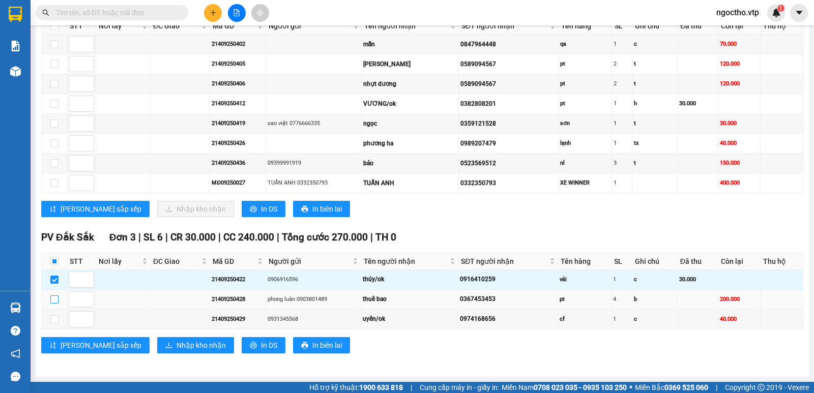
click at [56, 301] on input "checkbox" at bounding box center [54, 300] width 8 height 8
checkbox input "true"
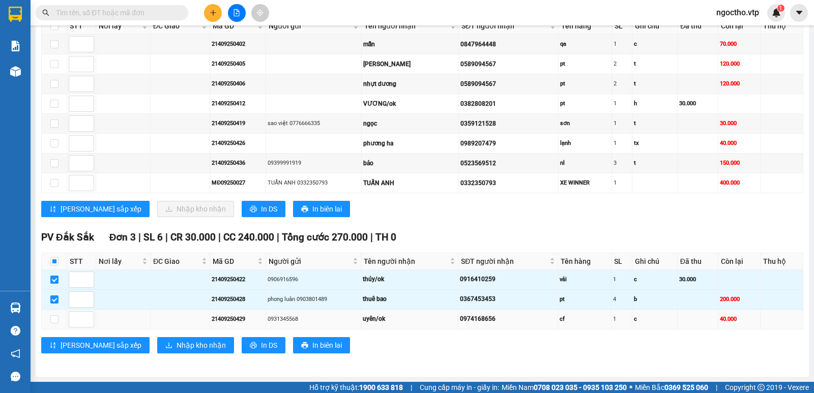
drag, startPoint x: 54, startPoint y: 314, endPoint x: 60, endPoint y: 320, distance: 7.9
click at [54, 314] on label at bounding box center [54, 319] width 8 height 11
click at [54, 315] on input "checkbox" at bounding box center [54, 319] width 8 height 8
checkbox input "true"
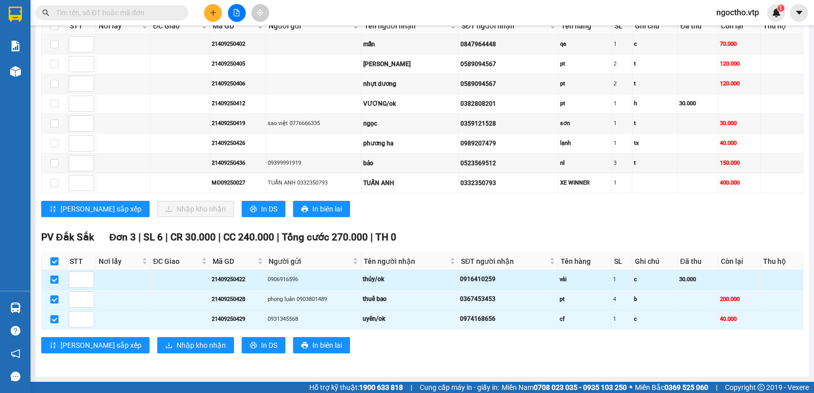
click at [442, 288] on td "thúy/ok" at bounding box center [409, 280] width 97 height 20
drag, startPoint x: 499, startPoint y: 279, endPoint x: 452, endPoint y: 286, distance: 47.3
click at [453, 286] on tr "21409250422 0906916596 thúy/ok 0916410259 vải 1 c 30.000" at bounding box center [423, 280] width 762 height 20
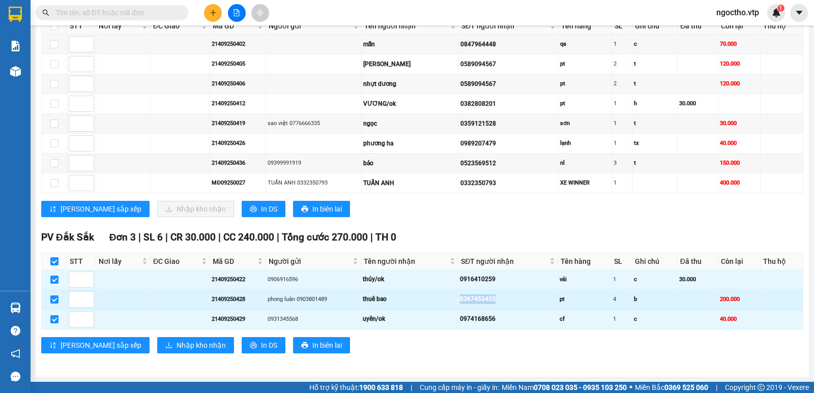
drag, startPoint x: 500, startPoint y: 303, endPoint x: 445, endPoint y: 300, distance: 55.5
click at [427, 307] on tr "21409250428 phong luân 0903801489 thuê bao 0367453453 pt 4 b 200.000" at bounding box center [423, 300] width 762 height 20
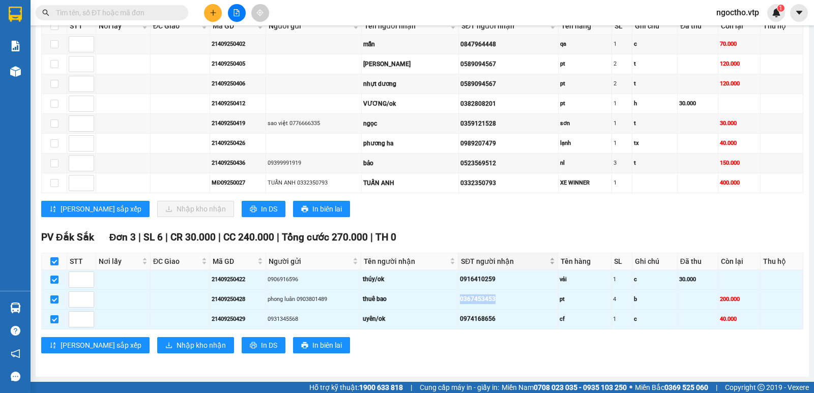
copy tr "thuê bao 0367453453"
click at [123, 13] on input "text" at bounding box center [116, 12] width 120 height 11
paste input "0367453453"
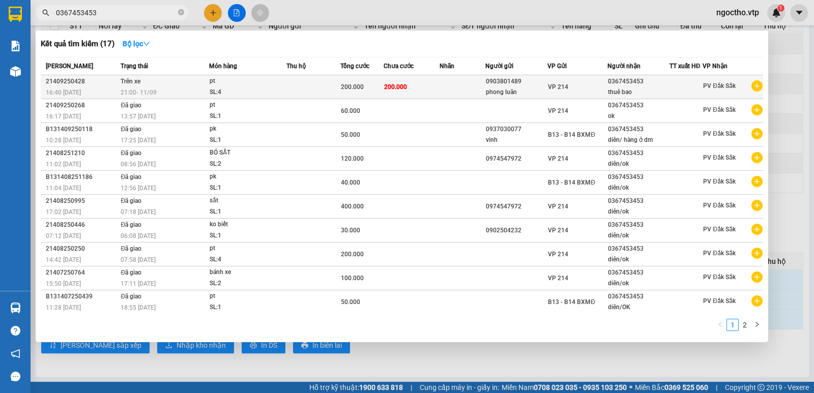
type input "0367453453"
click at [703, 82] on span "PV Đắk Sắk" at bounding box center [719, 85] width 33 height 7
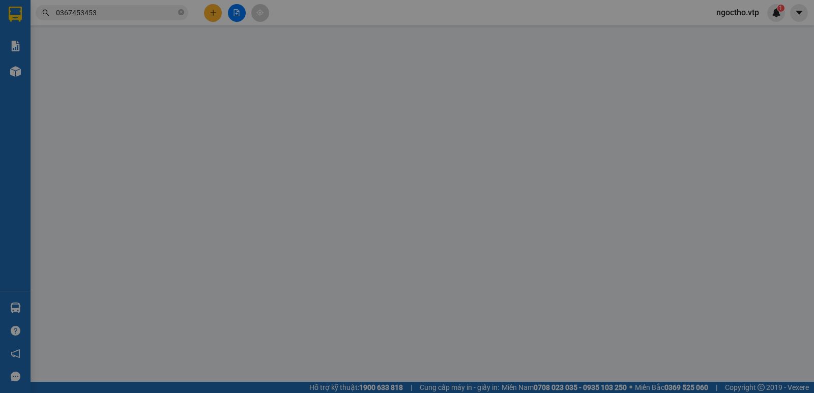
type input "10.000"
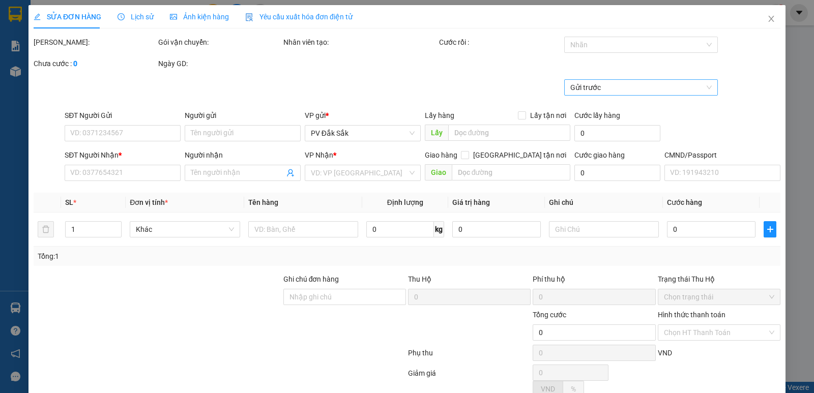
type input "0903801489"
type input "phong luân"
type input "0367453453"
type input "thuê bao"
type input "200.000"
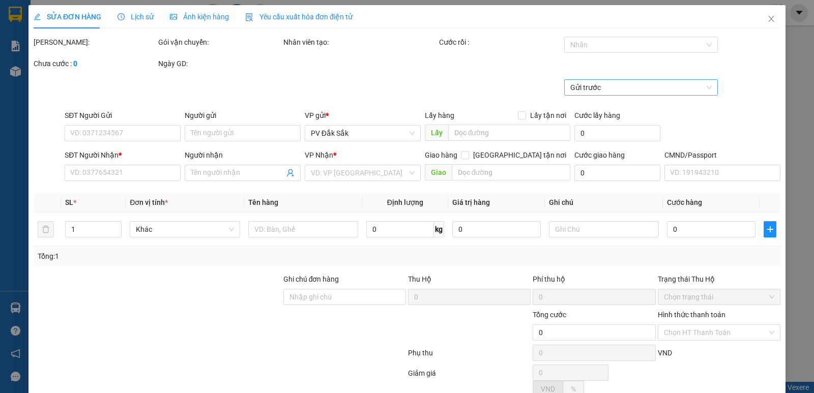
type input "200.000"
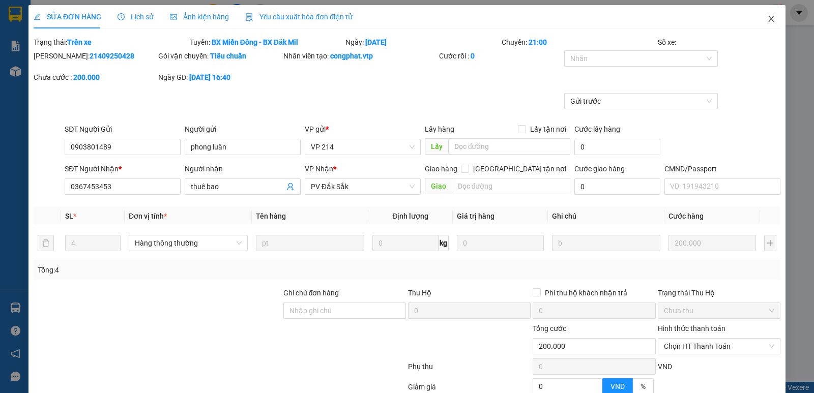
click at [760, 13] on span "Close" at bounding box center [771, 19] width 28 height 28
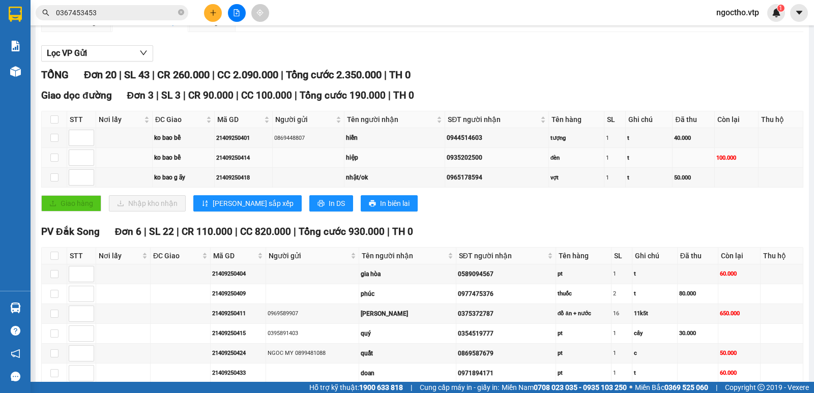
scroll to position [51, 0]
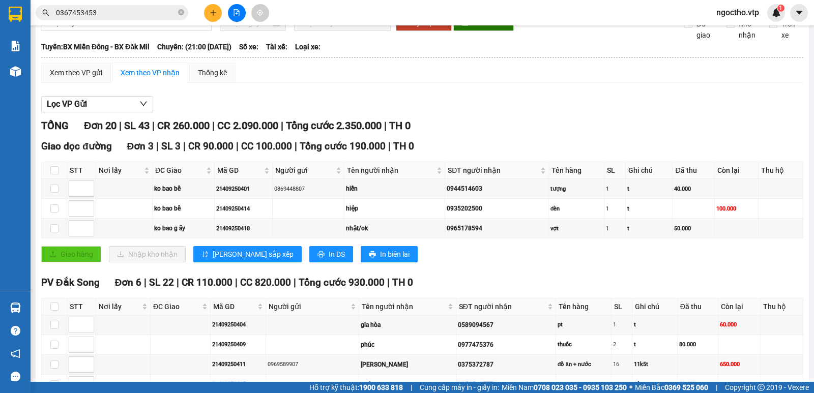
click at [350, 31] on span "Chọn chuyến" at bounding box center [342, 22] width 84 height 15
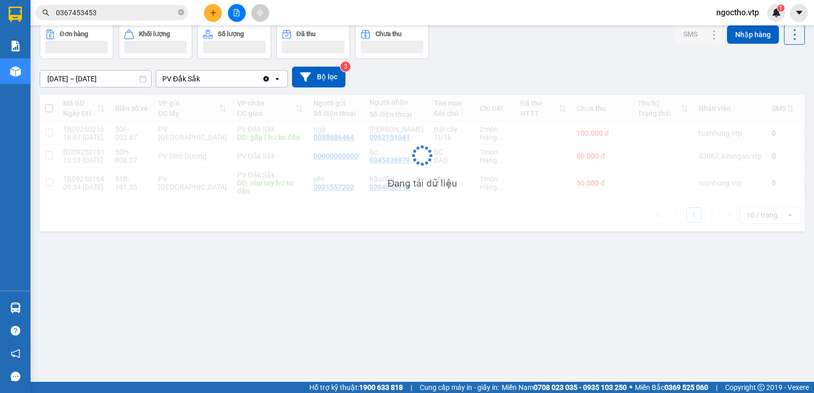
scroll to position [47, 0]
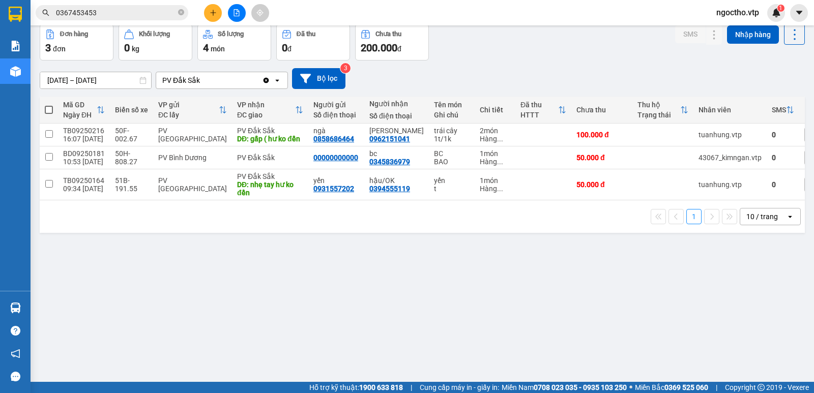
click at [426, 320] on div "ver 1.8.143 Kho gửi Trên xe Kho nhận Hàng đã giao Hàng kèm khách Kho trung chuy…" at bounding box center [422, 180] width 773 height 393
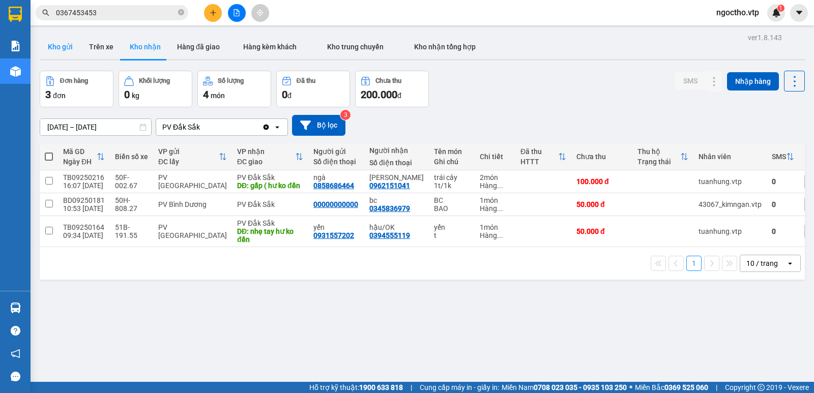
click at [66, 41] on button "Kho gửi" at bounding box center [60, 47] width 41 height 24
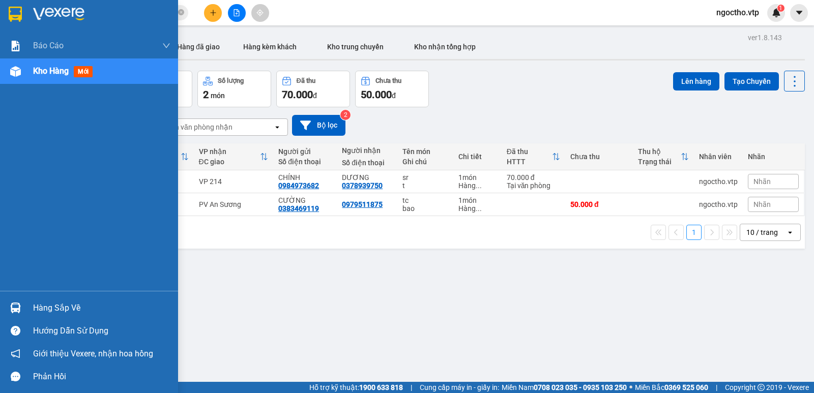
click at [29, 308] on div "Hàng sắp về" at bounding box center [89, 308] width 178 height 23
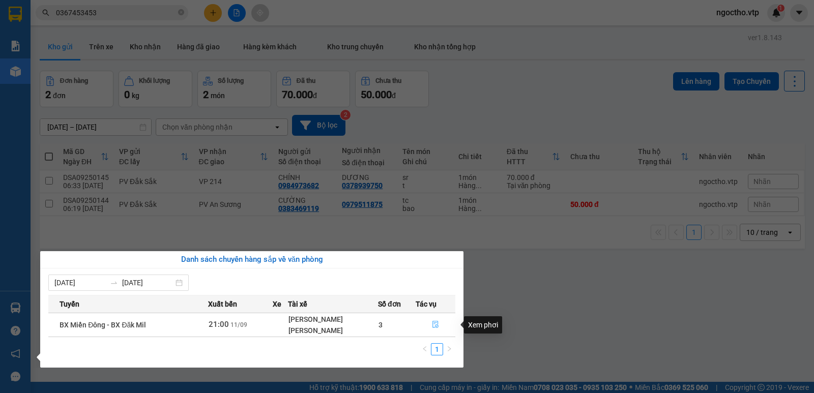
click at [436, 325] on icon "file-done" at bounding box center [435, 324] width 7 height 7
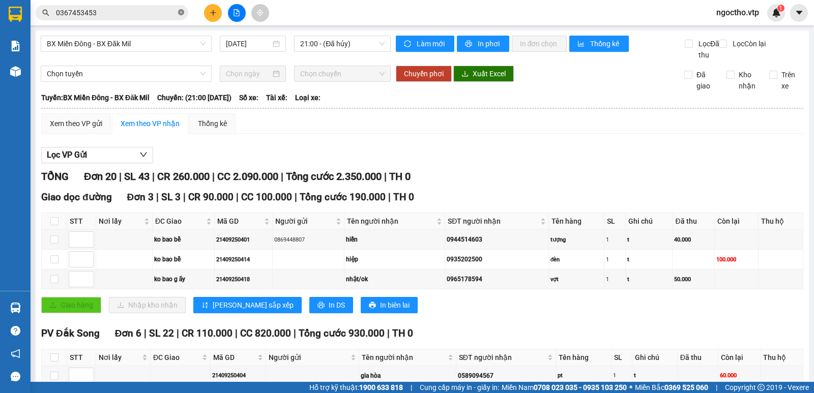
click at [179, 13] on icon "close-circle" at bounding box center [181, 12] width 6 height 6
click at [79, 15] on input "text" at bounding box center [116, 12] width 120 height 11
click at [96, 11] on input "text" at bounding box center [116, 12] width 120 height 11
click at [67, 17] on input "text" at bounding box center [116, 12] width 120 height 11
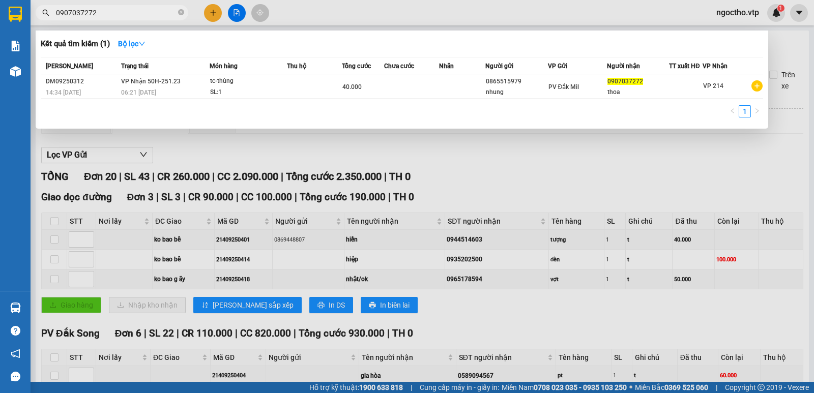
type input "0907037272"
click at [591, 180] on div at bounding box center [407, 196] width 814 height 393
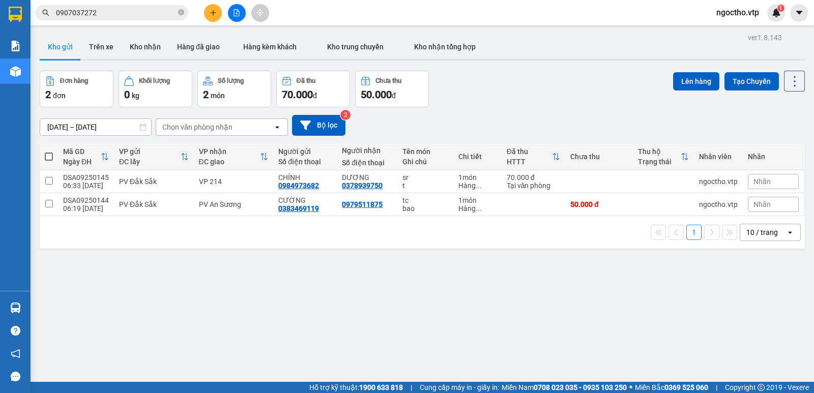
click at [61, 44] on button "Kho gửi" at bounding box center [60, 47] width 41 height 24
click at [721, 181] on icon at bounding box center [724, 181] width 7 height 7
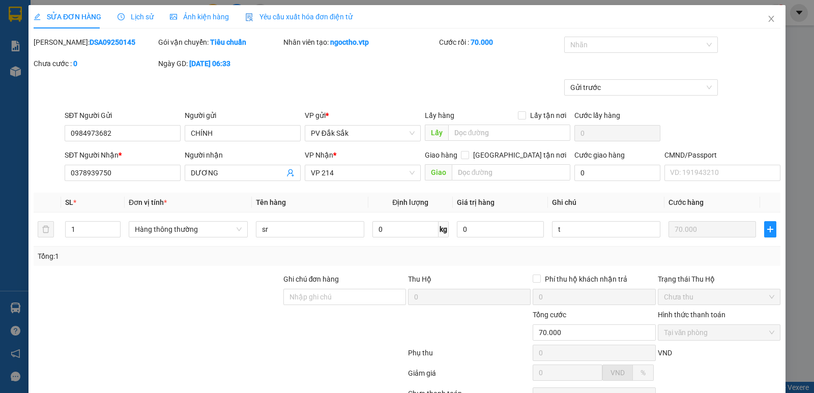
type input "0984973682"
type input "CHÍNH"
type input "0378939750"
type input "DƯƠNG"
type input "70.000"
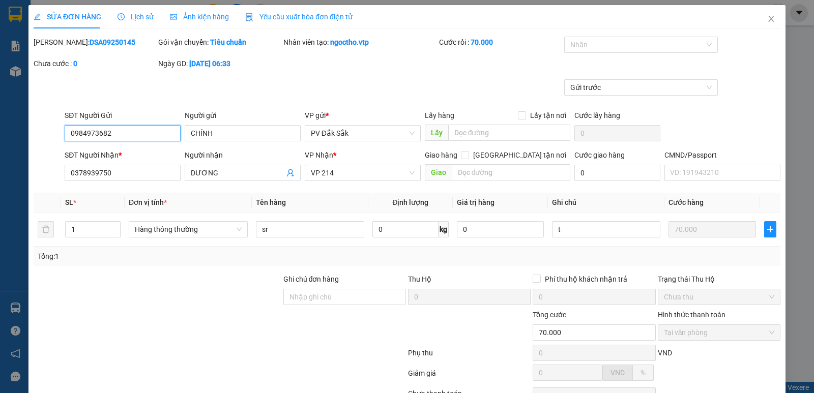
scroll to position [51, 0]
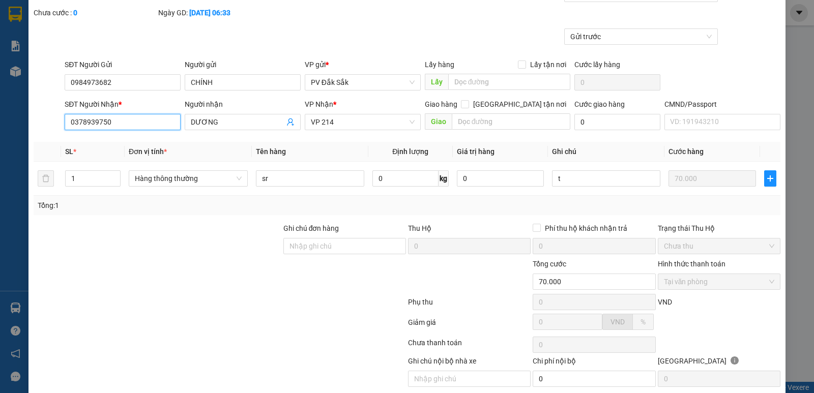
drag, startPoint x: 129, startPoint y: 124, endPoint x: 0, endPoint y: 136, distance: 129.9
click at [0, 146] on div "SỬA ĐƠN HÀNG Lịch sử Ảnh kiện hàng Yêu cầu xuất hóa đơn điện tử Total Paid Fee …" at bounding box center [407, 196] width 814 height 393
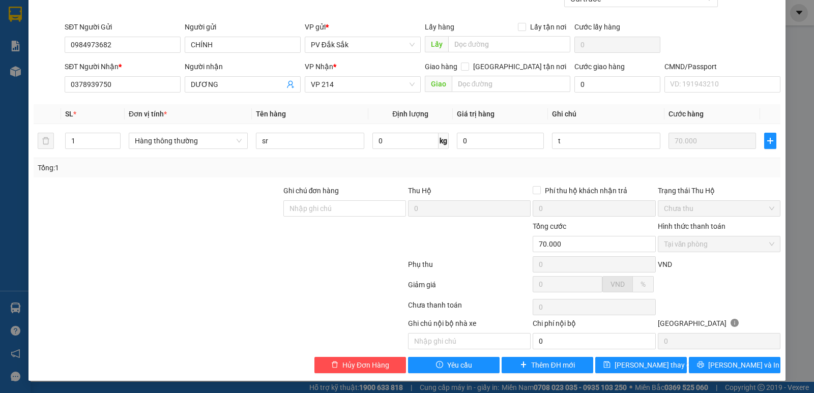
drag, startPoint x: 553, startPoint y: 329, endPoint x: 557, endPoint y: 327, distance: 5.2
click at [553, 329] on div "Chi phí nội bộ" at bounding box center [594, 325] width 123 height 15
click at [561, 324] on div "Chi phí nội bộ" at bounding box center [594, 325] width 123 height 15
click at [578, 327] on div "Chi phí nội bộ" at bounding box center [594, 325] width 123 height 15
click at [542, 344] on input "0" at bounding box center [594, 341] width 123 height 16
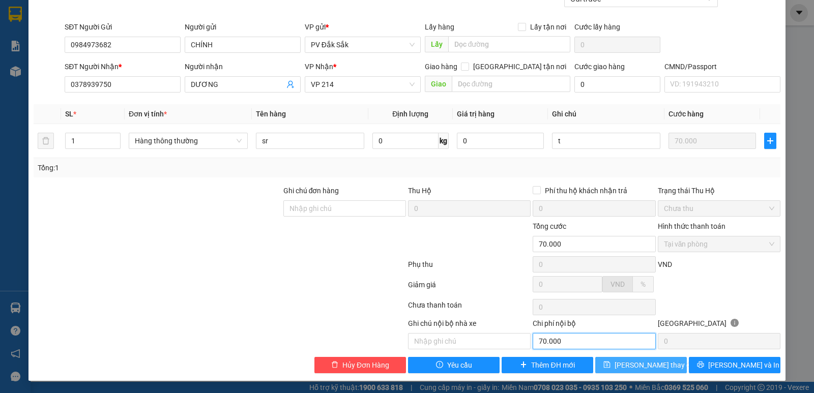
type input "70.000"
click at [628, 368] on span "[PERSON_NAME] thay đổi" at bounding box center [655, 365] width 81 height 11
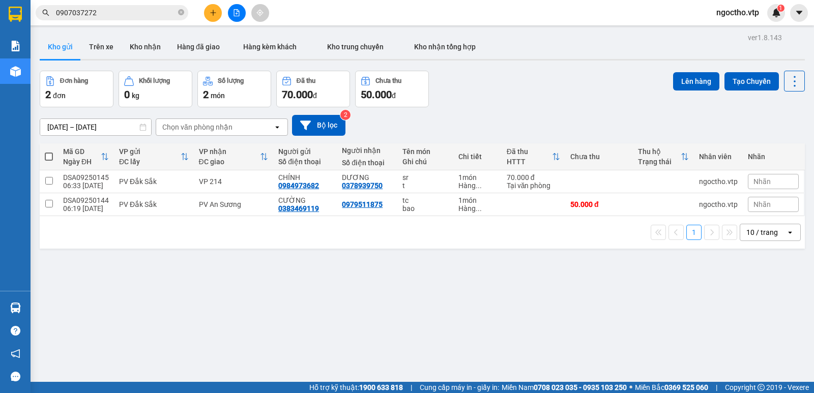
drag, startPoint x: 173, startPoint y: 257, endPoint x: 173, endPoint y: 249, distance: 8.6
click at [172, 257] on div "ver 1.8.143 Kho gửi Trên xe Kho nhận Hàng đã giao Hàng kèm khách Kho trung chuy…" at bounding box center [422, 227] width 773 height 393
click at [721, 183] on icon at bounding box center [724, 181] width 7 height 7
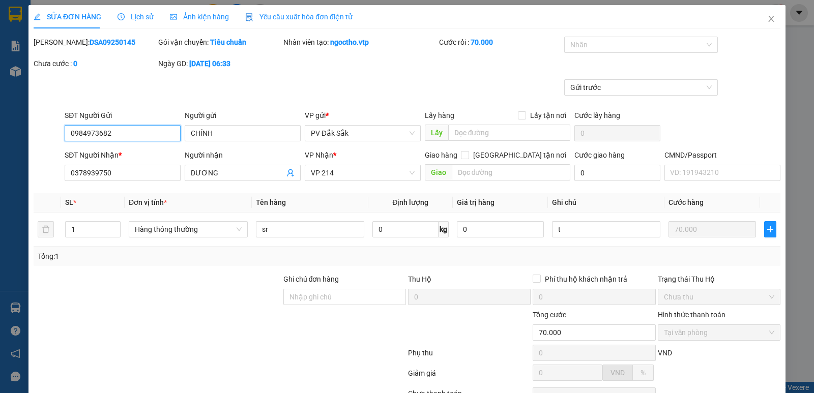
type input "0984973682"
type input "CHÍNH"
type input "0378939750"
type input "DƯƠNG"
type input "70.000"
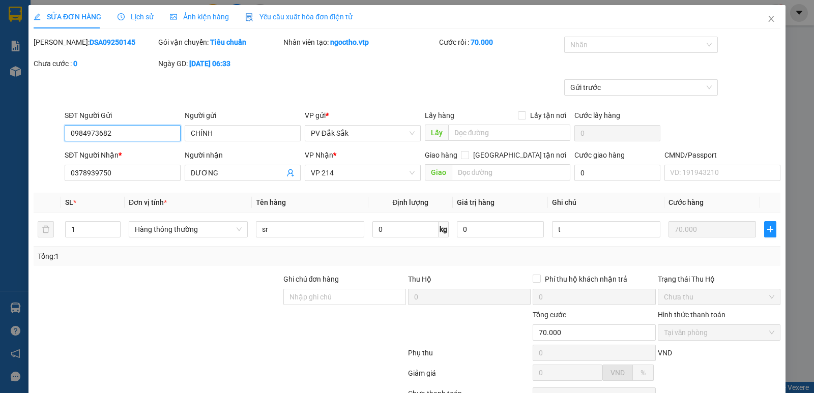
type input "70.000"
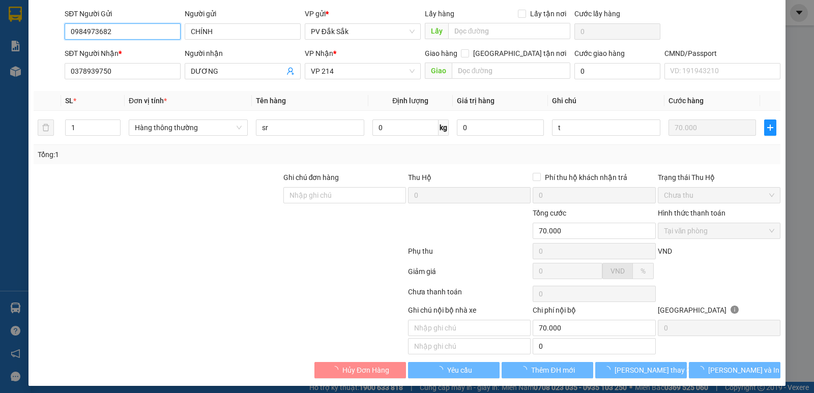
scroll to position [107, 0]
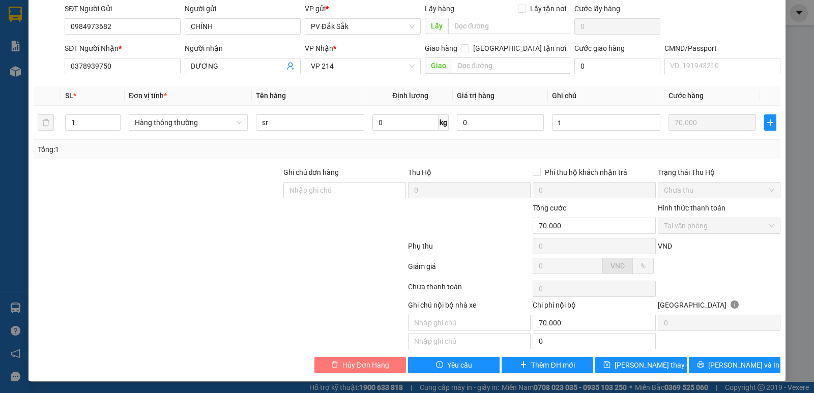
click at [369, 369] on span "Hủy Đơn Hàng" at bounding box center [365, 365] width 47 height 11
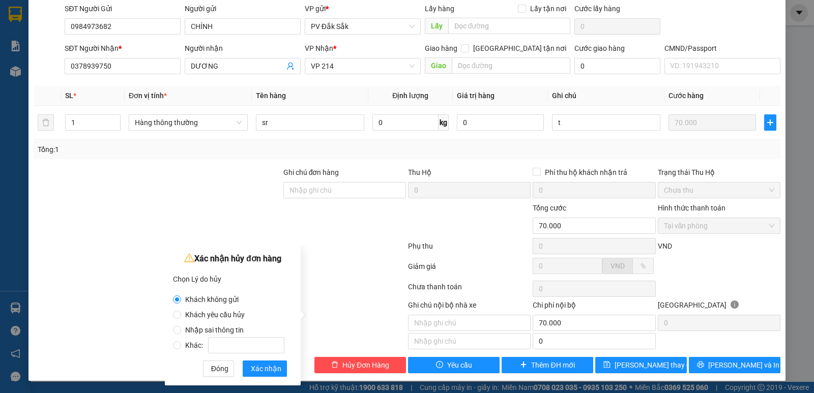
click at [182, 331] on span "Nhập sai thông tin" at bounding box center [214, 330] width 67 height 8
click at [181, 331] on input "Nhập sai thông tin" at bounding box center [177, 330] width 8 height 8
radio input "true"
radio input "false"
drag, startPoint x: 271, startPoint y: 369, endPoint x: 298, endPoint y: 367, distance: 27.0
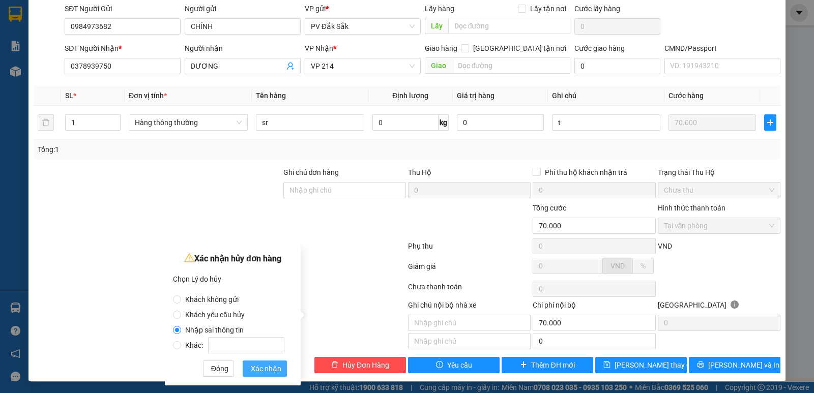
click at [270, 369] on span "Xác nhận" at bounding box center [266, 368] width 31 height 11
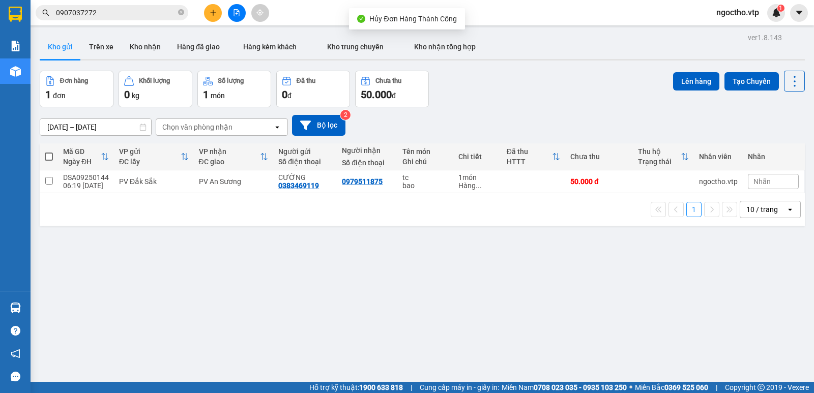
scroll to position [47, 0]
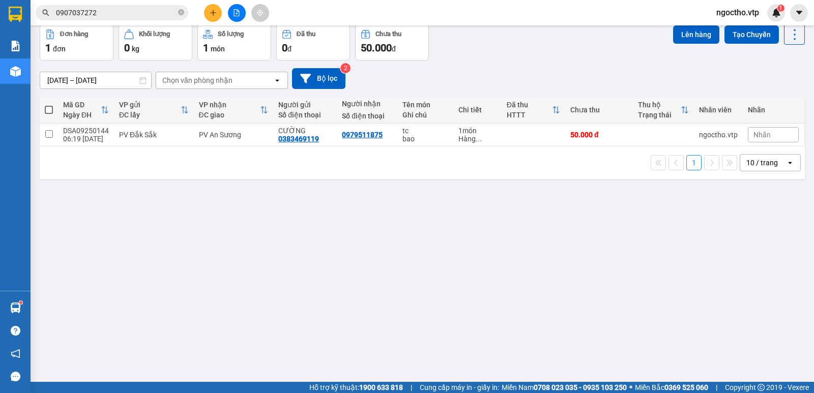
click at [208, 303] on div "ver 1.8.143 Kho gửi Trên xe Kho nhận Hàng đã giao Hàng kèm khách Kho trung chuy…" at bounding box center [422, 180] width 773 height 393
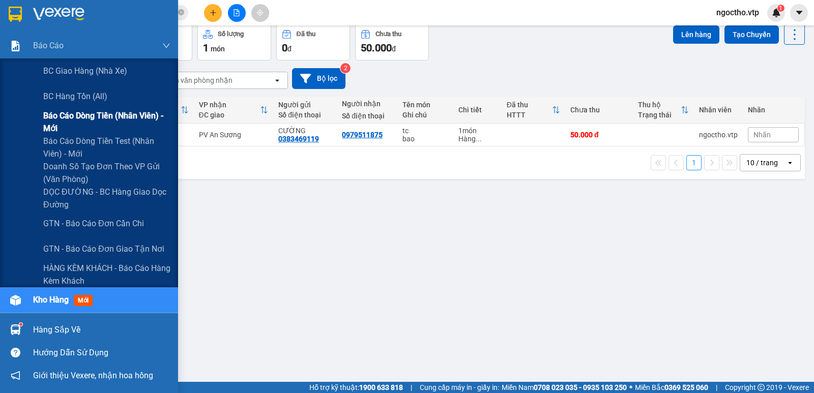
click at [97, 111] on span "Báo cáo dòng tiền (nhân viên) - mới" at bounding box center [106, 121] width 127 height 25
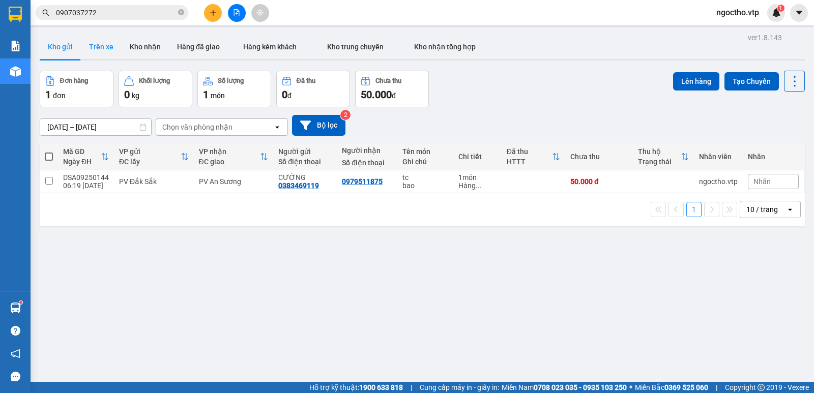
click at [100, 45] on button "Trên xe" at bounding box center [101, 47] width 41 height 24
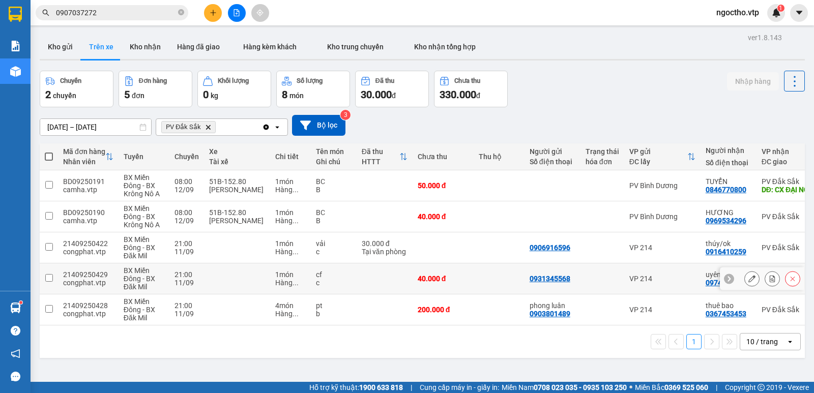
click at [745, 280] on button at bounding box center [752, 279] width 14 height 18
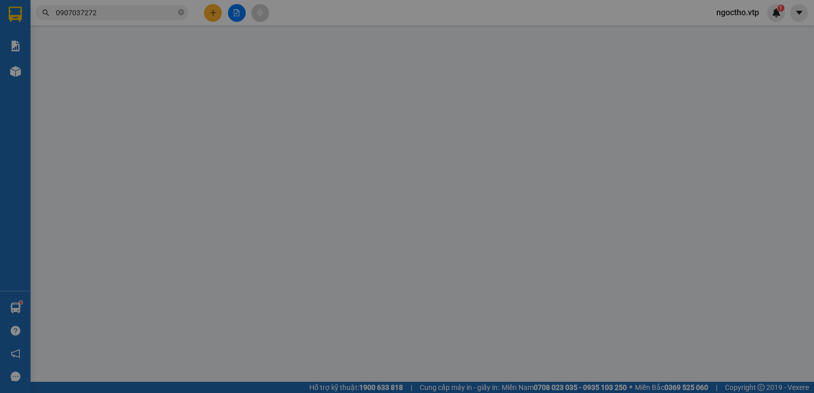
type input "0931345568"
type input "0974168656"
type input "uyên/ok"
type input "40.000"
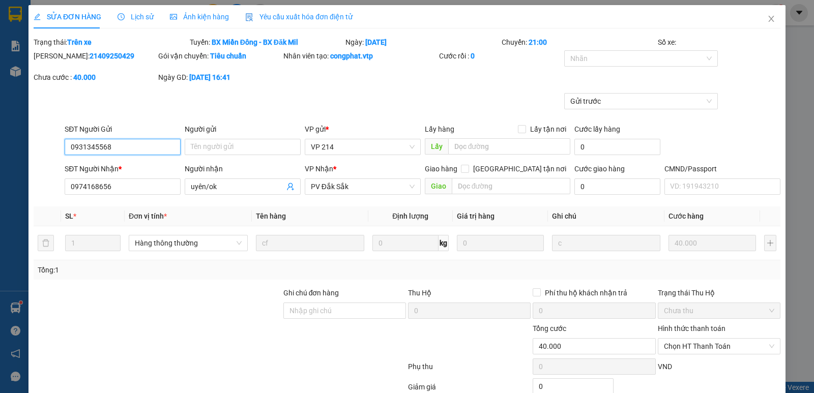
type input "2.000"
click at [769, 16] on span "Close" at bounding box center [771, 19] width 28 height 28
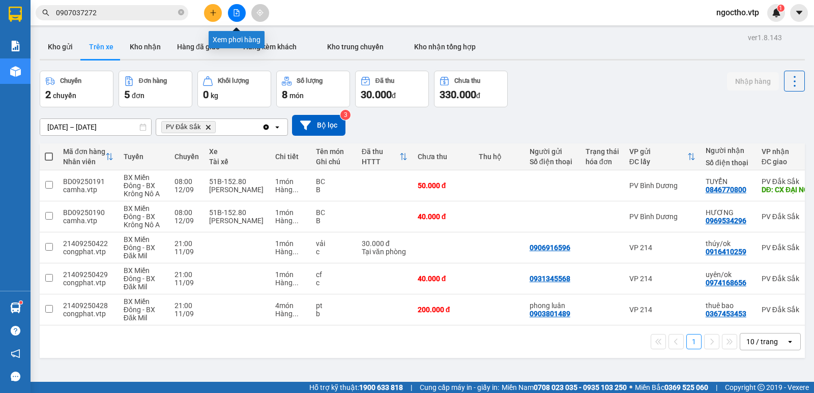
click at [236, 17] on button at bounding box center [237, 13] width 18 height 18
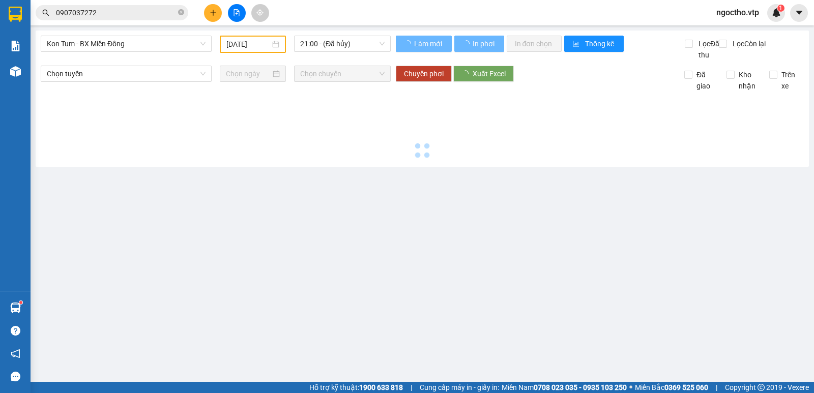
type input "12/09/2025"
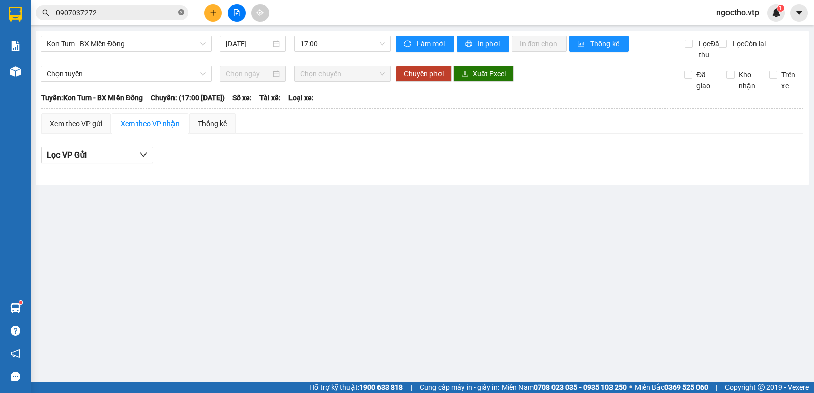
click at [179, 15] on icon "close-circle" at bounding box center [181, 12] width 6 height 6
click at [137, 38] on span "Kon Tum - BX Miền Đông" at bounding box center [126, 43] width 159 height 15
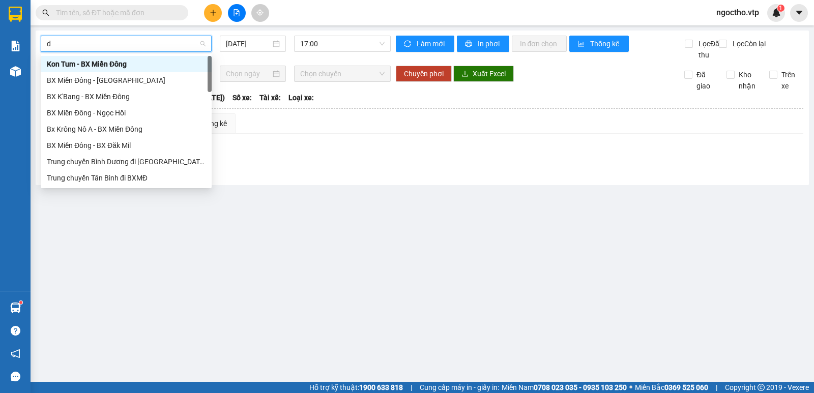
type input "dm"
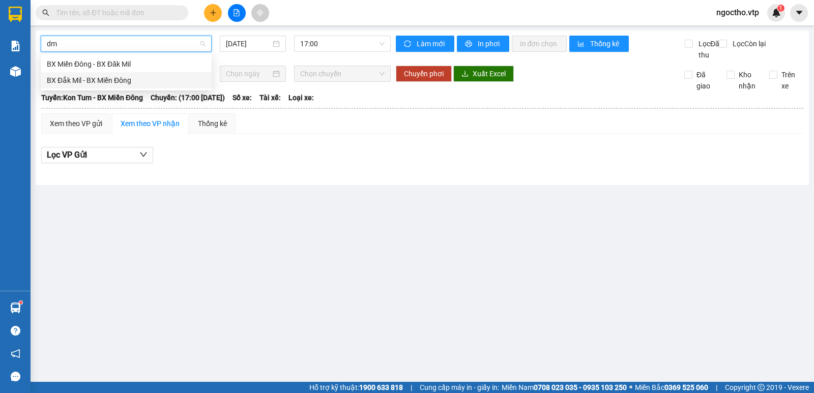
click at [102, 81] on div "BX Đắk Mil - BX Miền Đông" at bounding box center [126, 80] width 159 height 11
type input "12/09/2025"
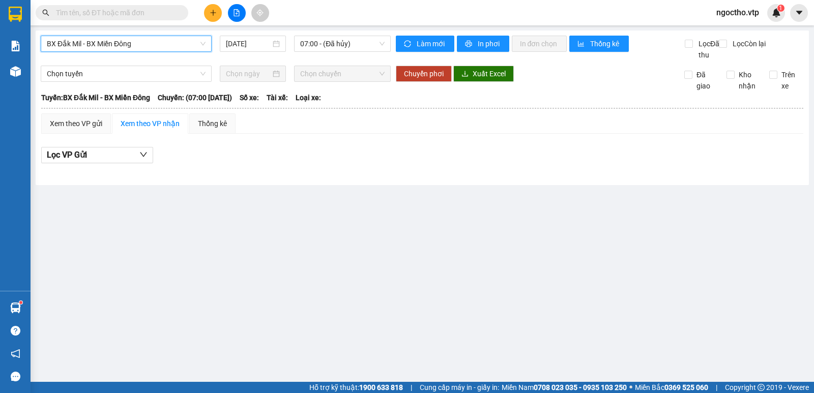
click at [140, 44] on span "BX Đắk Mil - BX Miền Đông" at bounding box center [126, 43] width 159 height 15
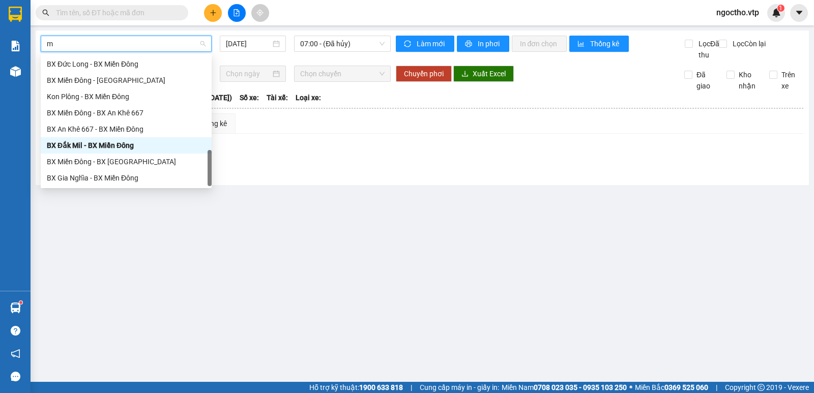
scroll to position [395, 0]
click at [75, 38] on input "md" at bounding box center [123, 43] width 152 height 15
type input "m"
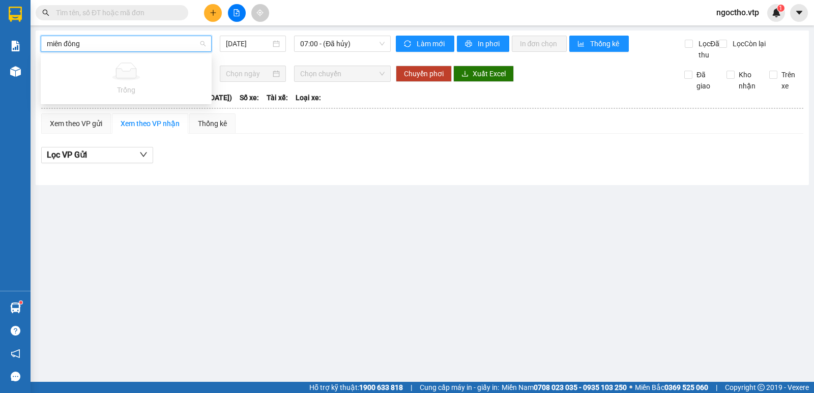
type input "miên đông"
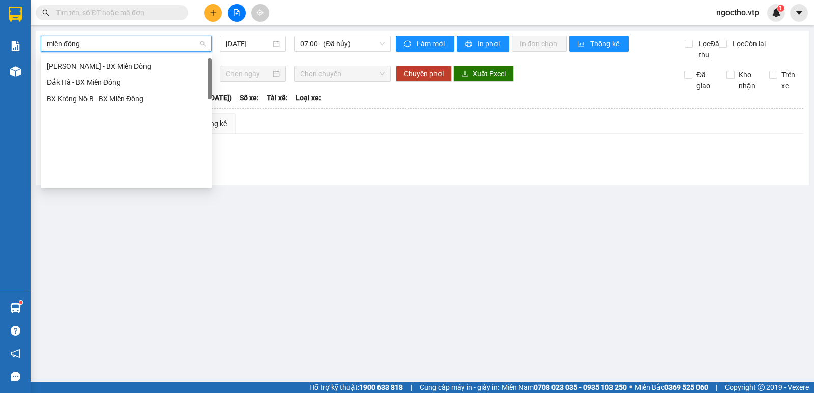
scroll to position [10, 0]
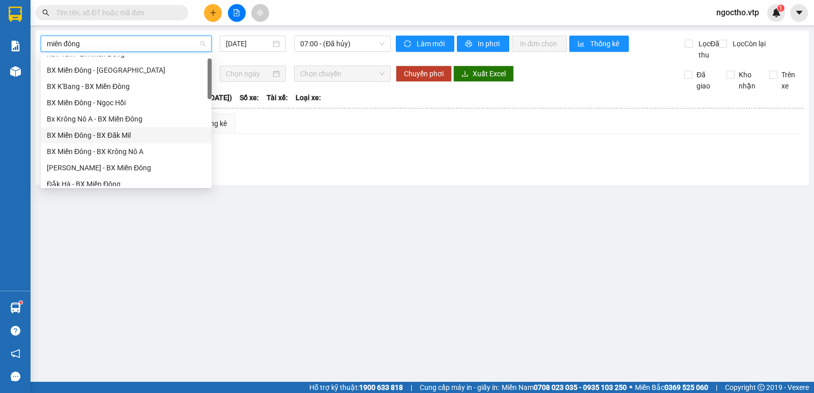
click at [104, 133] on div "BX Miền Đông - BX Đăk Mil" at bounding box center [126, 135] width 159 height 11
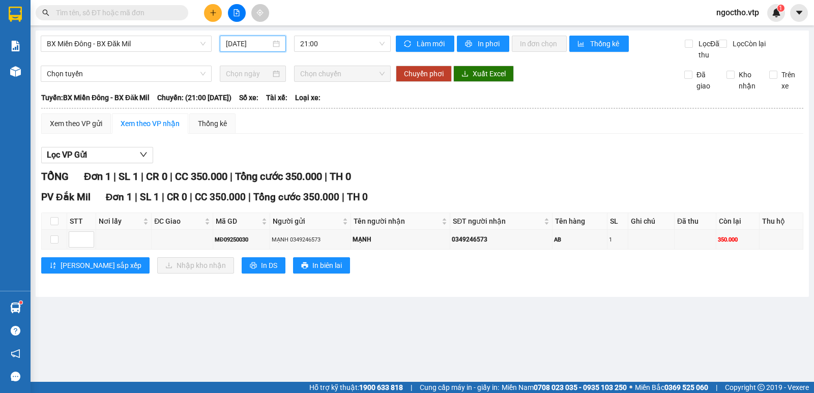
click at [244, 44] on input "12/09/2025" at bounding box center [248, 43] width 45 height 11
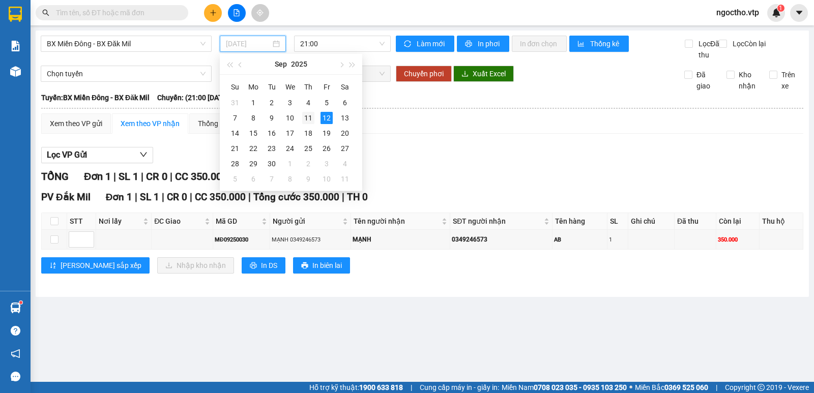
click at [303, 117] on div "11" at bounding box center [308, 118] width 12 height 12
type input "11/09/2025"
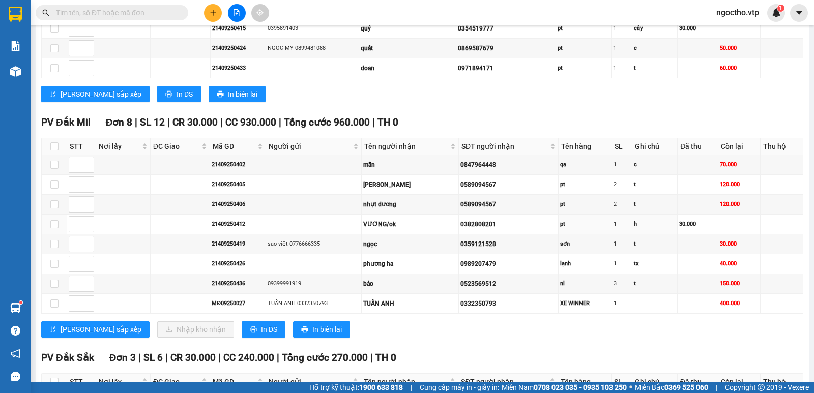
scroll to position [509, 0]
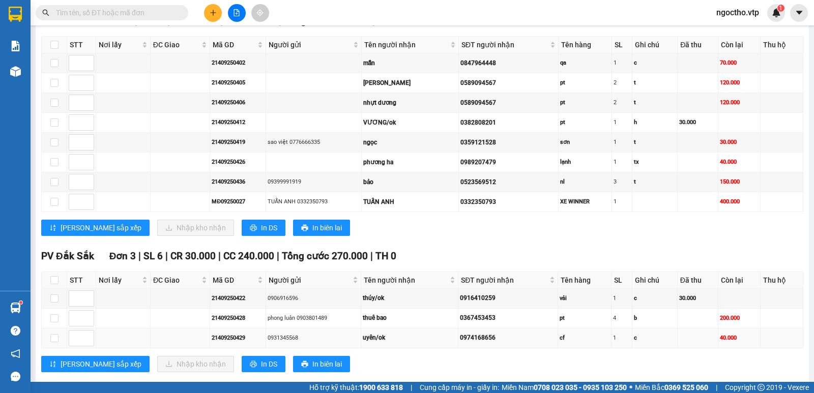
click at [59, 349] on td at bounding box center [54, 339] width 25 height 20
click at [53, 342] on input "checkbox" at bounding box center [54, 338] width 8 height 8
checkbox input "true"
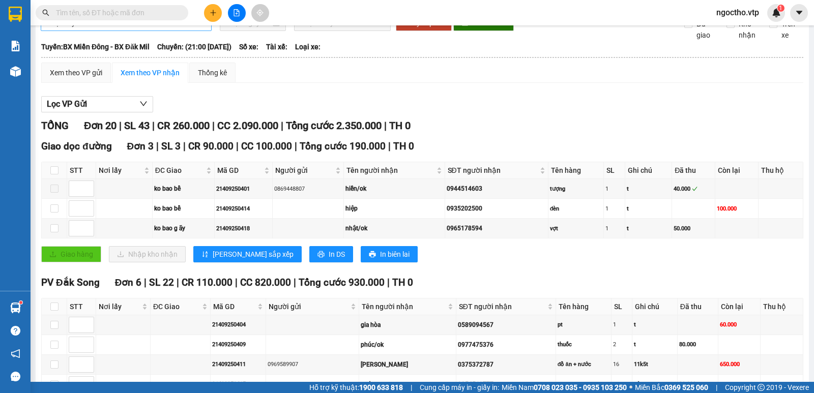
scroll to position [0, 0]
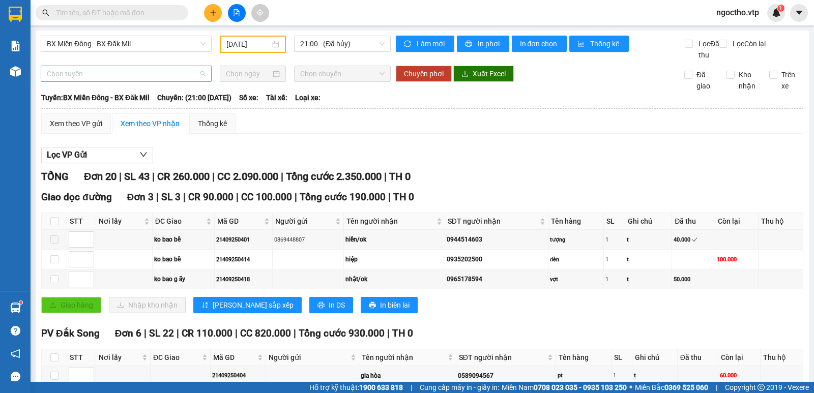
click at [89, 81] on span "Chọn tuyến" at bounding box center [126, 73] width 159 height 15
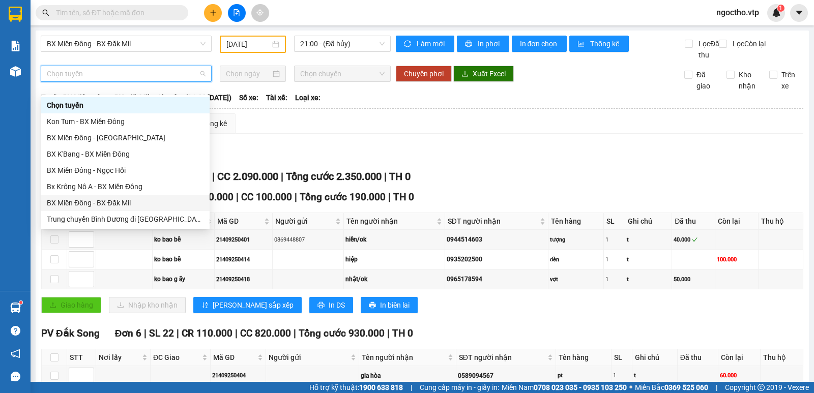
click at [81, 206] on div "BX Miền Đông - BX Đăk Mil" at bounding box center [125, 202] width 157 height 11
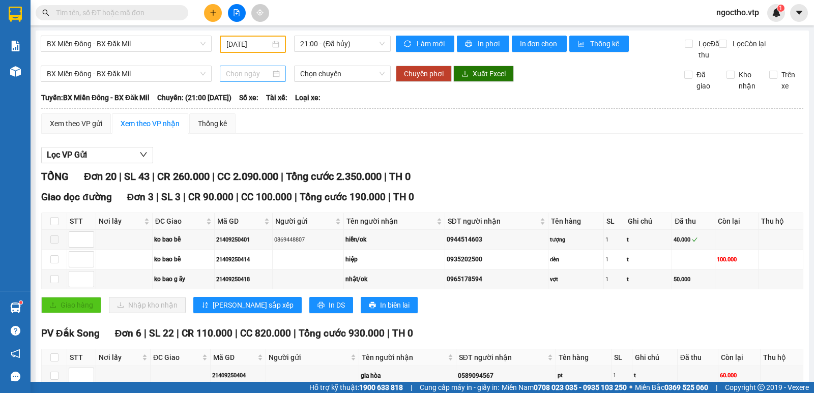
click at [231, 82] on div at bounding box center [253, 74] width 67 height 16
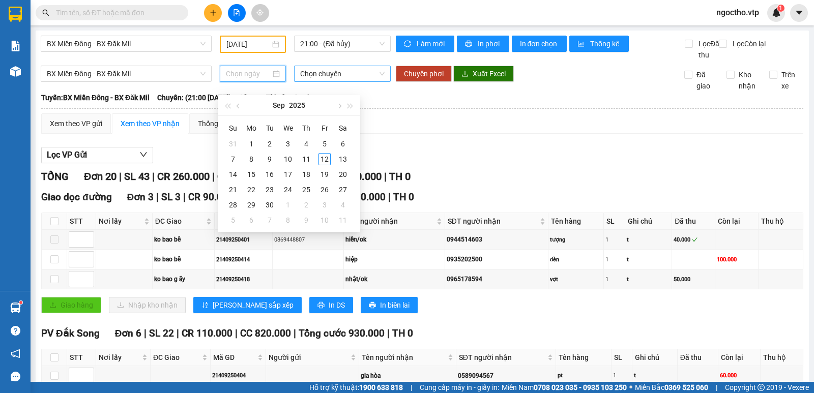
click at [320, 81] on span "Chọn chuyến" at bounding box center [342, 73] width 84 height 15
click at [253, 79] on input at bounding box center [248, 73] width 45 height 11
type input "12/09/2025"
click at [323, 161] on div "12" at bounding box center [324, 159] width 12 height 12
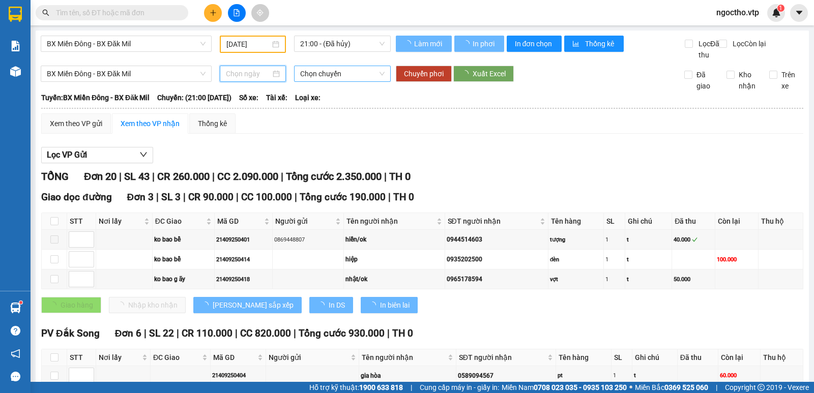
type input "12/09/2025"
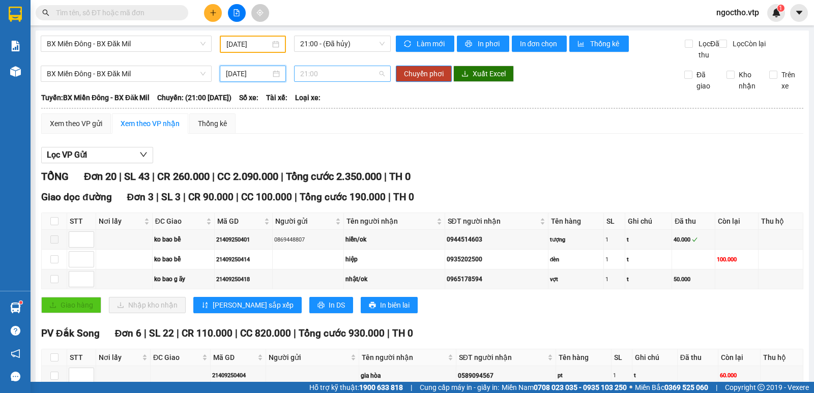
click at [326, 81] on span "21:00" at bounding box center [342, 73] width 84 height 15
click at [87, 81] on span "BX Miền Đông - BX Đăk Mil" at bounding box center [126, 73] width 159 height 15
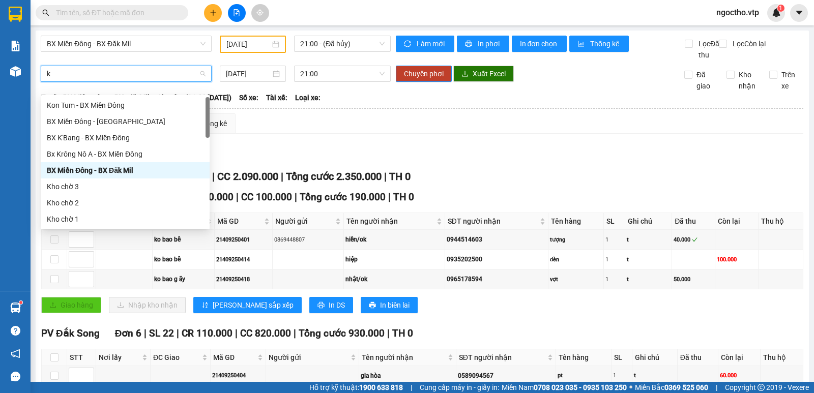
type input "kn"
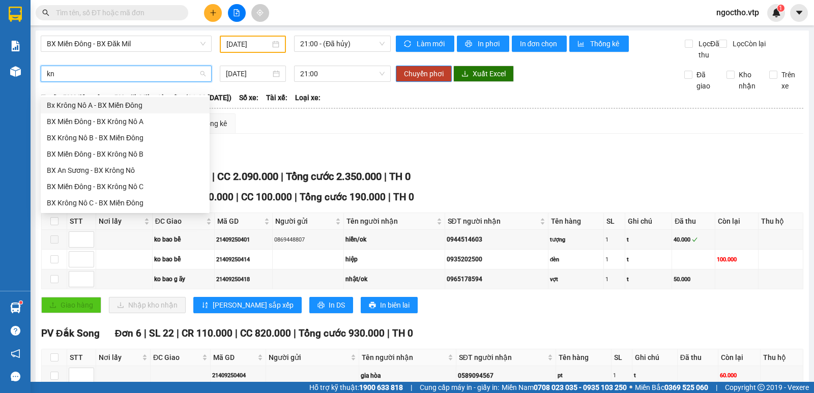
click at [90, 105] on div "Bx Krông Nô A - BX Miền Đông" at bounding box center [125, 105] width 157 height 11
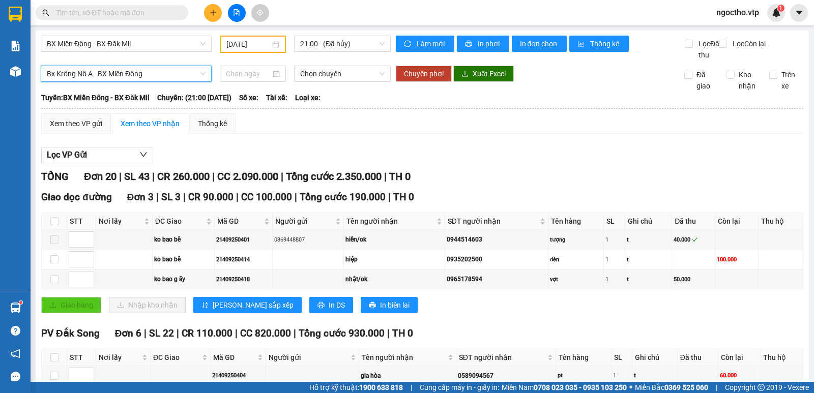
click at [140, 81] on span "Bx Krông Nô A - BX Miền Đông" at bounding box center [126, 73] width 159 height 15
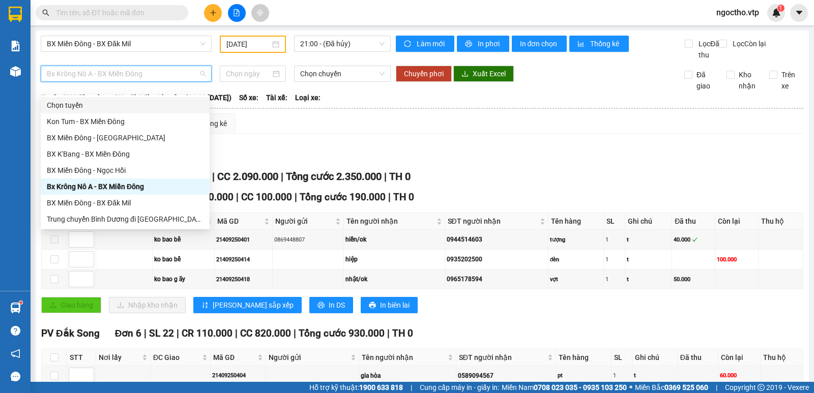
type input "m"
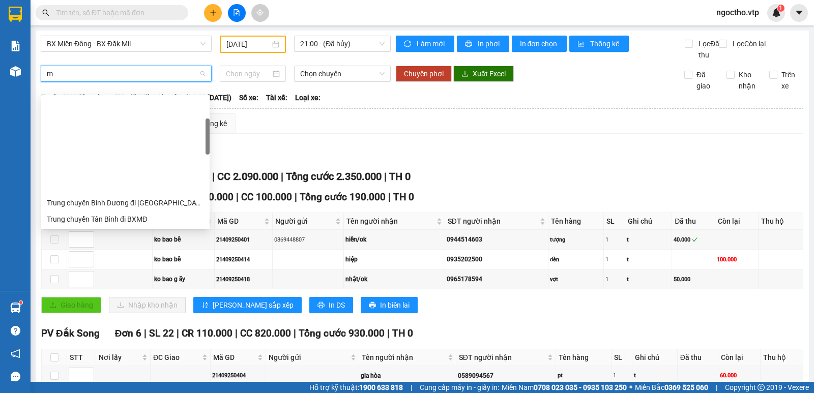
scroll to position [102, 0]
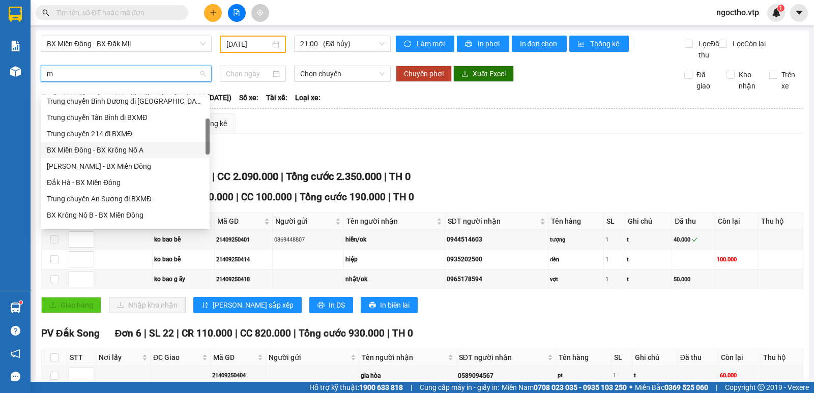
click at [131, 152] on div "BX Miền Đông - BX Krông Nô A" at bounding box center [125, 149] width 157 height 11
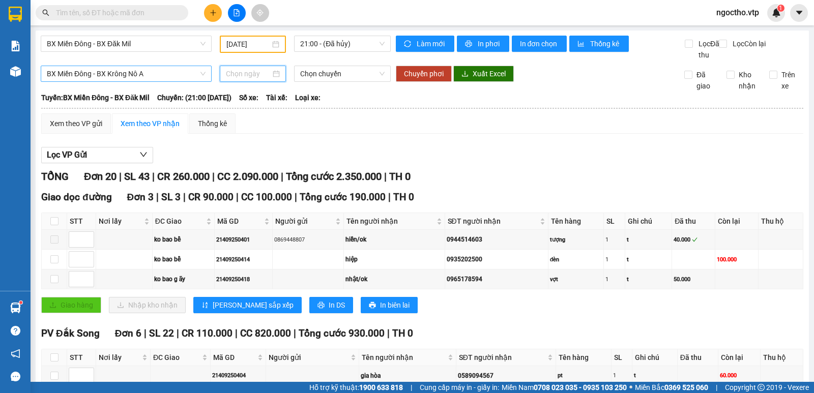
click at [237, 79] on input at bounding box center [248, 73] width 45 height 11
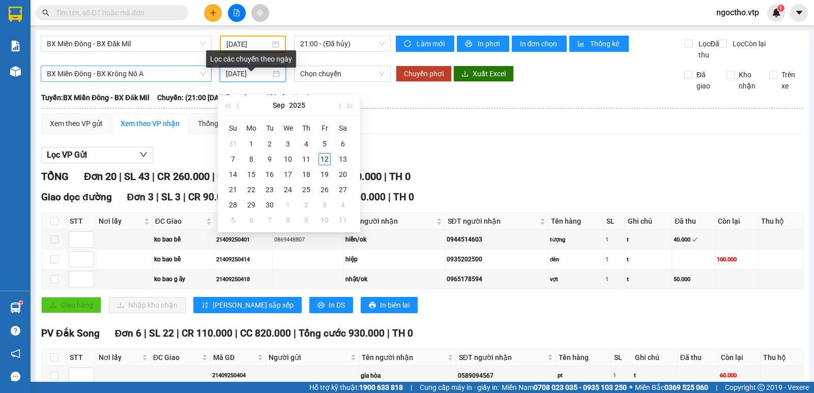
type input "12/09/2025"
click at [331, 155] on td "12" at bounding box center [324, 159] width 18 height 15
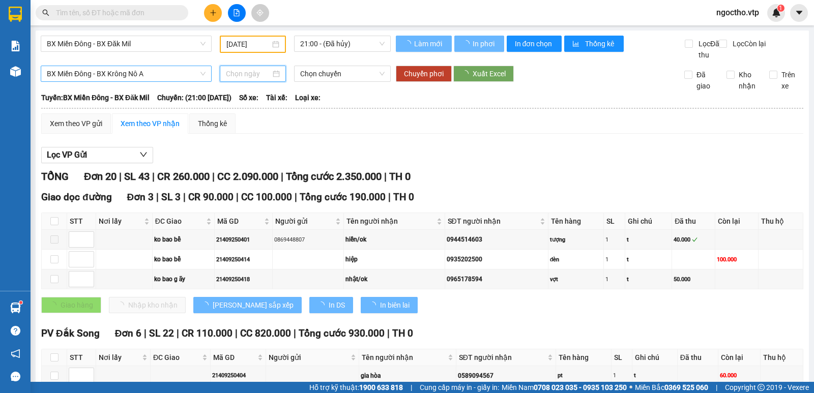
type input "12/09/2025"
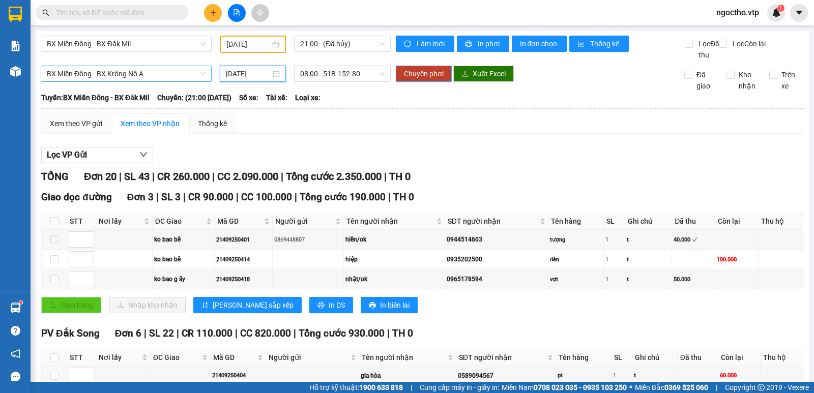
click at [419, 79] on span "Chuyển phơi" at bounding box center [424, 73] width 40 height 11
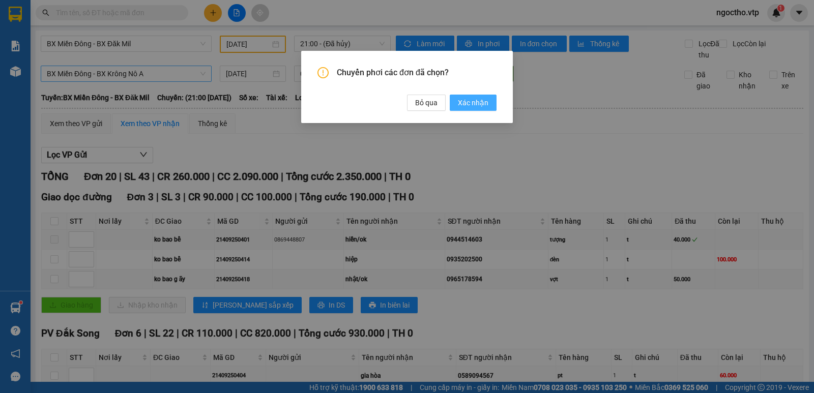
click at [465, 100] on span "Xác nhận" at bounding box center [473, 102] width 31 height 11
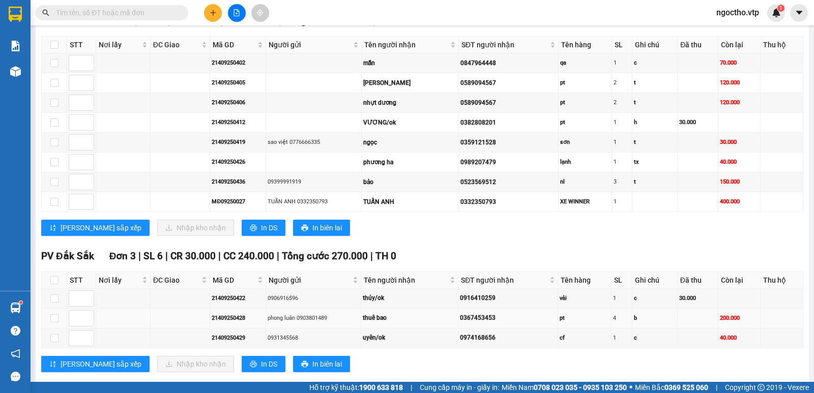
scroll to position [539, 0]
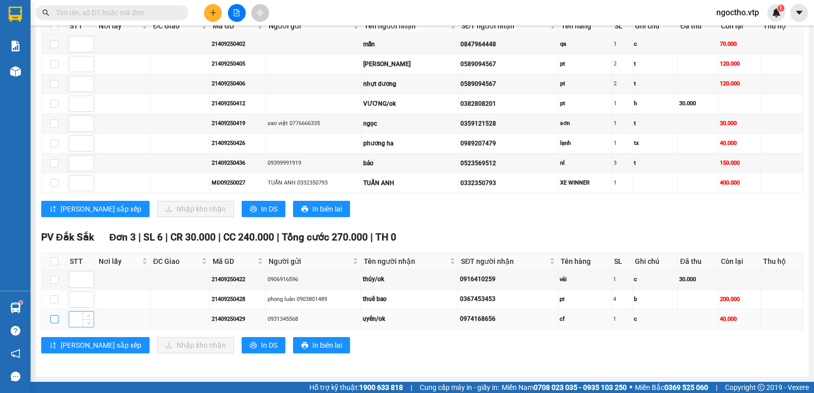
drag, startPoint x: 55, startPoint y: 315, endPoint x: 73, endPoint y: 320, distance: 18.9
click at [55, 316] on input "checkbox" at bounding box center [54, 319] width 8 height 8
checkbox input "true"
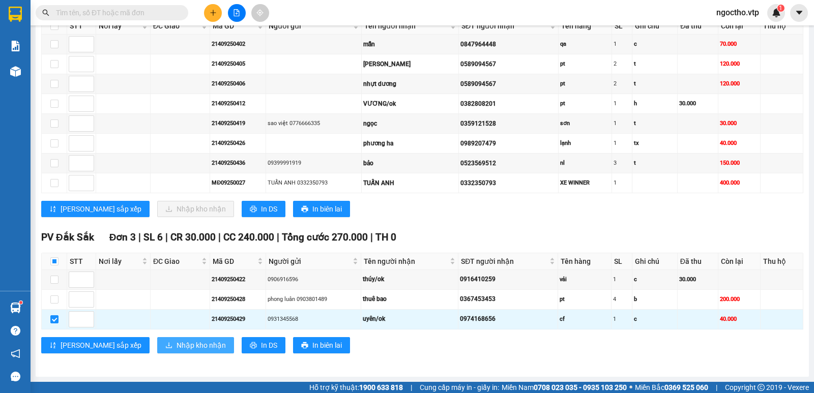
click at [177, 341] on span "Nhập kho nhận" at bounding box center [201, 345] width 49 height 11
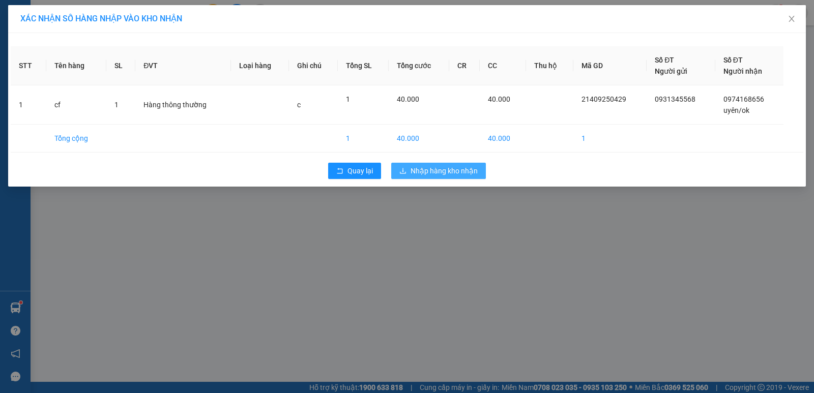
click at [446, 168] on span "Nhập hàng kho nhận" at bounding box center [444, 170] width 67 height 11
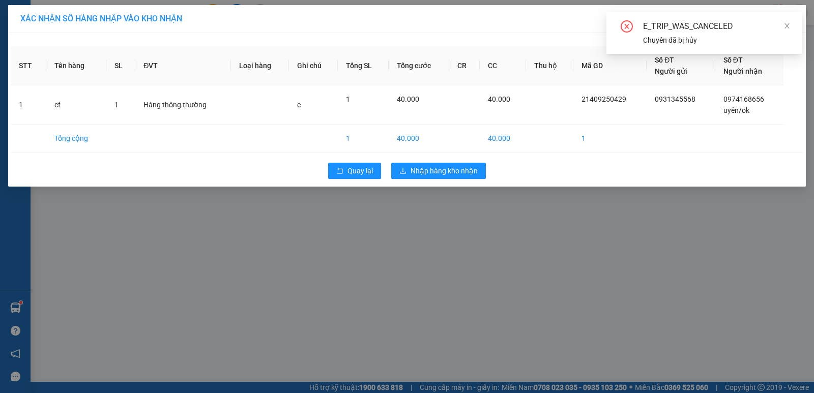
click at [523, 250] on div "XÁC NHẬN SỐ HÀNG NHẬP VÀO KHO NHẬN STT Tên hàng SL ĐVT Loại hàng Ghi chú Tổng S…" at bounding box center [407, 196] width 814 height 393
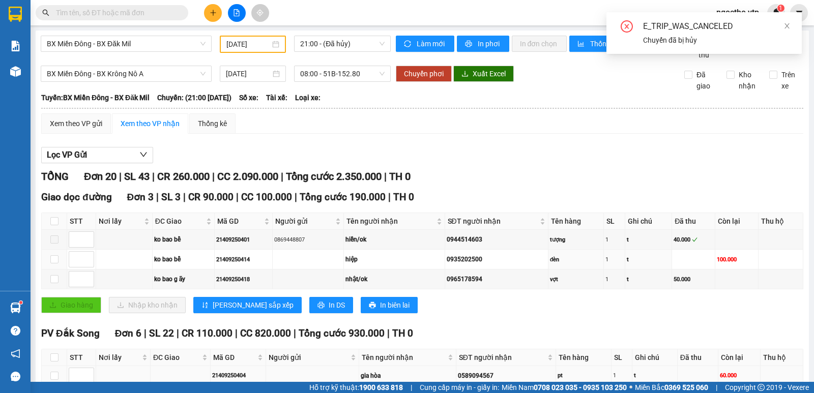
scroll to position [102, 0]
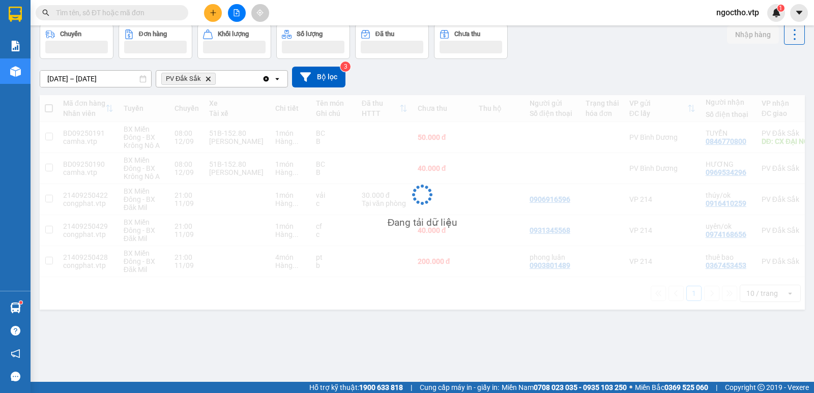
scroll to position [47, 0]
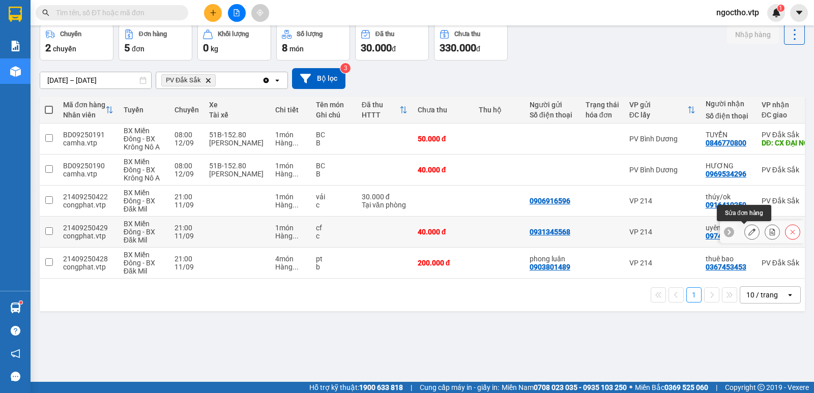
click at [748, 236] on icon at bounding box center [751, 231] width 7 height 7
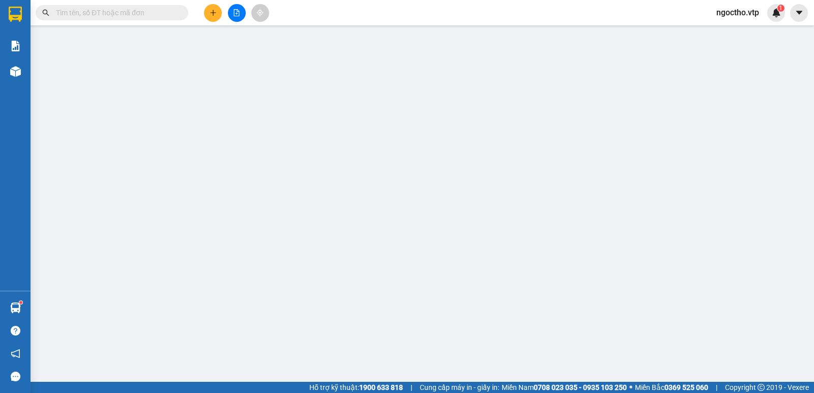
type input "0931345568"
type input "0974168656"
type input "uyên/ok"
type input "40.000"
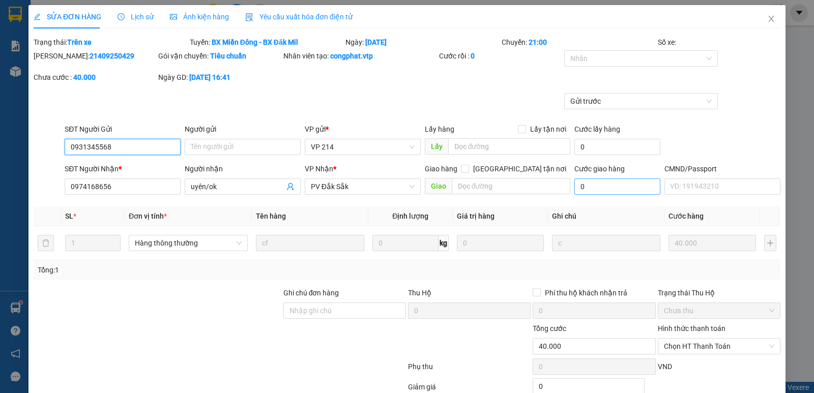
type input "2.000"
click at [767, 21] on icon "close" at bounding box center [771, 19] width 8 height 8
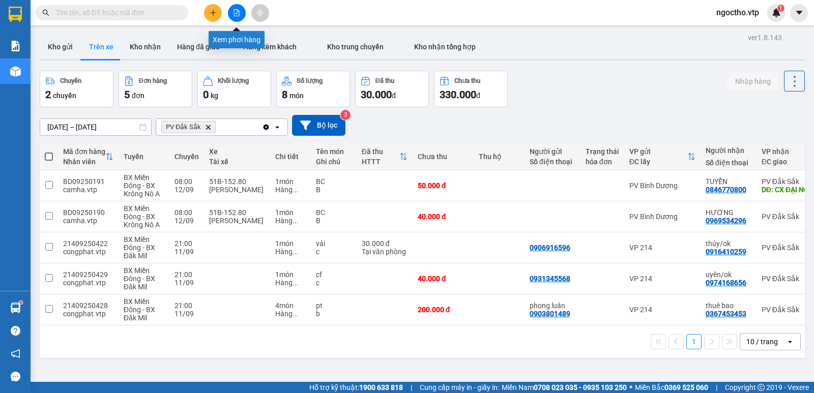
click at [235, 11] on icon "file-add" at bounding box center [236, 12] width 7 height 7
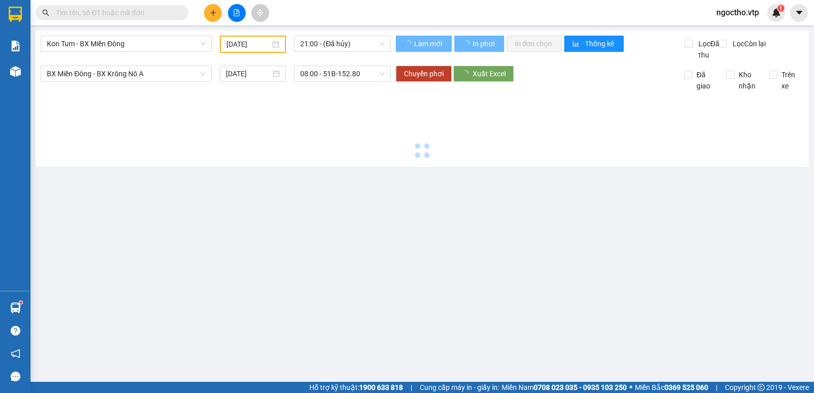
type input "12/09/2025"
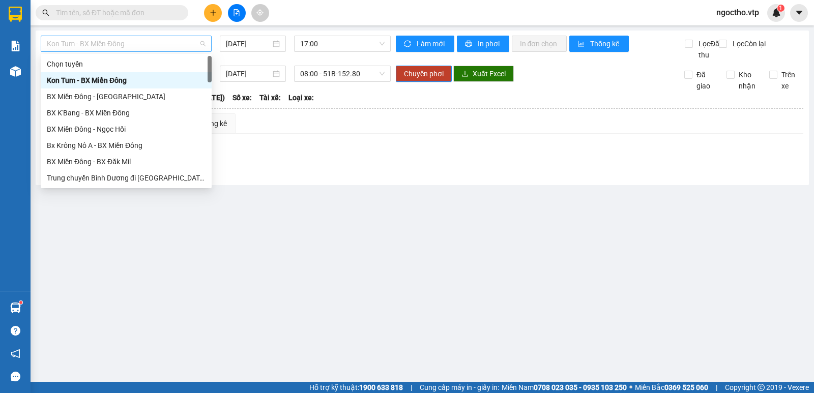
click at [135, 50] on span "Kon Tum - BX Miền Đông" at bounding box center [126, 43] width 159 height 15
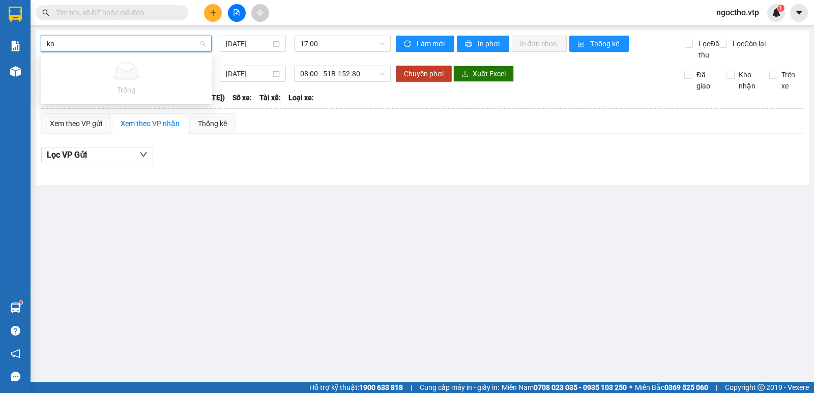
type input "k"
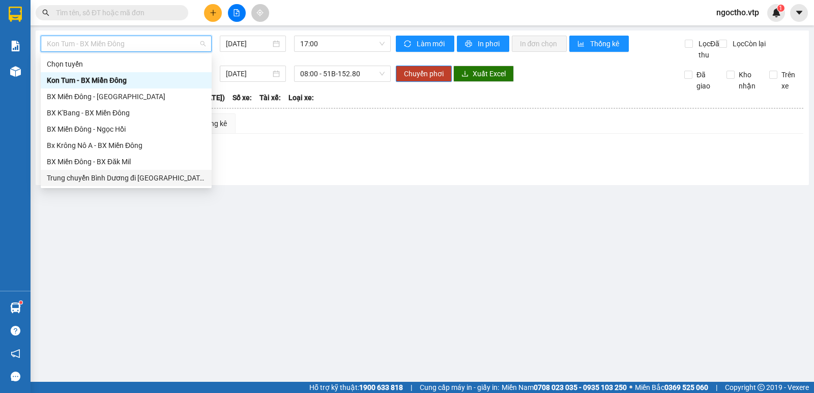
click at [275, 222] on main "Kon Tum - BX Miền Đông 12/09/2025 17:00 Làm mới In phơi In đơn chọn Thống kê Lọ…" at bounding box center [407, 191] width 814 height 382
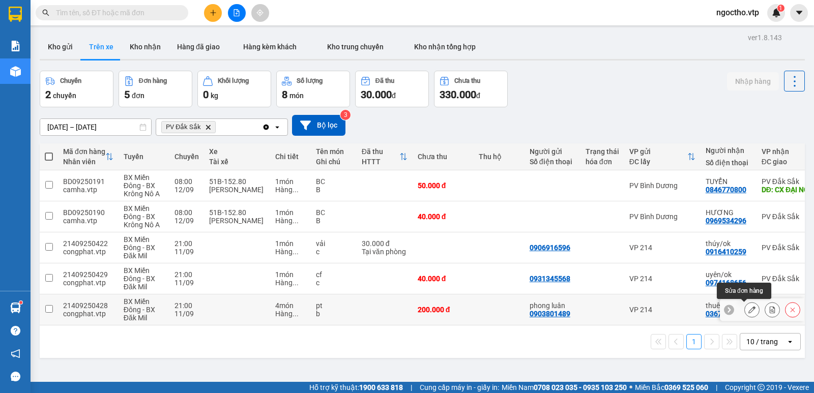
click at [748, 307] on icon at bounding box center [751, 309] width 7 height 7
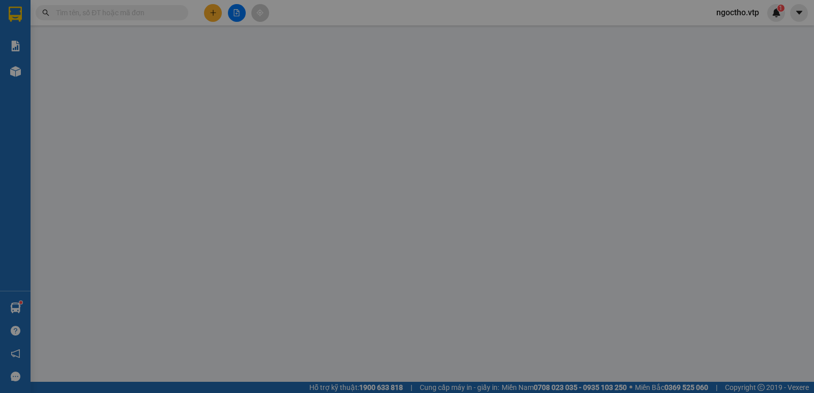
type input "0903801489"
type input "phong luân"
type input "0367453453"
type input "thuê bao"
type input "200.000"
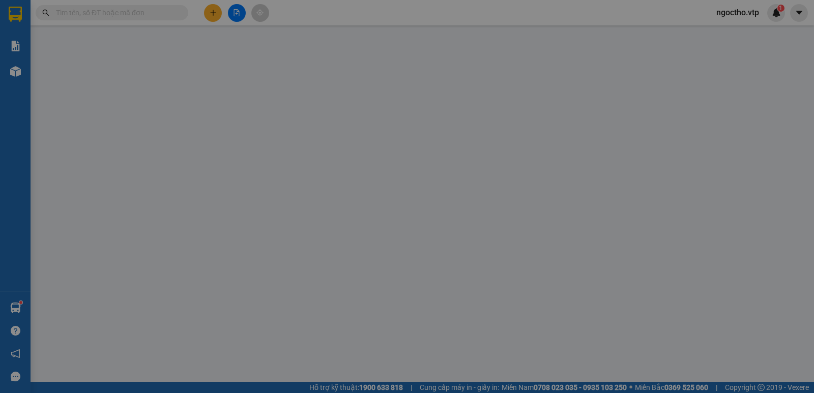
type input "200.000"
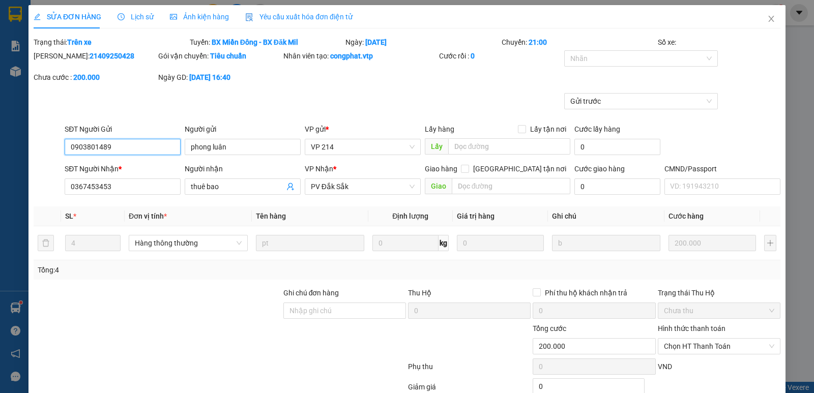
type input "10.000"
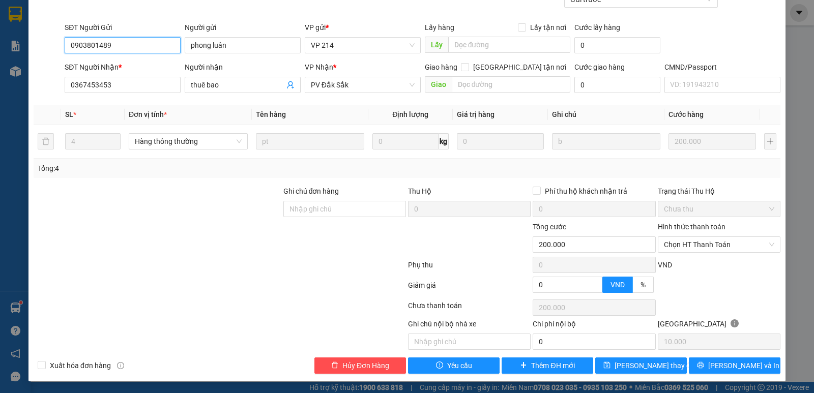
scroll to position [102, 0]
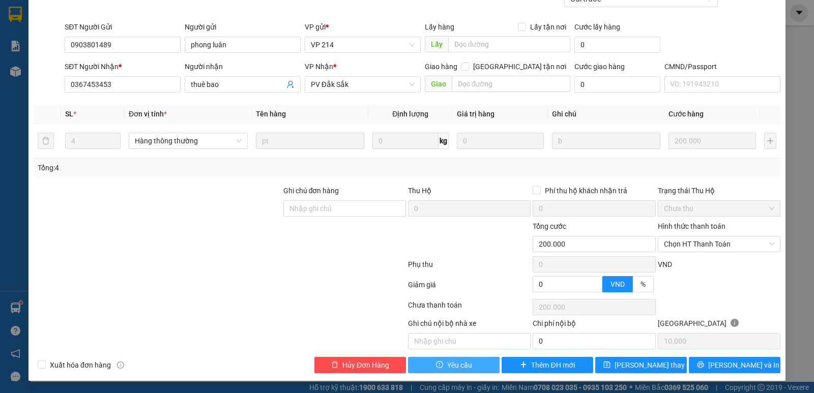
click at [447, 364] on span "Yêu cầu" at bounding box center [459, 365] width 25 height 11
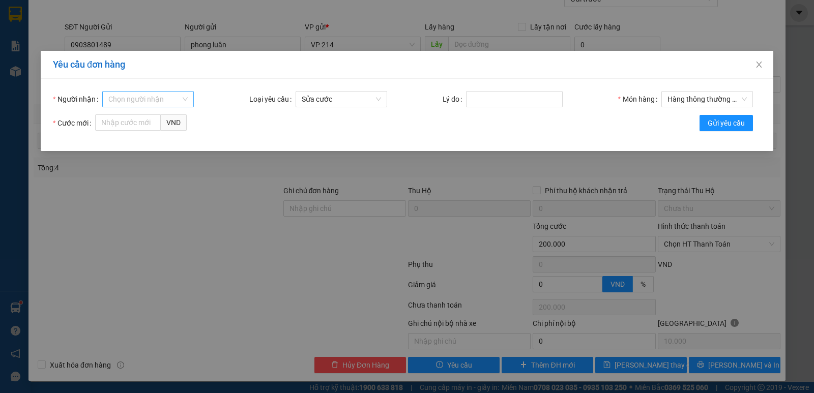
click at [112, 104] on input "Người nhận" at bounding box center [144, 99] width 72 height 15
click at [214, 298] on div "Yêu cầu đơn hàng Người nhận Chọn người nhận Loại yêu cầu Sửa cước Lý do Món hàn…" at bounding box center [407, 196] width 814 height 393
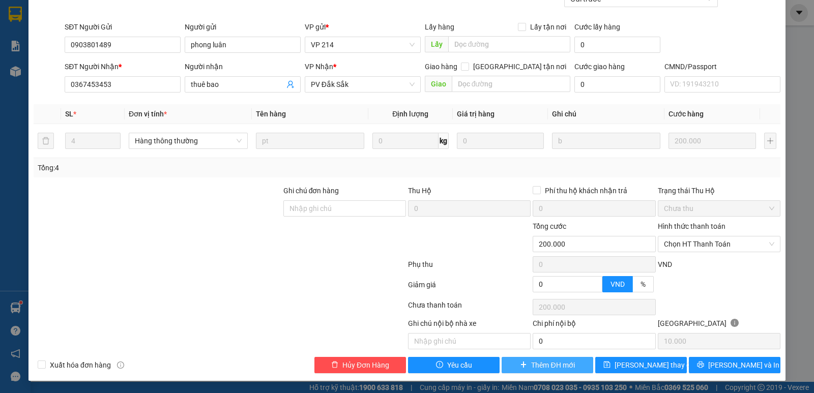
click at [548, 365] on span "Thêm ĐH mới" at bounding box center [552, 365] width 43 height 11
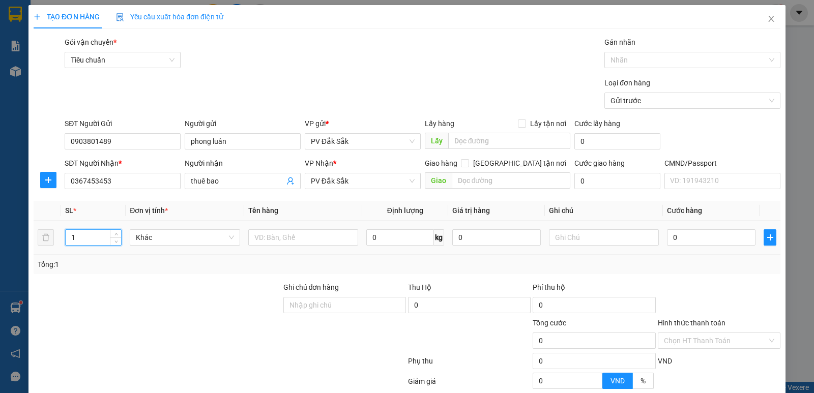
drag, startPoint x: 82, startPoint y: 235, endPoint x: 57, endPoint y: 242, distance: 25.9
click at [57, 242] on tr "1 Khác 0 kg 0 0" at bounding box center [407, 238] width 747 height 34
type input "2"
click at [767, 17] on icon "close" at bounding box center [771, 19] width 8 height 8
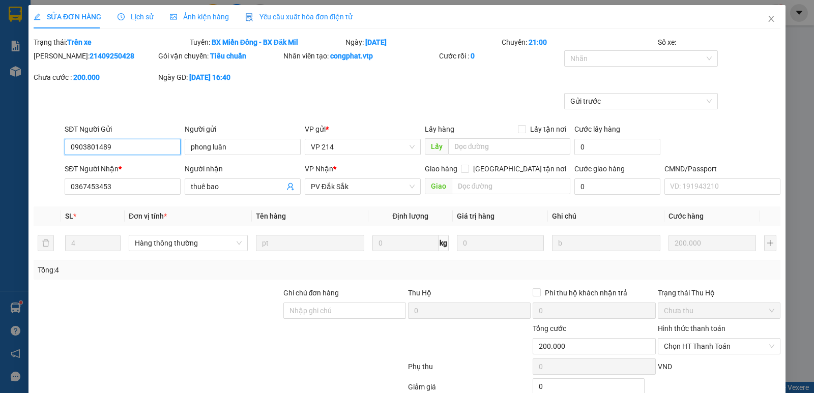
type input "10.000"
click at [767, 18] on icon "close" at bounding box center [771, 19] width 8 height 8
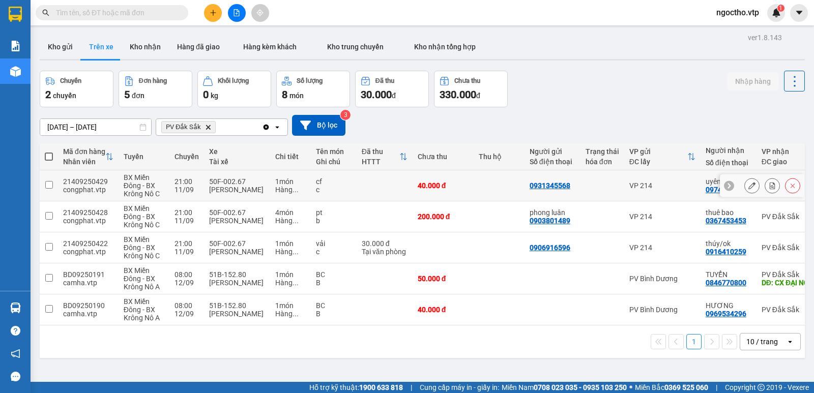
click at [52, 187] on input "checkbox" at bounding box center [49, 185] width 8 height 8
checkbox input "true"
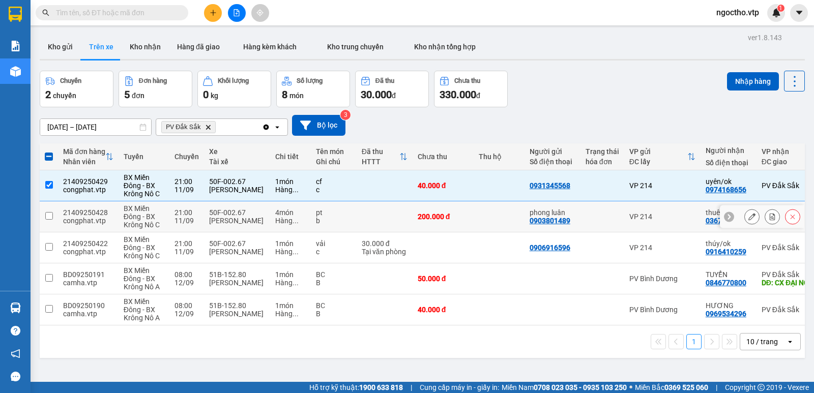
click at [45, 214] on input "checkbox" at bounding box center [49, 216] width 8 height 8
checkbox input "true"
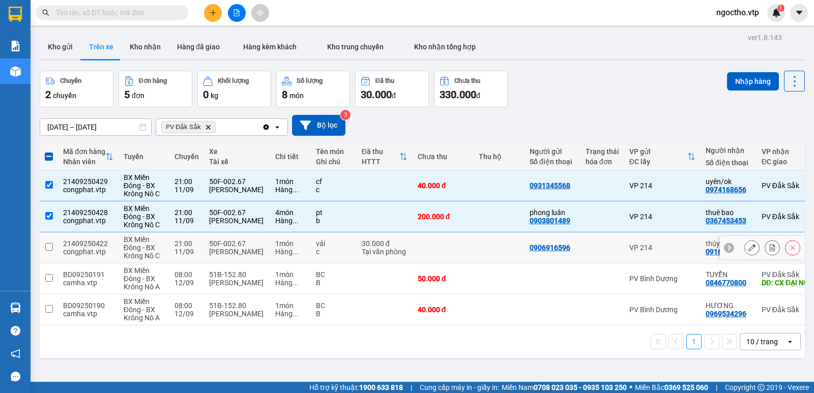
click at [47, 250] on input "checkbox" at bounding box center [49, 247] width 8 height 8
checkbox input "true"
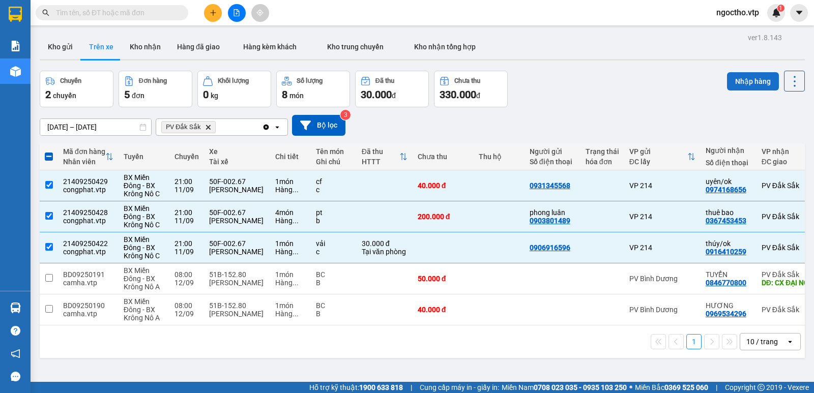
click at [735, 86] on button "Nhập hàng" at bounding box center [753, 81] width 52 height 18
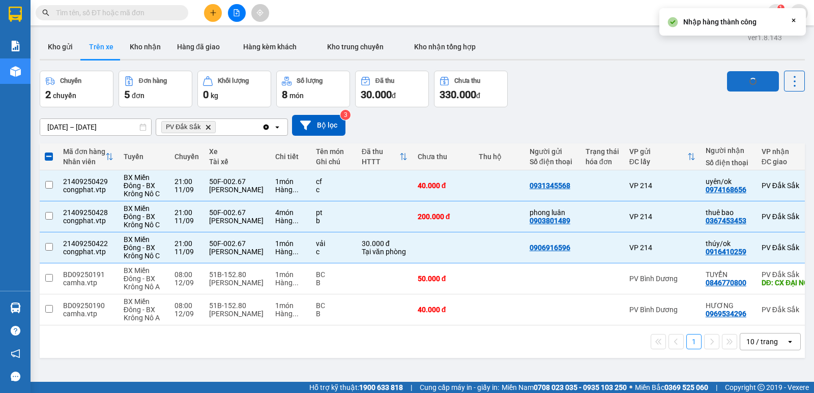
checkbox input "false"
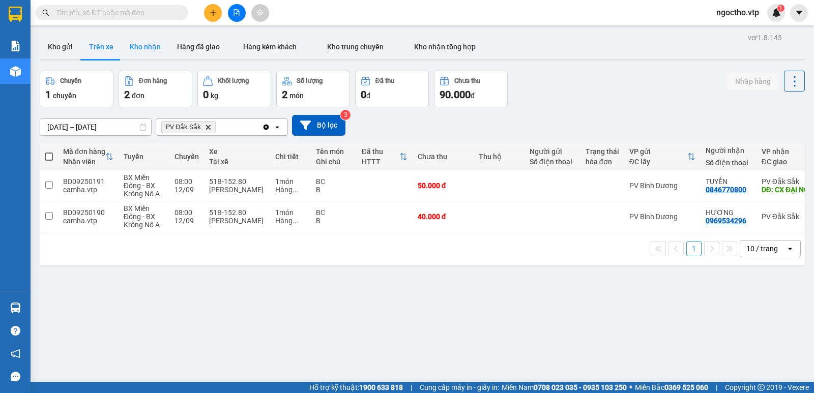
click at [143, 44] on button "Kho nhận" at bounding box center [145, 47] width 47 height 24
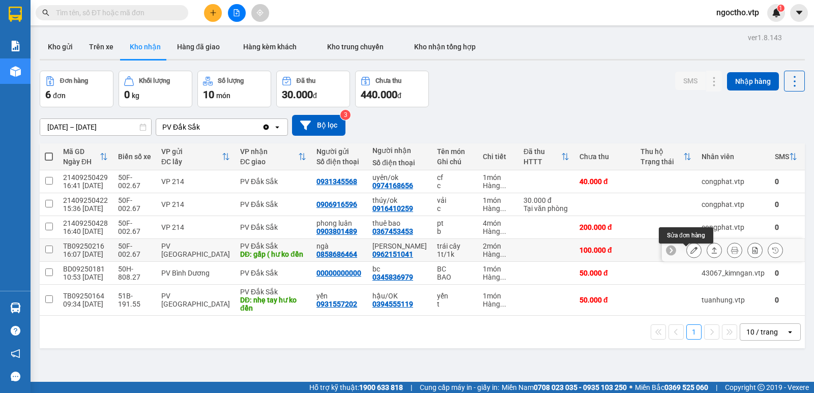
click at [690, 254] on icon at bounding box center [693, 250] width 7 height 7
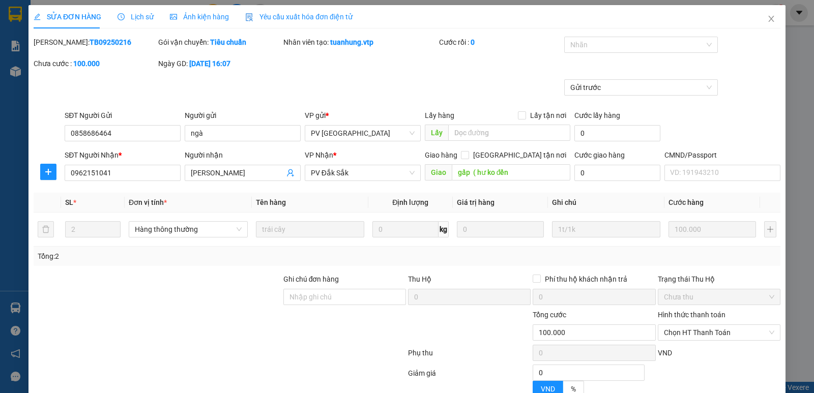
type input "0858686464"
type input "ngà"
type input "0962151041"
type input "[PERSON_NAME]"
type input "gấp ( hư ko đền"
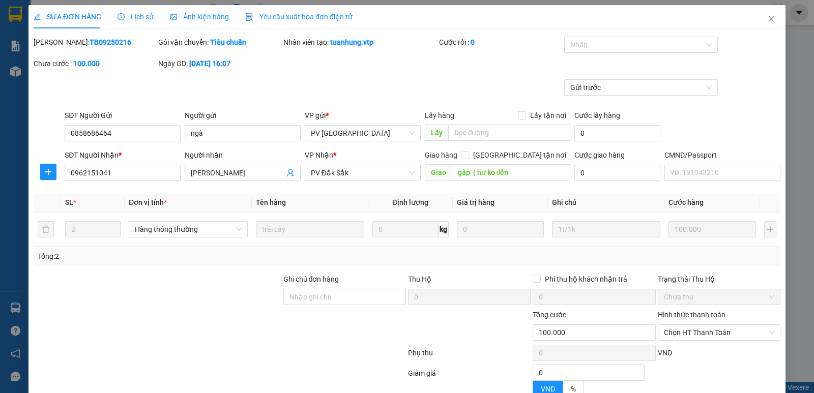
type input "100.000"
type input "5.000"
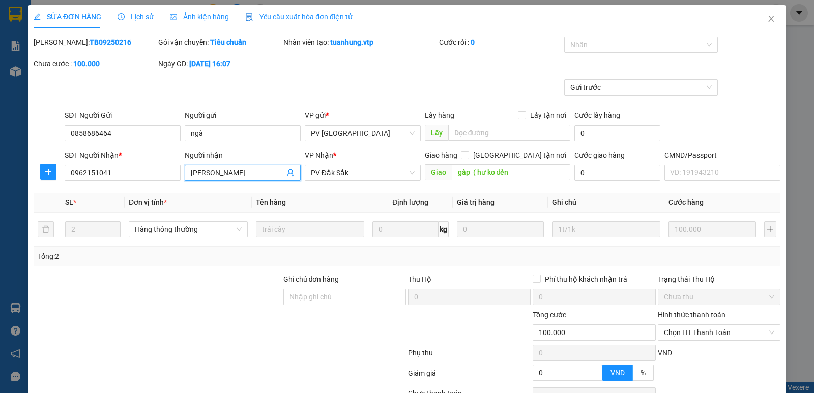
click at [231, 177] on input "[PERSON_NAME]" at bounding box center [238, 172] width 94 height 11
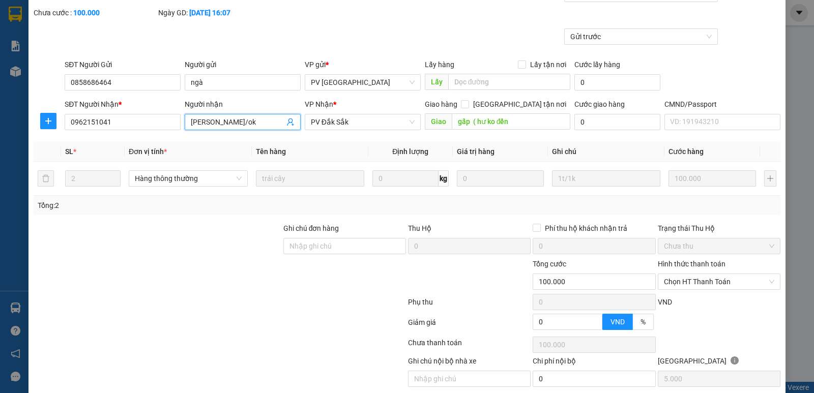
scroll to position [89, 0]
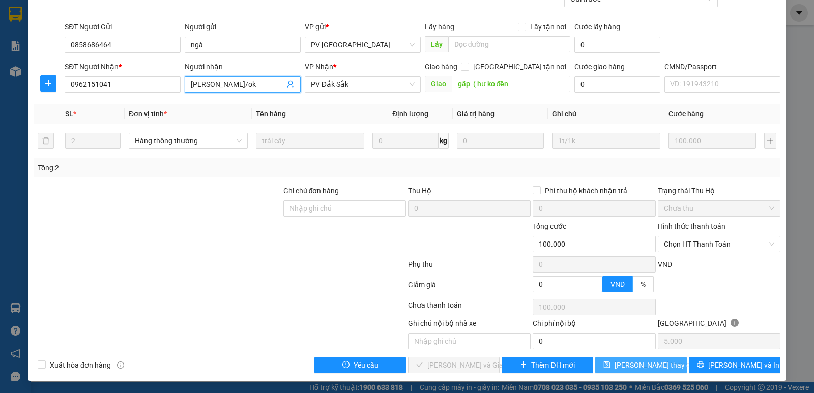
type input "[PERSON_NAME]/ok"
click at [648, 367] on span "[PERSON_NAME] thay đổi" at bounding box center [655, 365] width 81 height 11
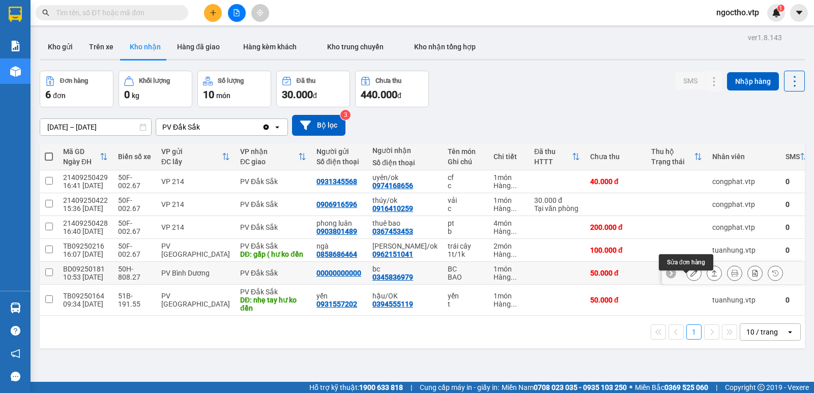
click at [692, 281] on button at bounding box center [694, 274] width 14 height 18
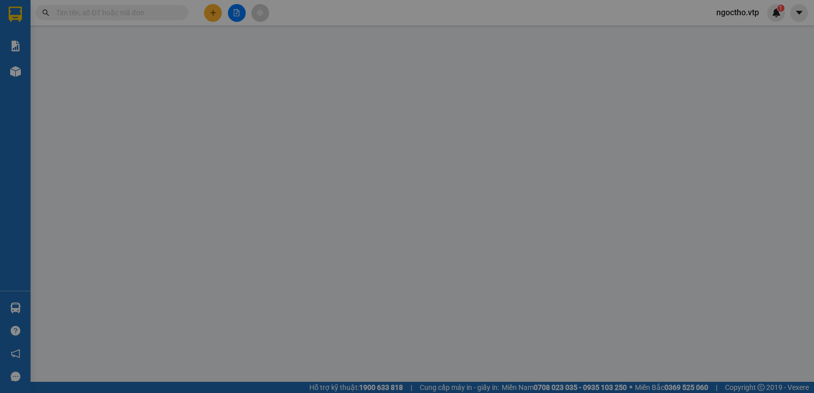
type input "00000000000"
type input "0345836979"
type input "bc"
type input "50.000"
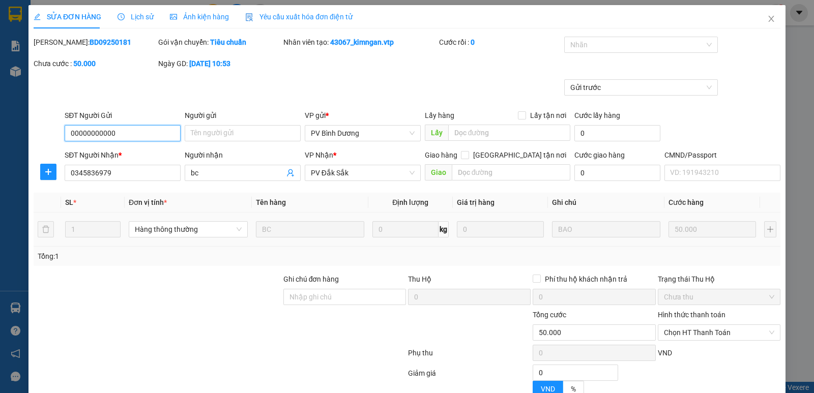
type input "2.500"
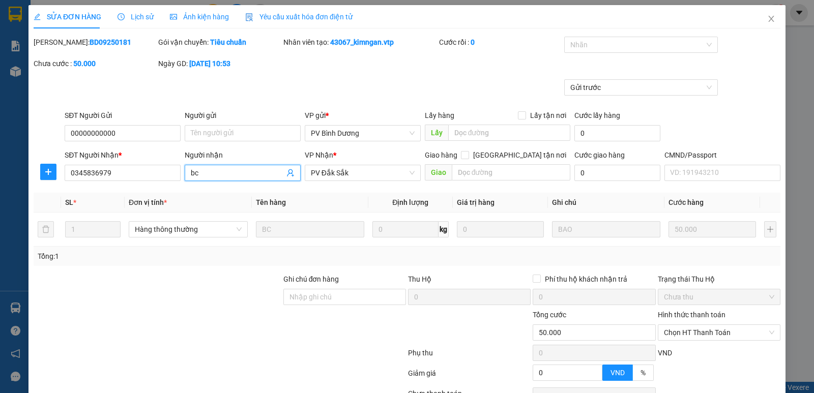
click at [228, 175] on input "bc" at bounding box center [238, 172] width 94 height 11
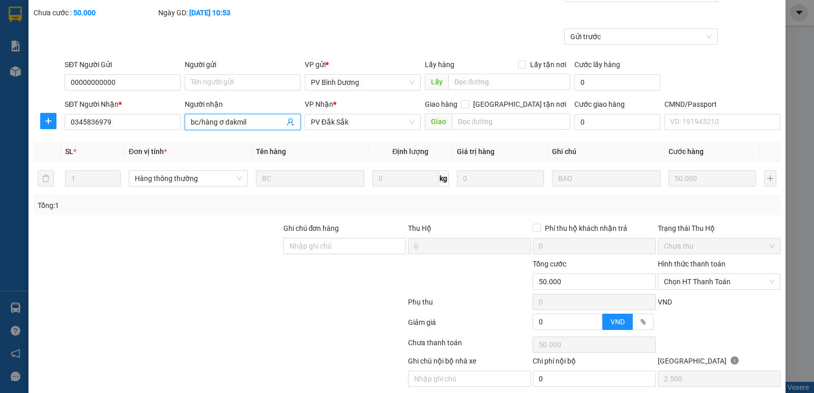
scroll to position [89, 0]
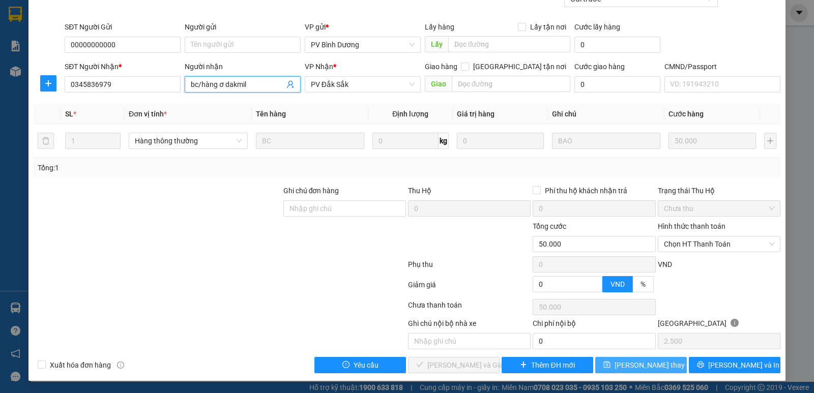
type input "bc/hàng ơ dakmil"
click at [637, 369] on span "[PERSON_NAME] thay đổi" at bounding box center [655, 365] width 81 height 11
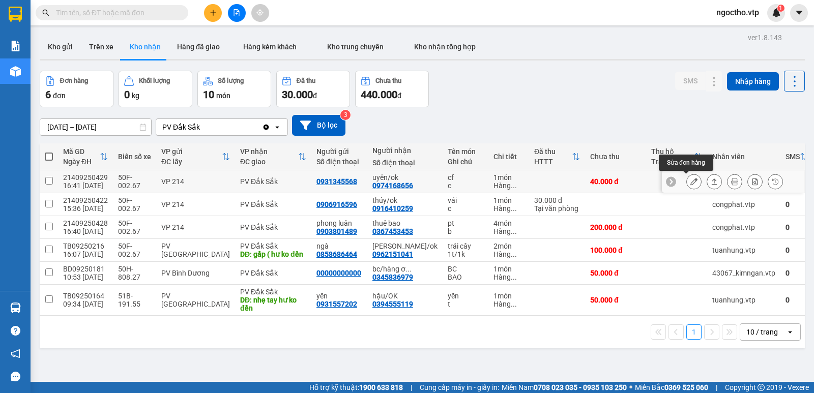
click at [690, 180] on icon at bounding box center [693, 181] width 7 height 7
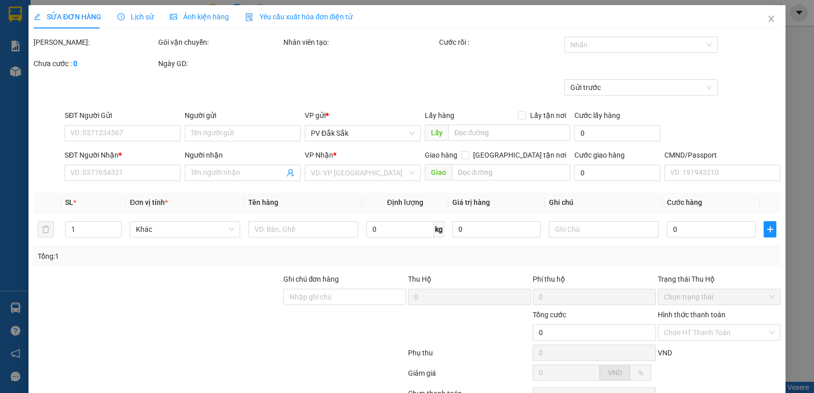
type input "0931345568"
type input "0974168656"
type input "uyên/ok"
type input "40.000"
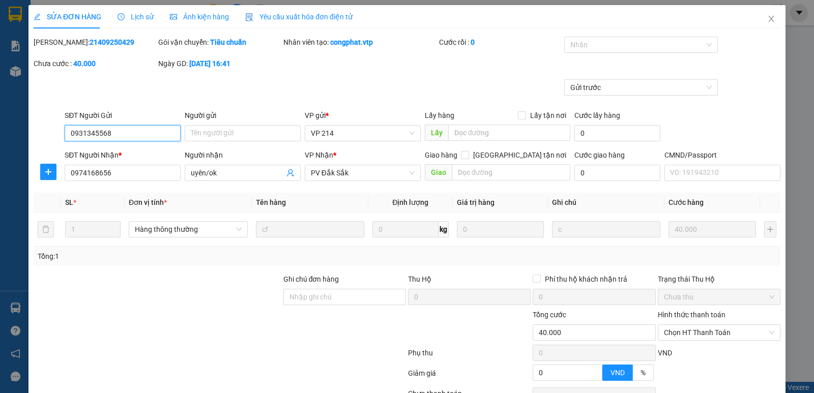
type input "2.000"
click at [310, 303] on input "Ghi chú đơn hàng" at bounding box center [344, 297] width 123 height 16
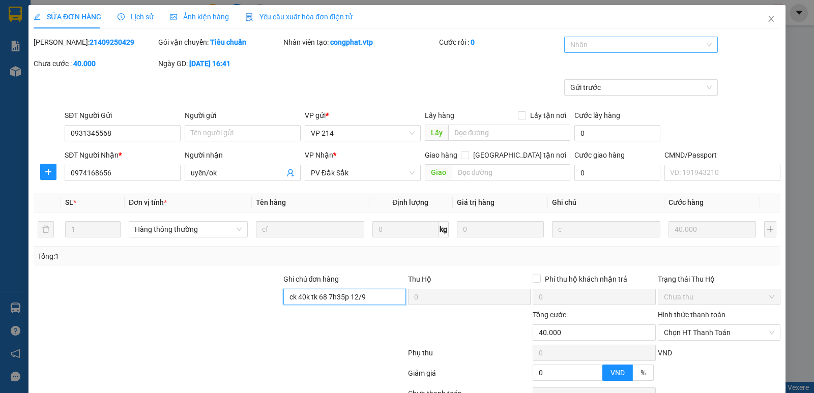
click at [582, 42] on div at bounding box center [636, 45] width 139 height 12
type input "ck 40k tk 68 7h35p 12/9"
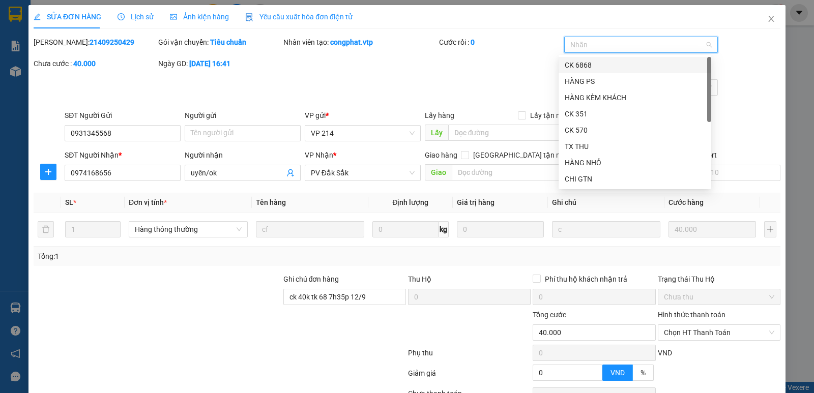
click at [584, 63] on div "CK 6868" at bounding box center [635, 65] width 140 height 11
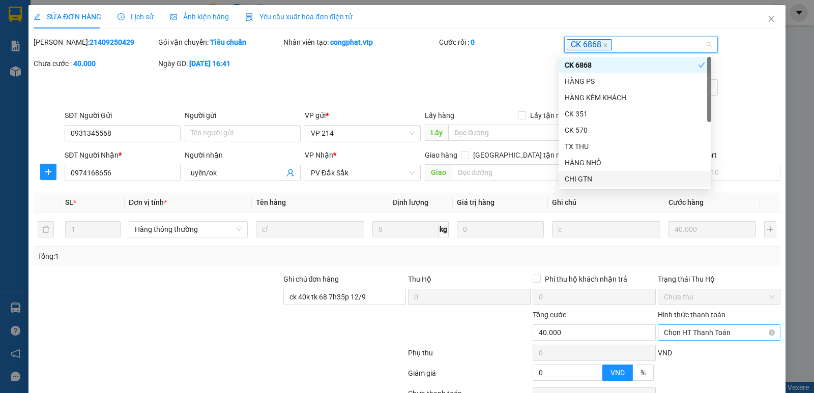
click at [679, 337] on span "Chọn HT Thanh Toán" at bounding box center [719, 332] width 110 height 15
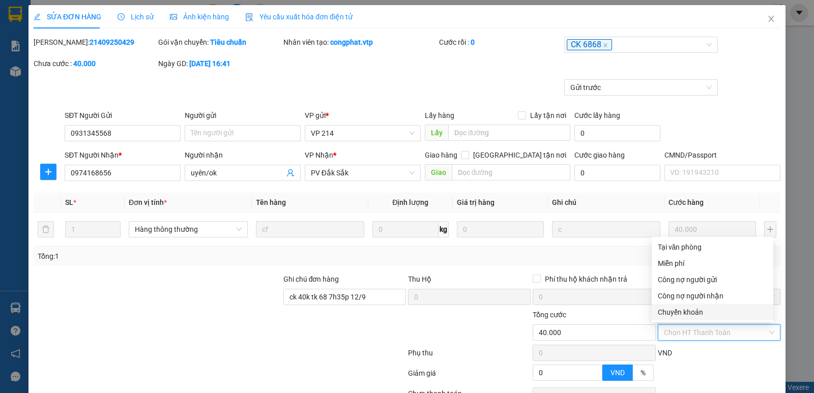
drag, startPoint x: 675, startPoint y: 315, endPoint x: 621, endPoint y: 263, distance: 74.8
click at [674, 315] on div "Chuyển khoản" at bounding box center [712, 312] width 109 height 11
type input "0"
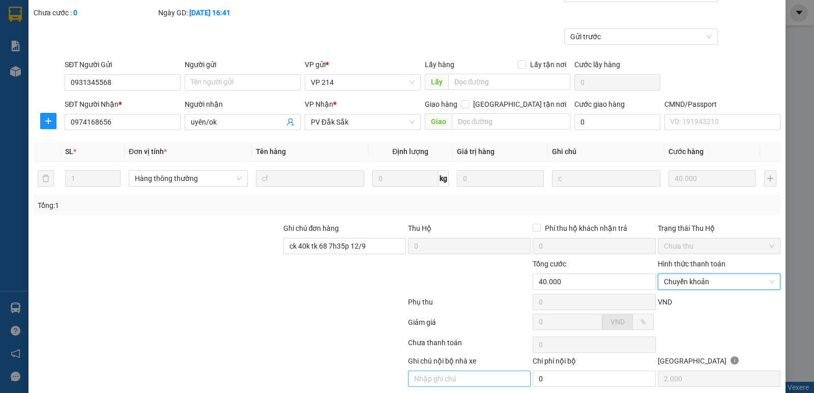
scroll to position [89, 0]
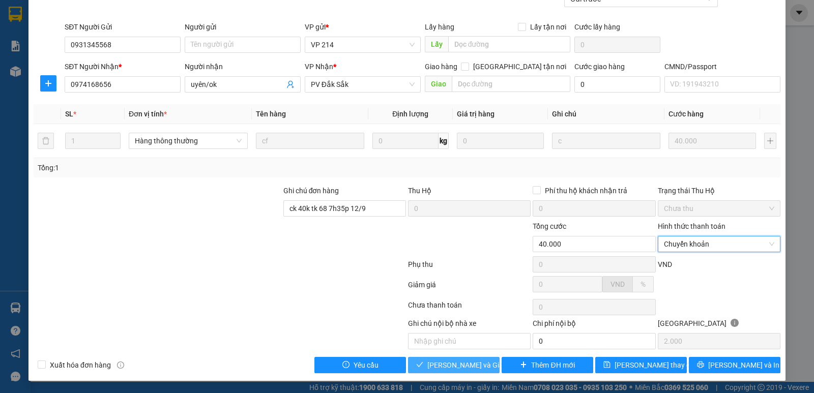
click at [468, 363] on span "[PERSON_NAME] và Giao hàng" at bounding box center [476, 365] width 98 height 11
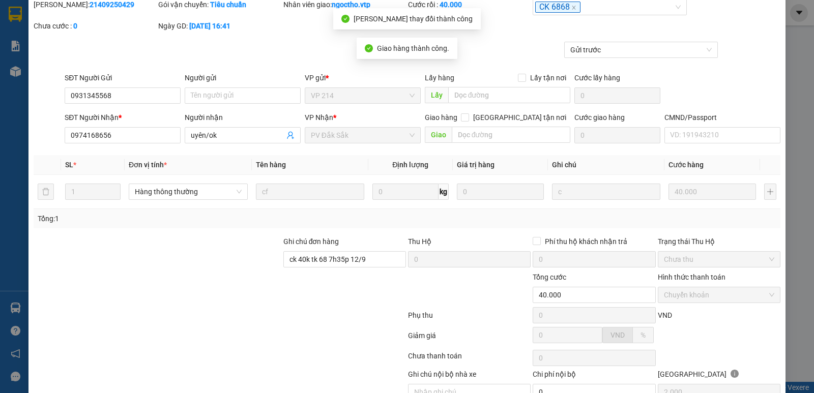
scroll to position [0, 0]
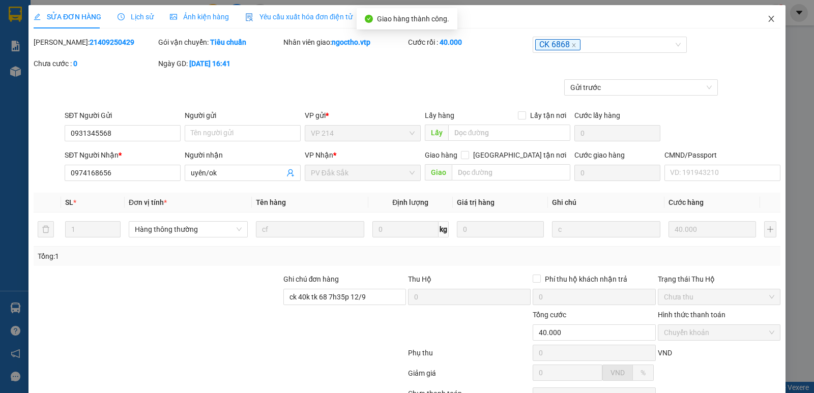
click at [767, 17] on icon "close" at bounding box center [771, 19] width 8 height 8
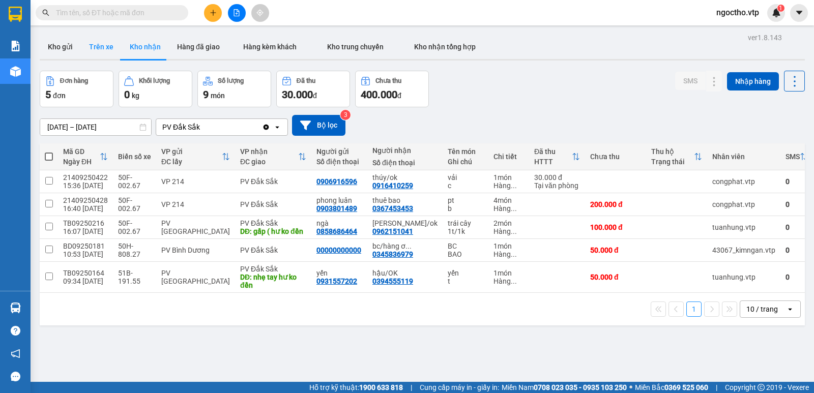
click at [102, 47] on button "Trên xe" at bounding box center [101, 47] width 41 height 24
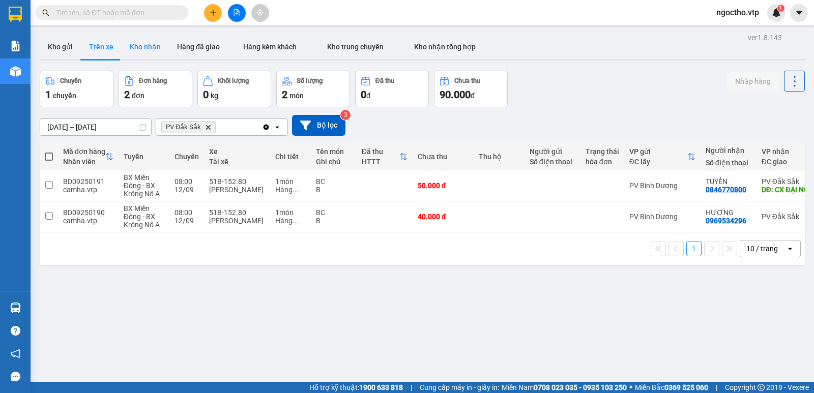
click at [136, 49] on button "Kho nhận" at bounding box center [145, 47] width 47 height 24
